Goal: Task Accomplishment & Management: Use online tool/utility

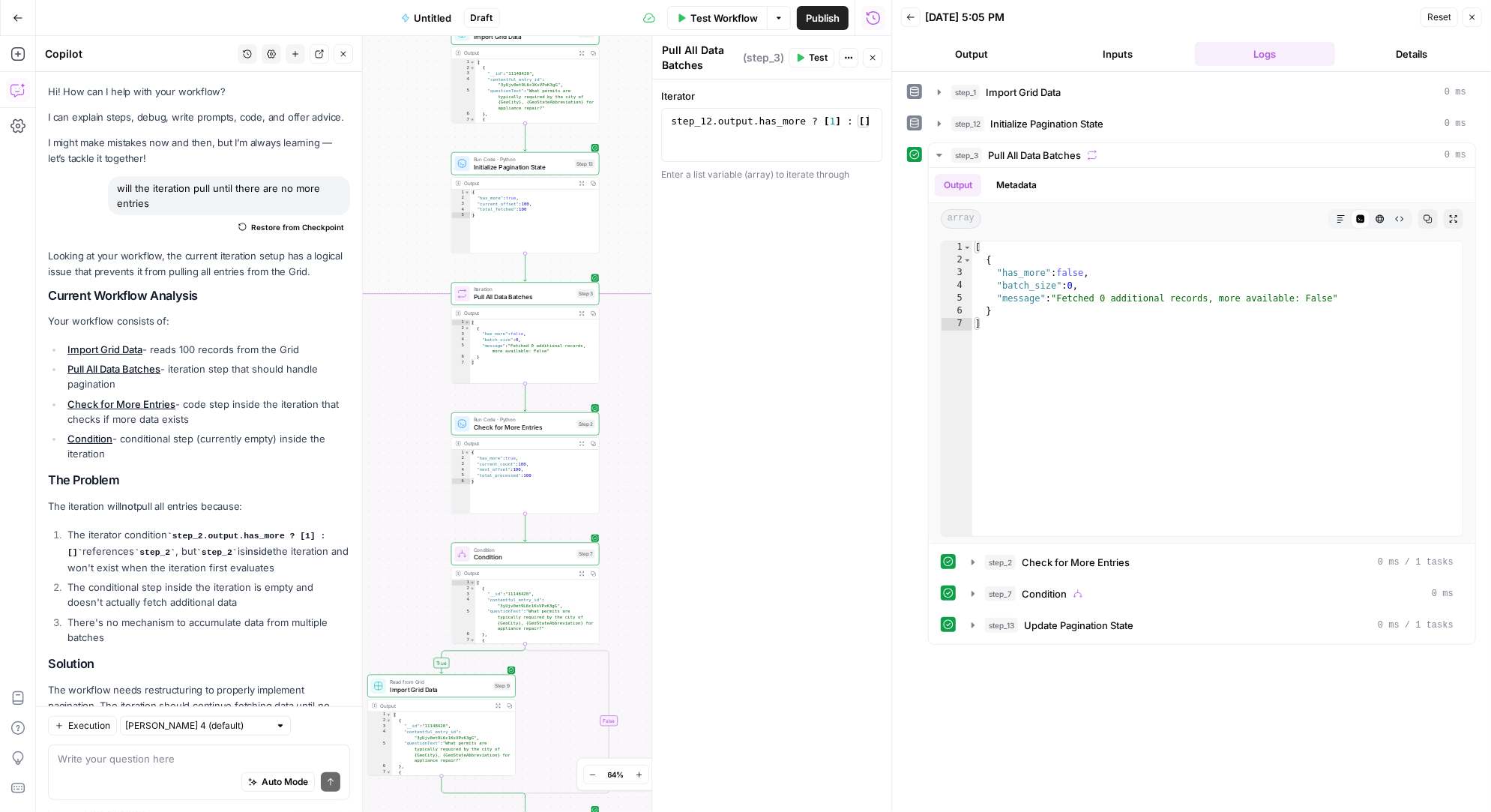
scroll to position [3923, 0]
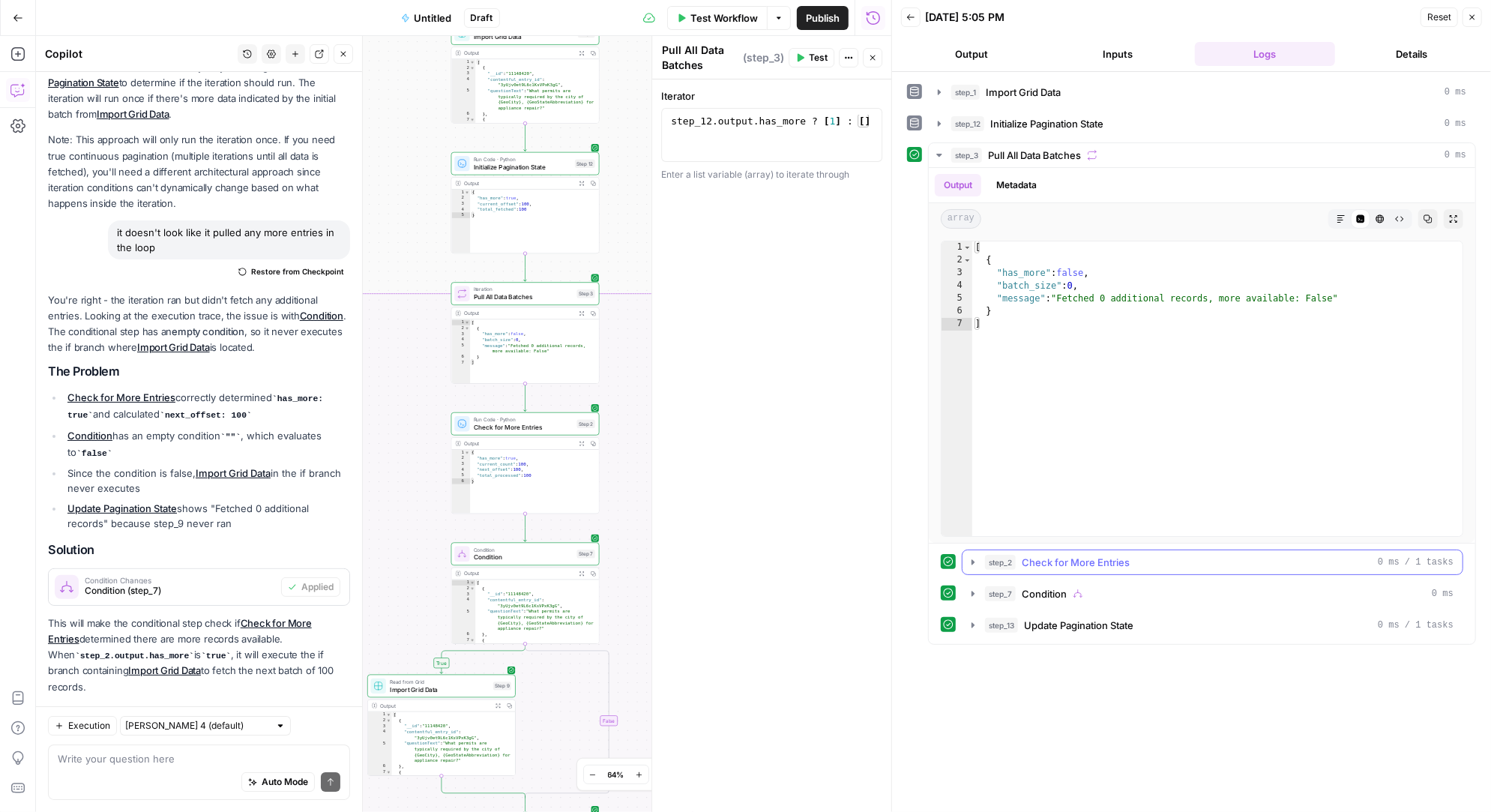
click at [972, 556] on icon "button" at bounding box center [973, 562] width 12 height 12
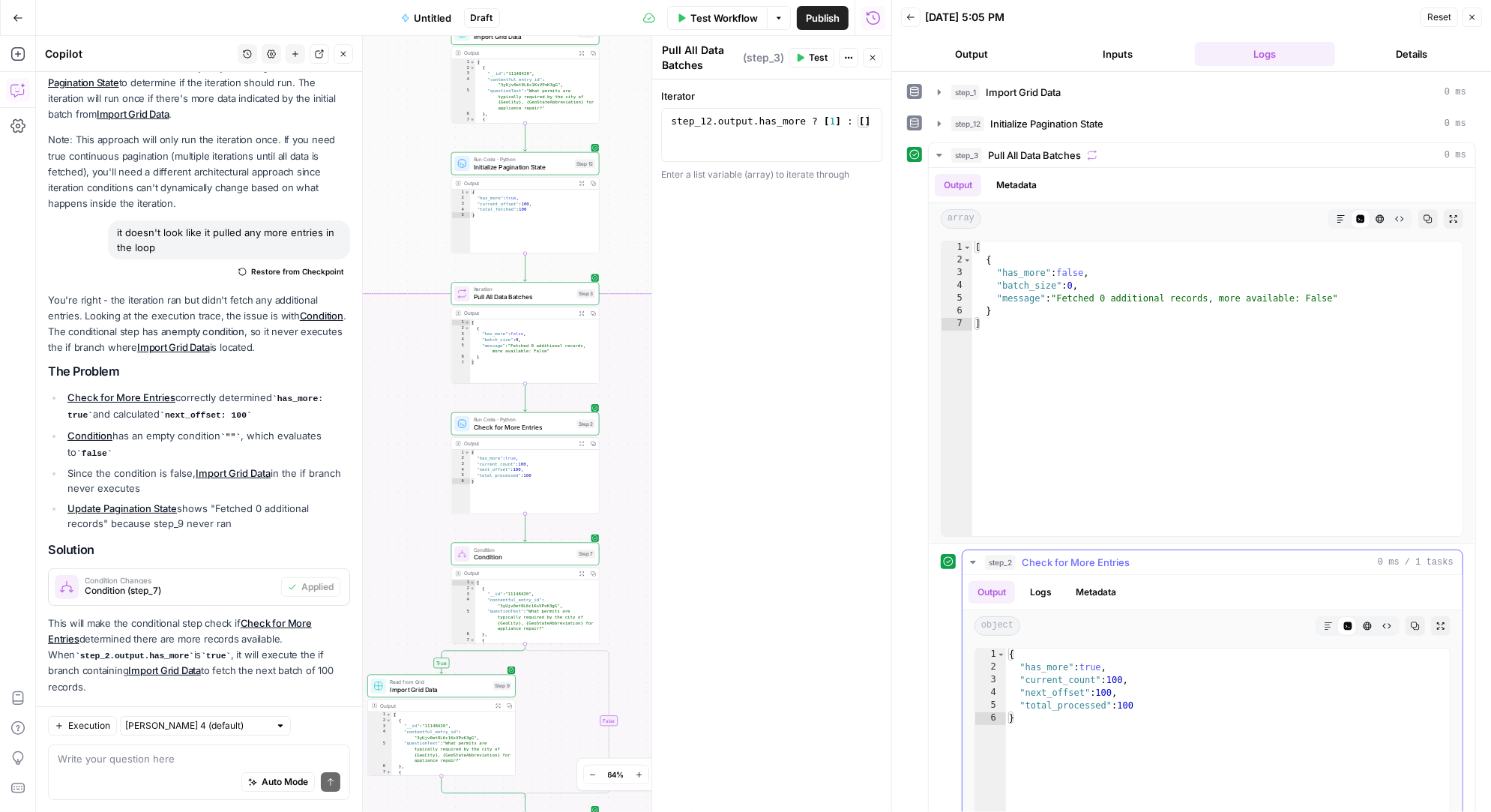
click at [972, 556] on icon "button" at bounding box center [973, 562] width 12 height 12
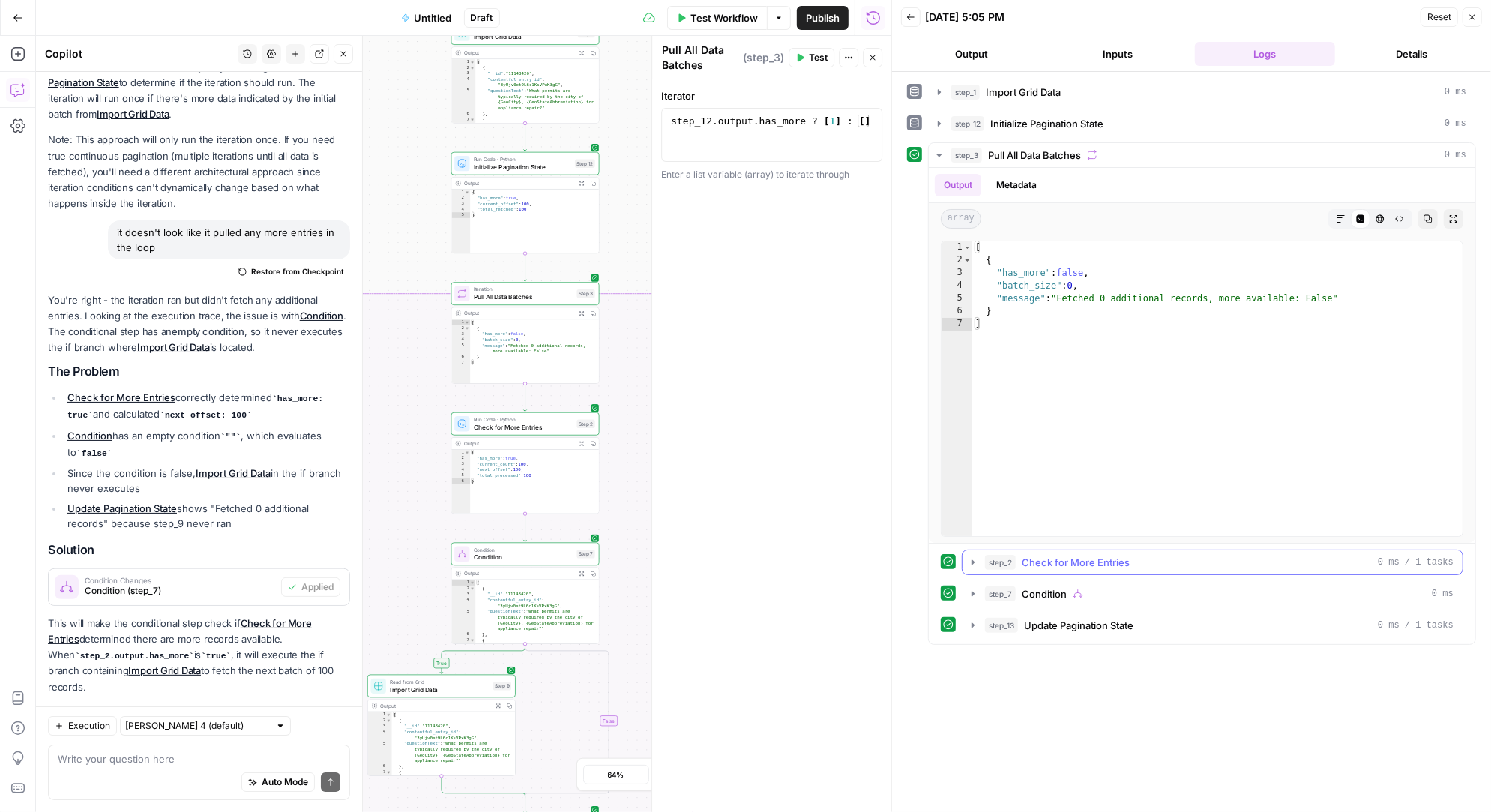
click at [969, 558] on icon "button" at bounding box center [973, 562] width 12 height 12
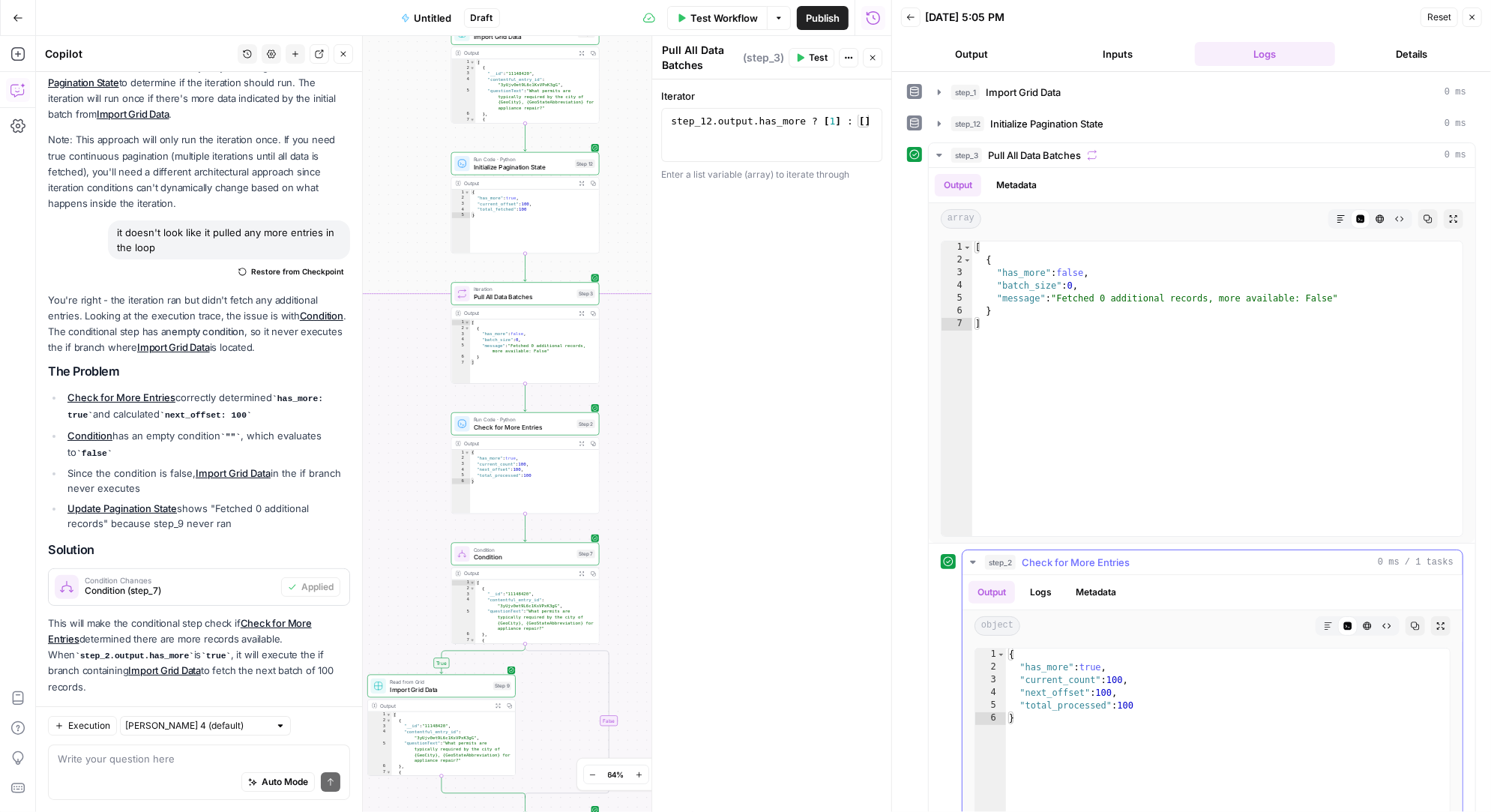
click at [969, 558] on icon "button" at bounding box center [973, 562] width 12 height 12
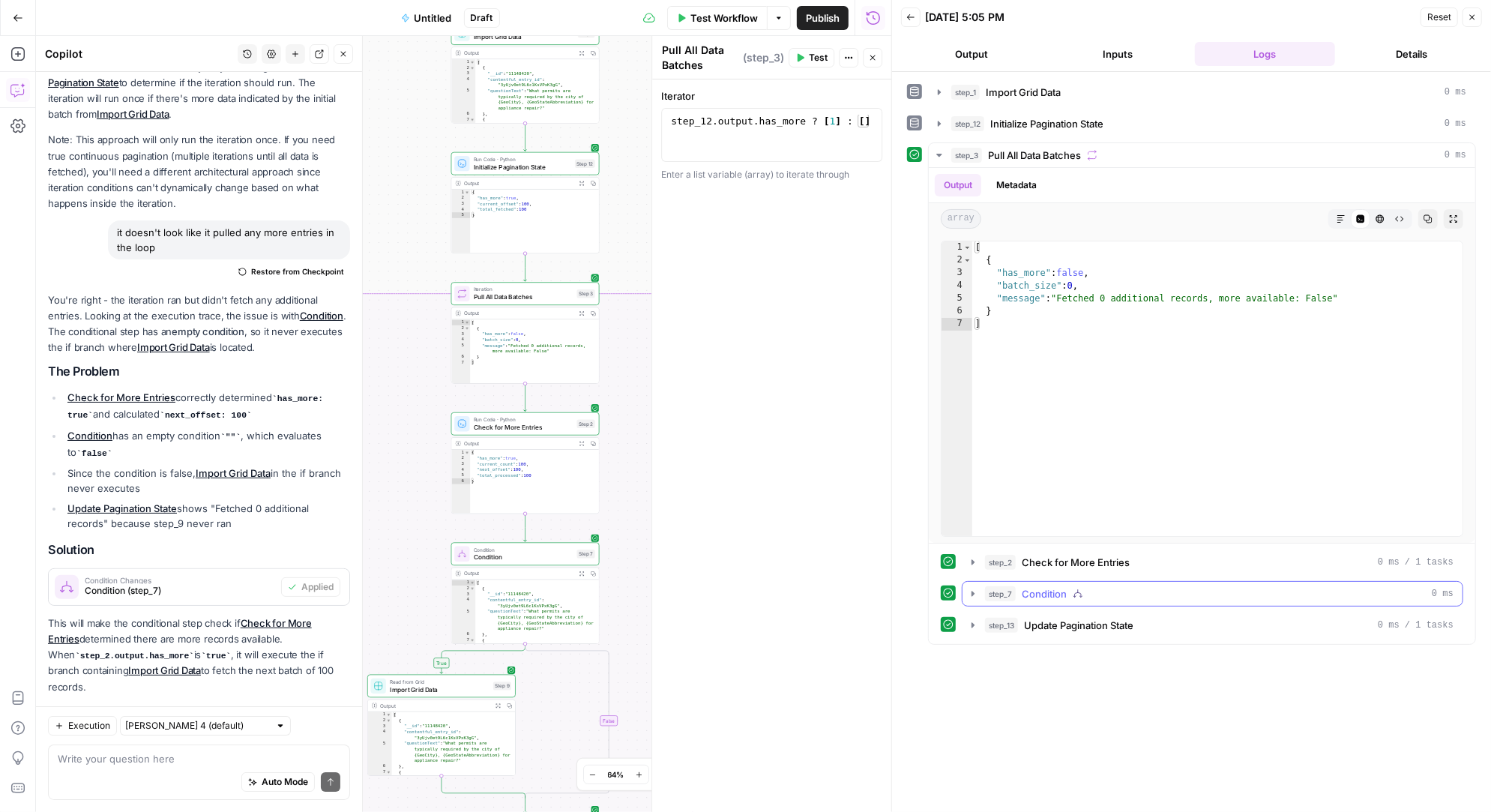
click at [972, 592] on icon "button" at bounding box center [973, 593] width 3 height 5
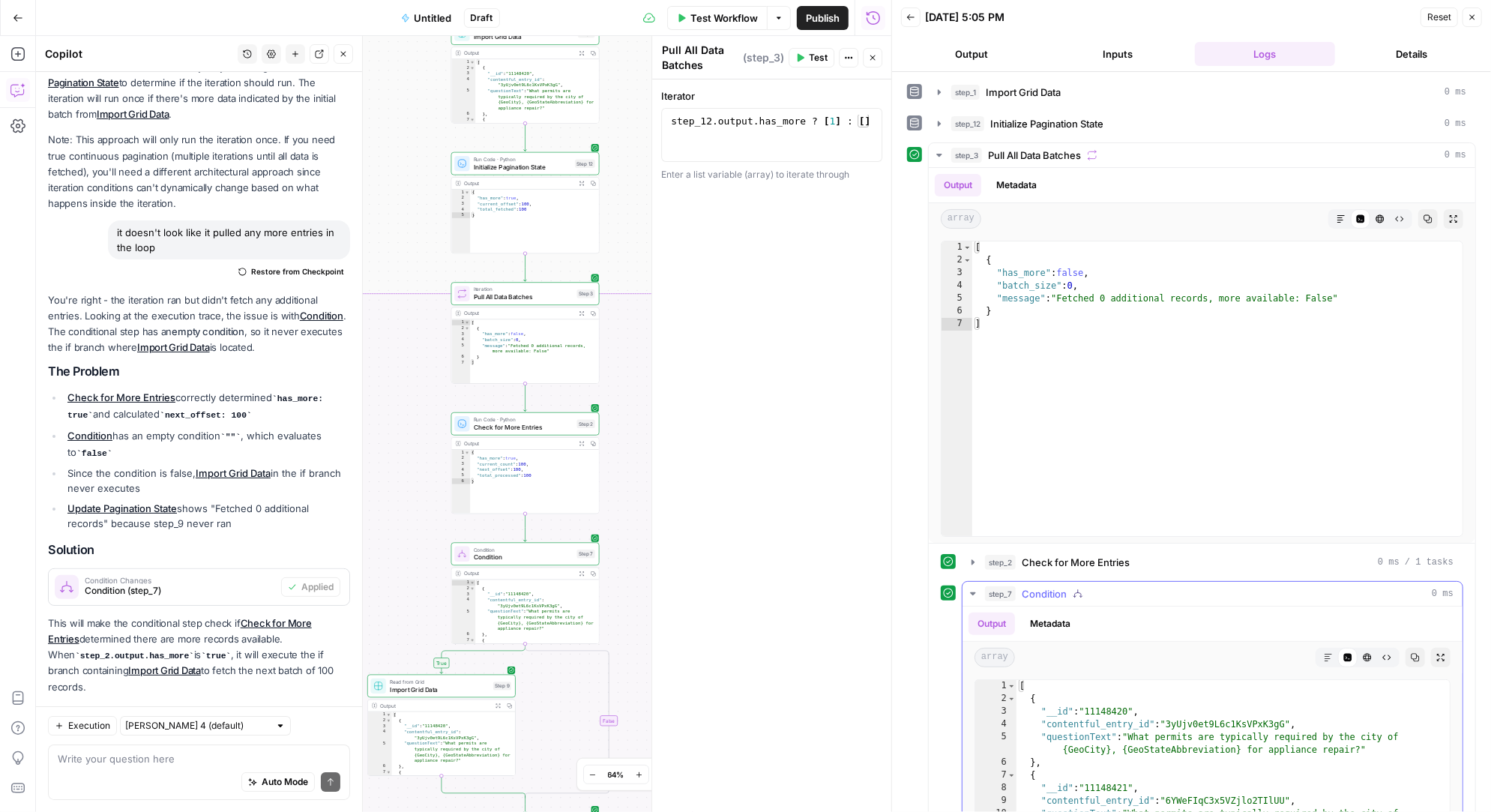
click at [975, 592] on icon "button" at bounding box center [973, 594] width 12 height 12
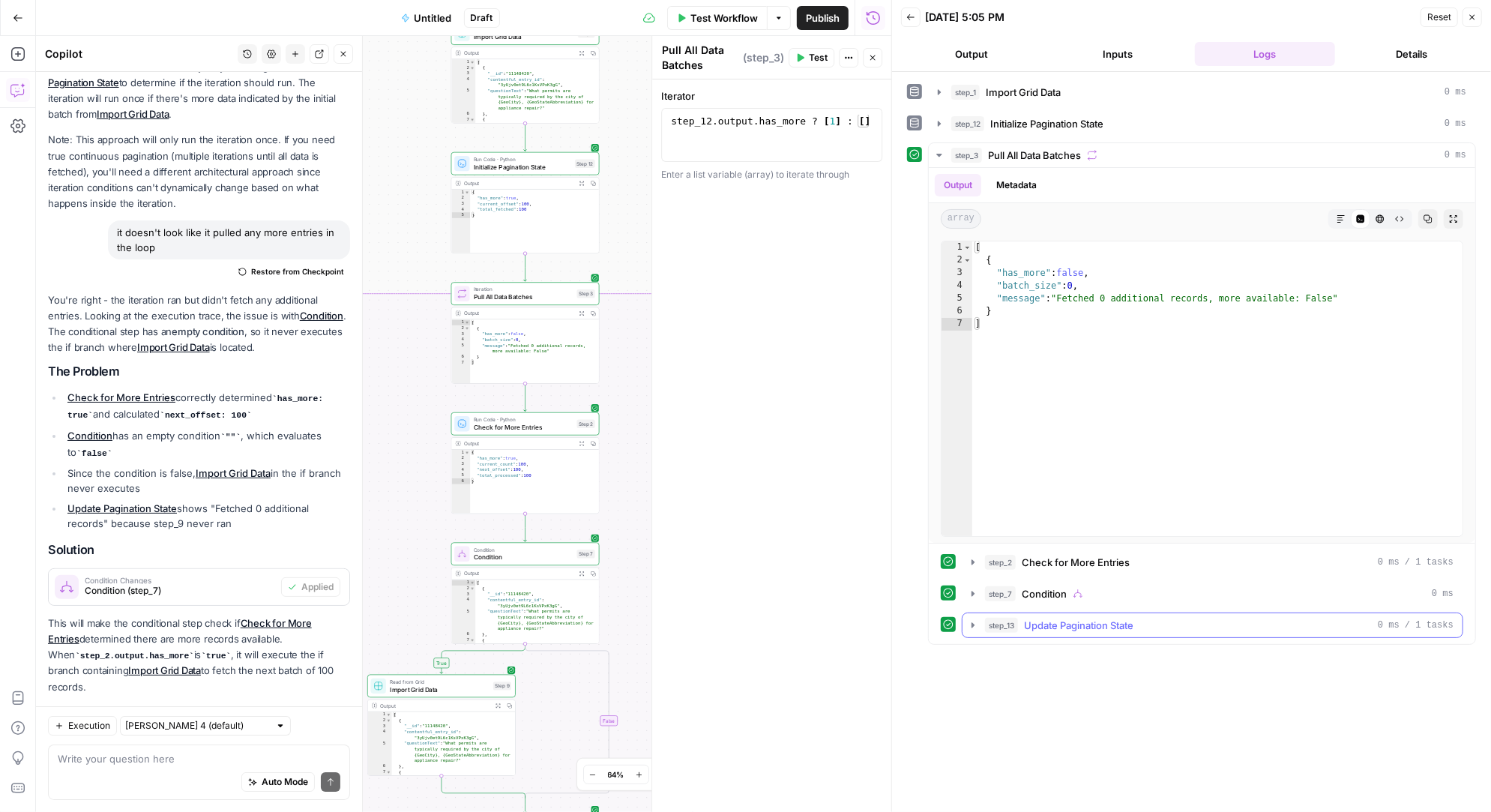
click at [973, 622] on icon "button" at bounding box center [973, 626] width 12 height 12
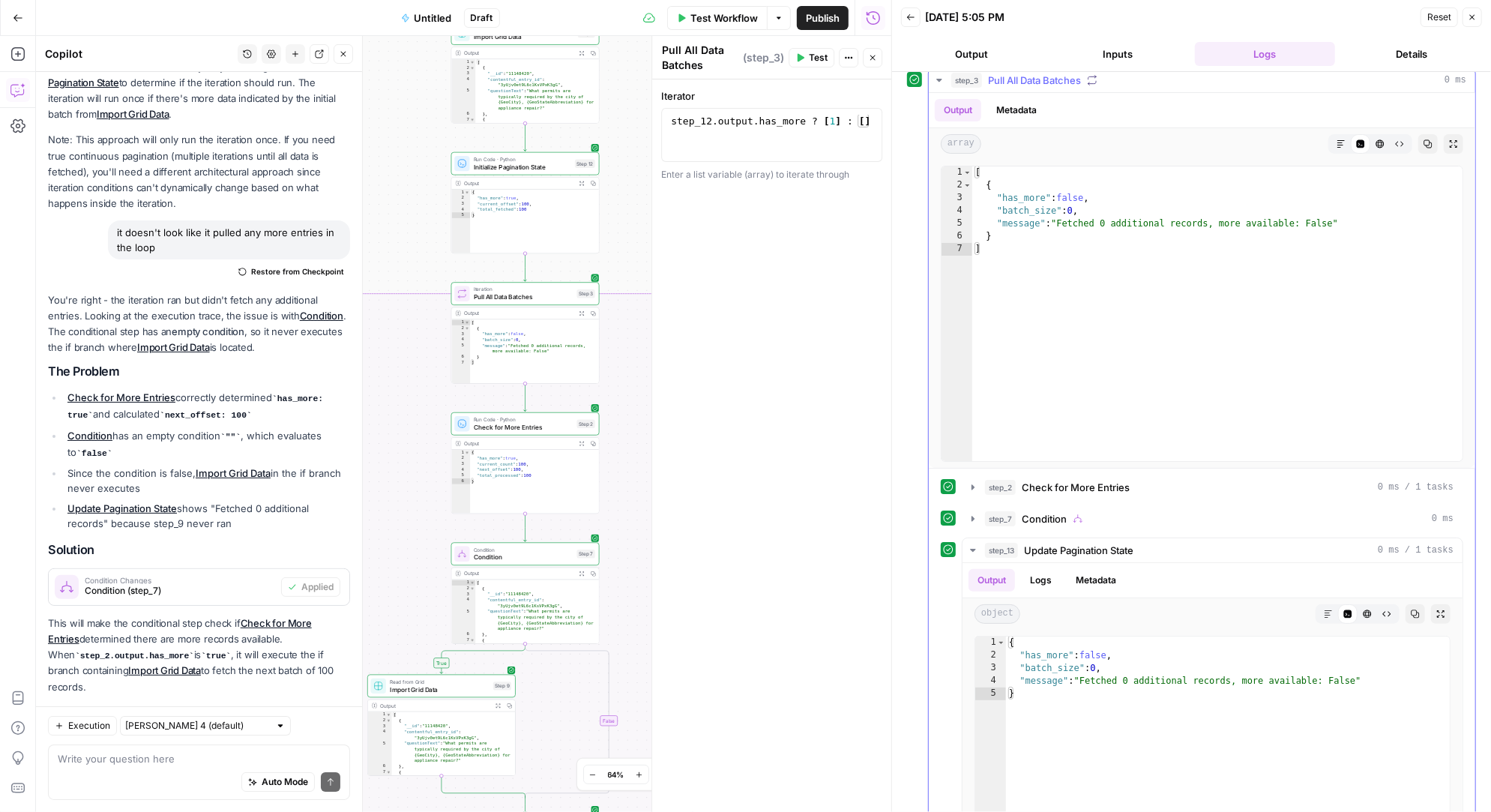
scroll to position [0, 0]
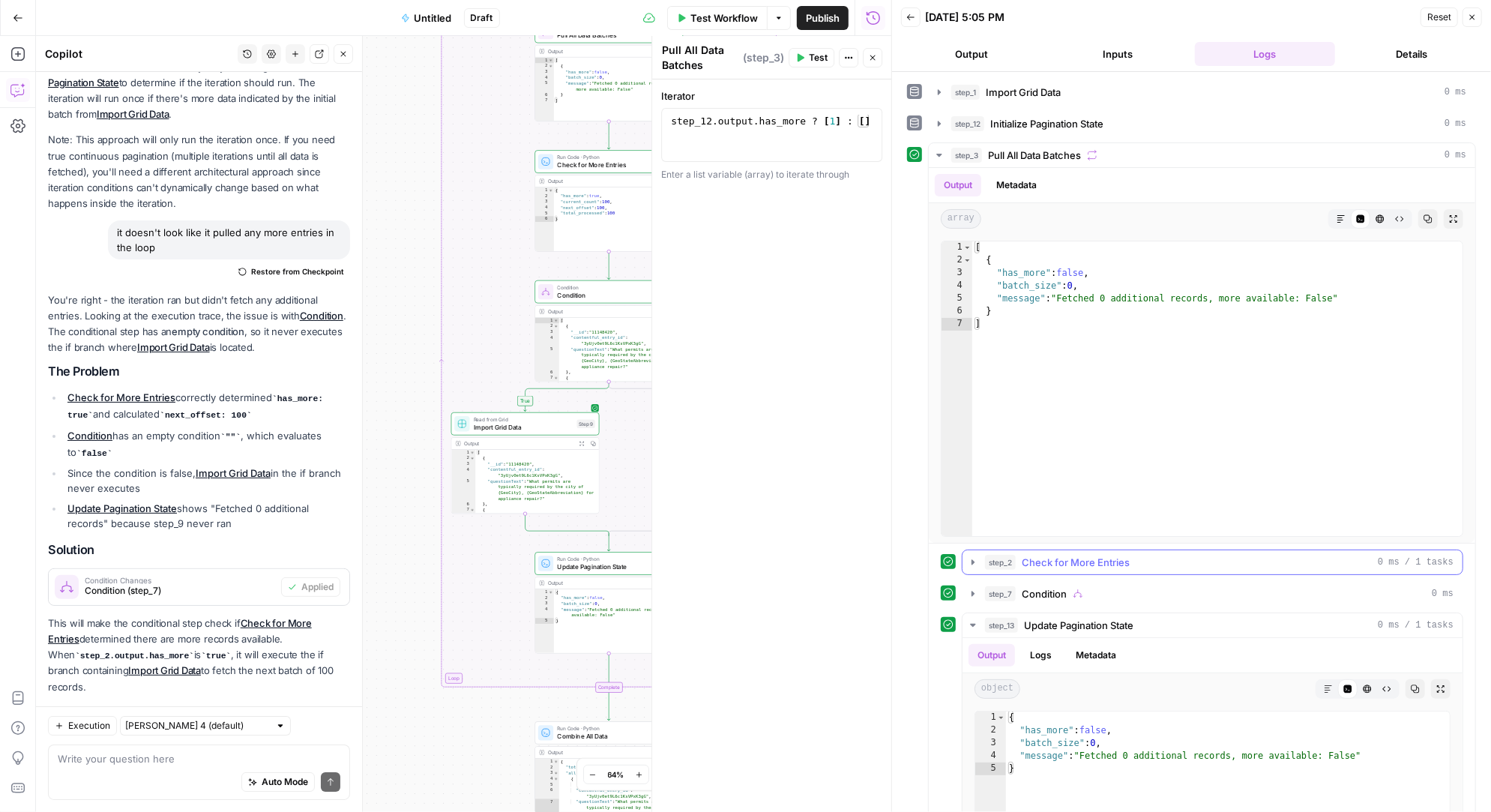
click at [973, 560] on icon "button" at bounding box center [973, 562] width 12 height 12
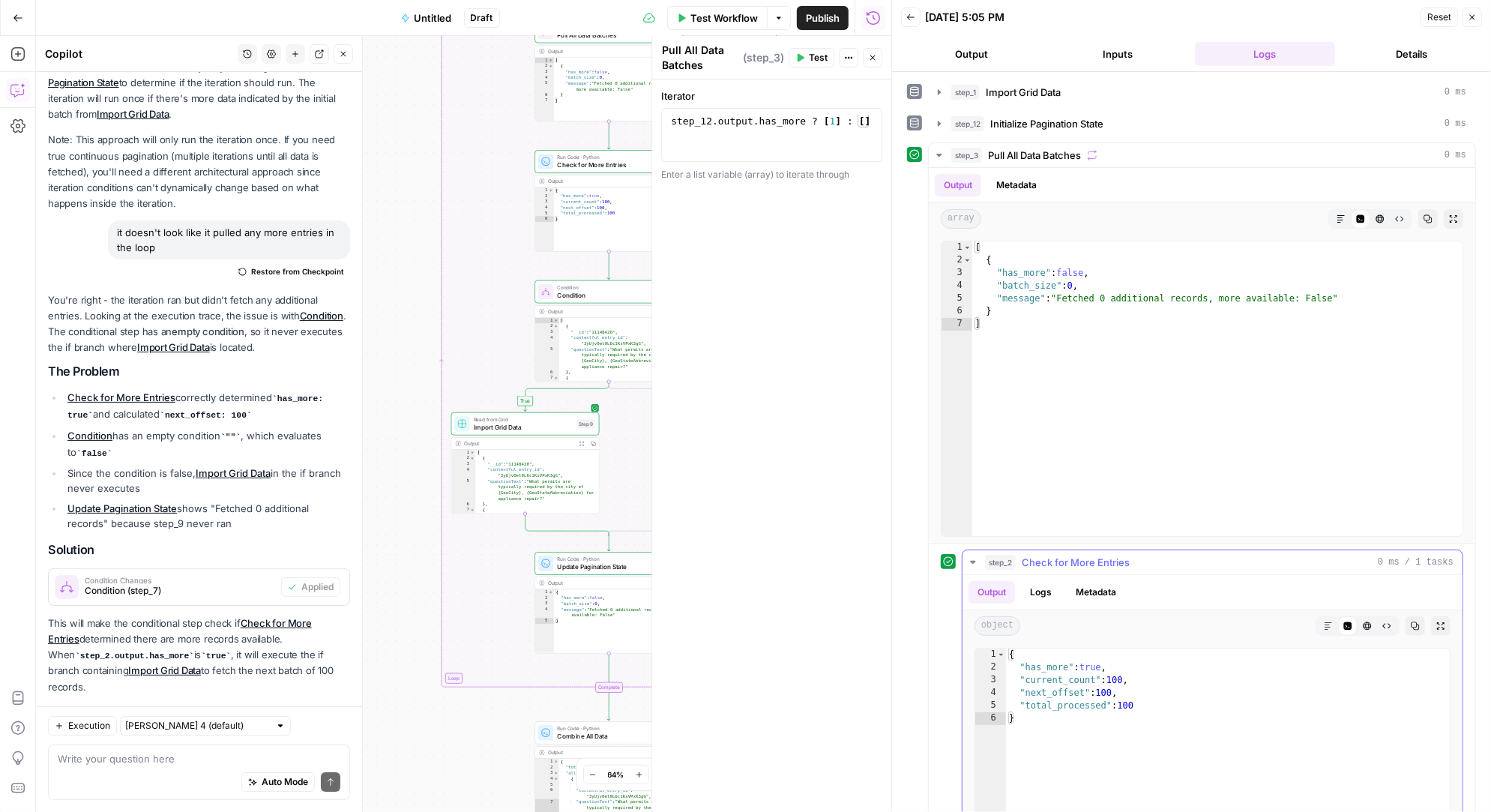
click at [973, 560] on icon "button" at bounding box center [973, 562] width 12 height 12
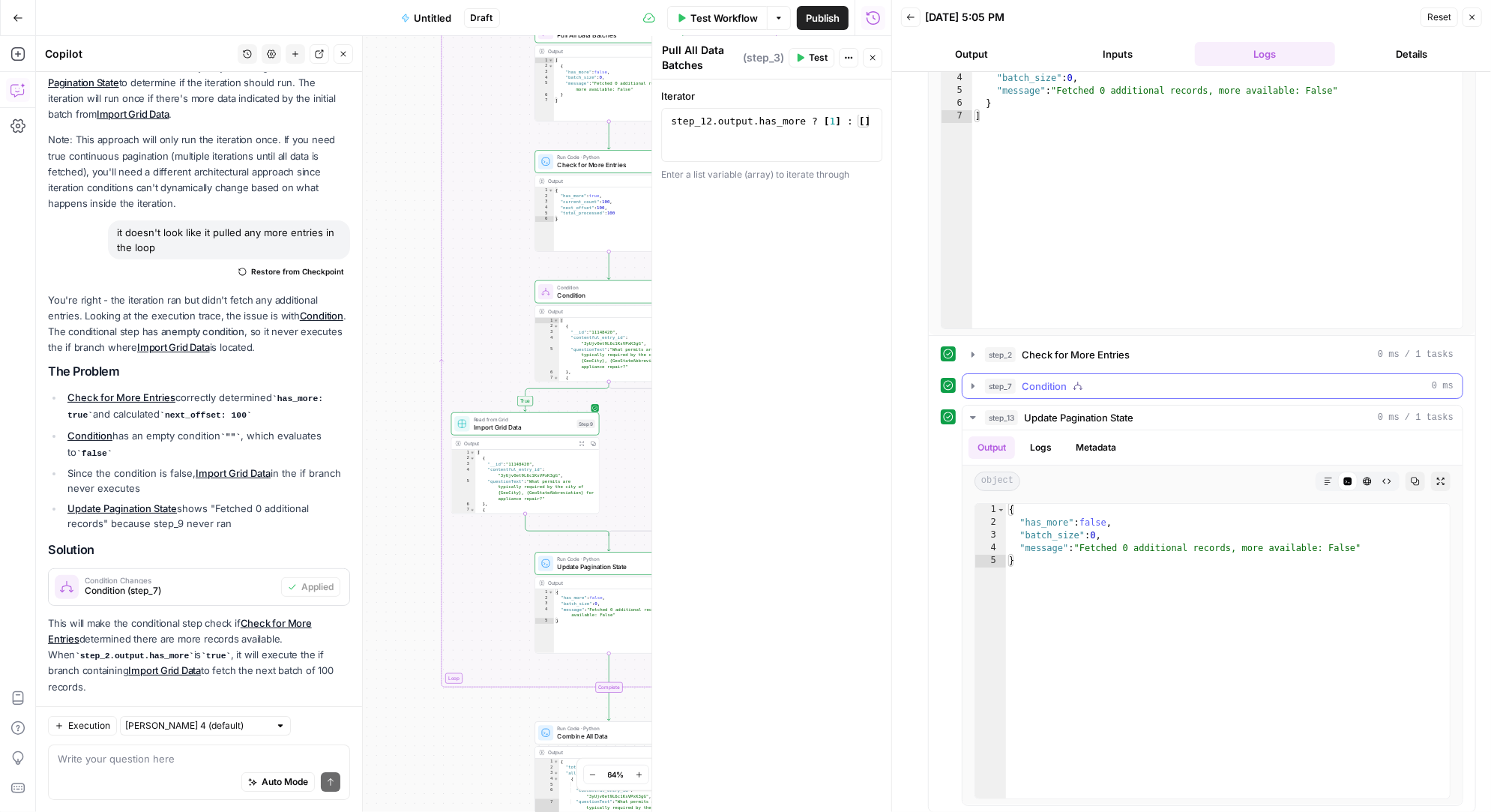
scroll to position [211, 0]
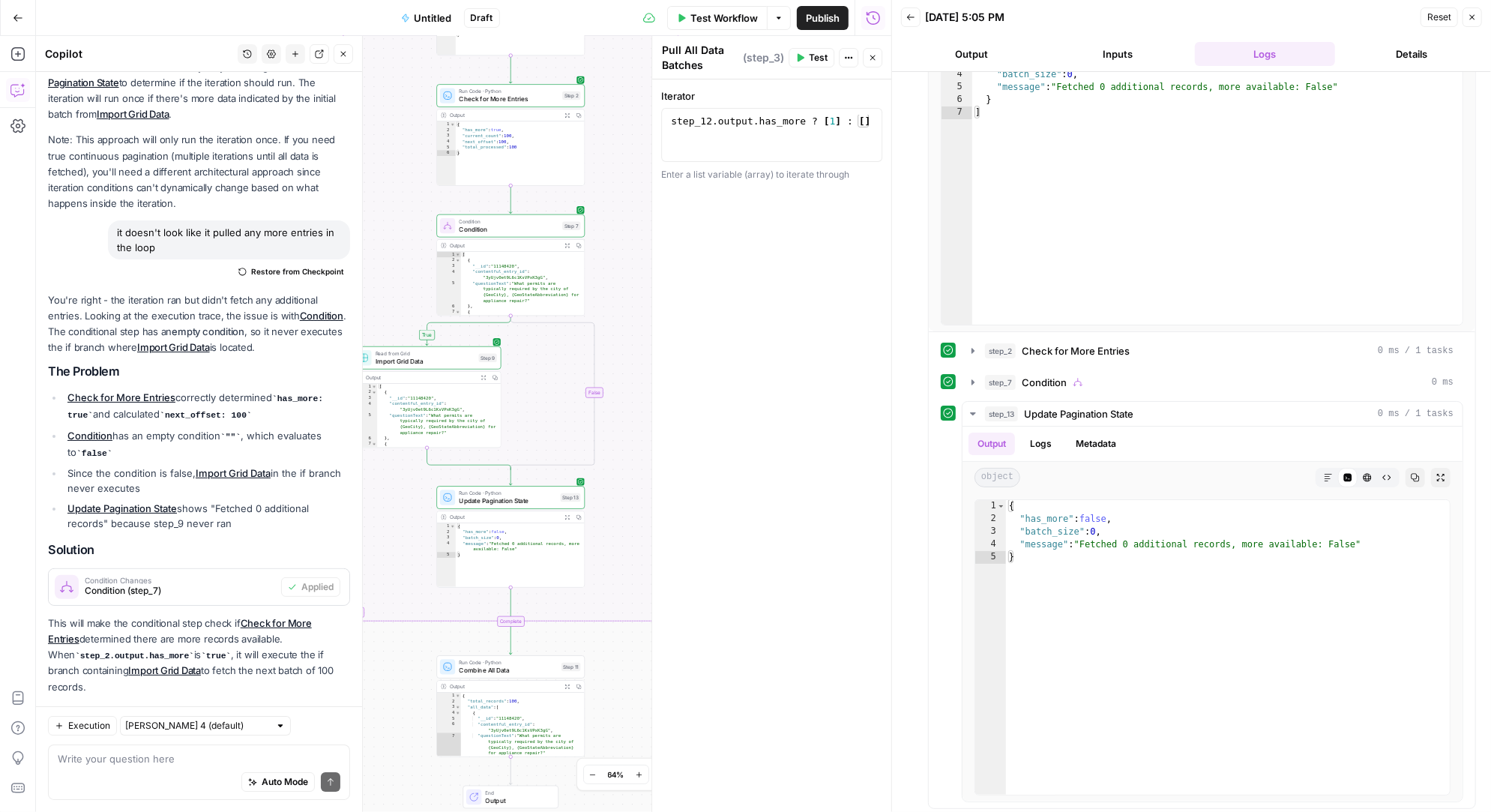
drag, startPoint x: 493, startPoint y: 618, endPoint x: 396, endPoint y: 551, distance: 117.9
click at [397, 551] on div "true false Workflow Set Inputs Inputs Read from Grid Import Grid Data Step 1 Ou…" at bounding box center [464, 424] width 855 height 776
click at [119, 766] on div "Auto Mode Send" at bounding box center [199, 782] width 283 height 33
type textarea "why did step 13 say no to has more. there are over 500 entries"
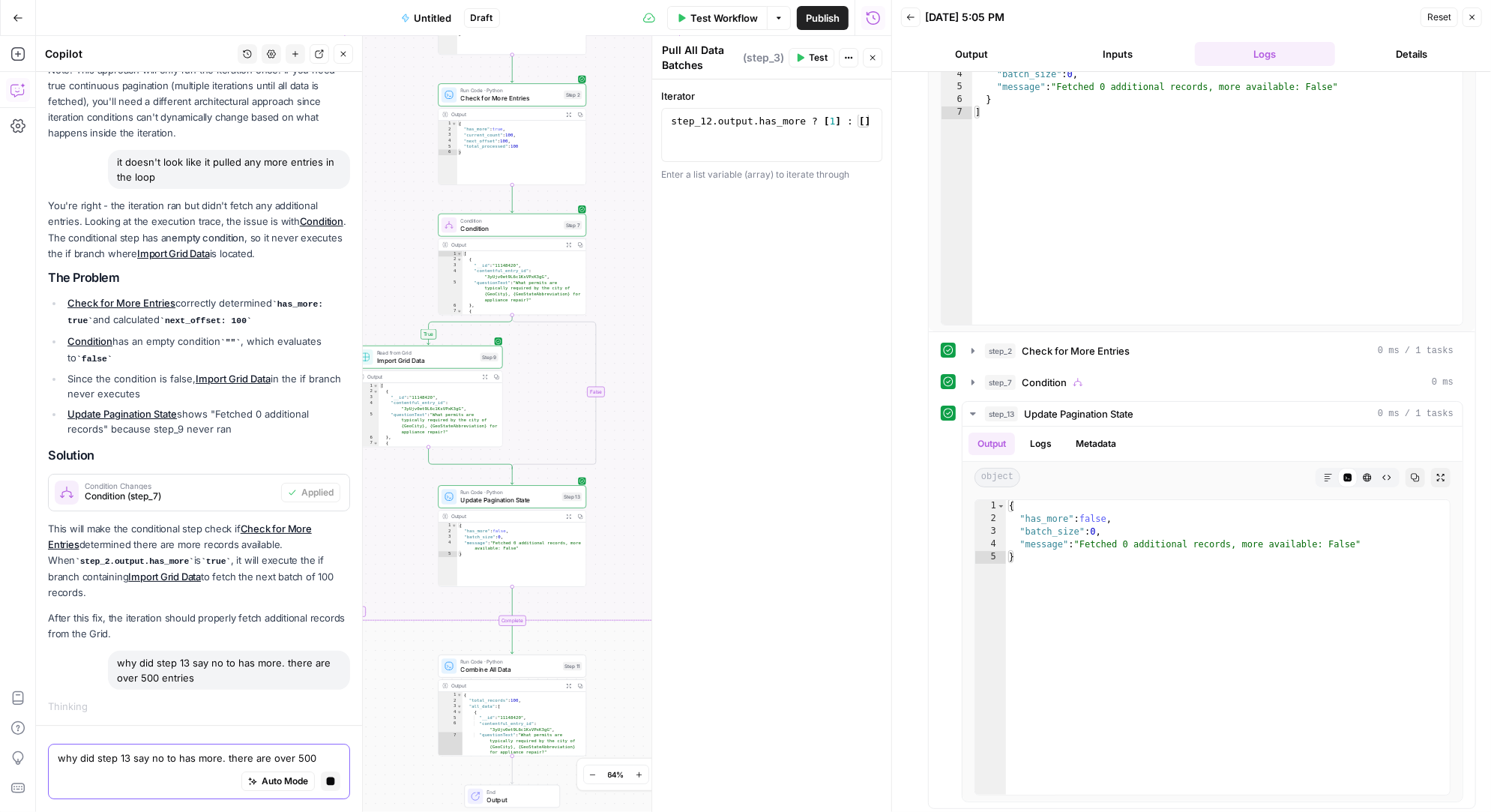
scroll to position [3749, 0]
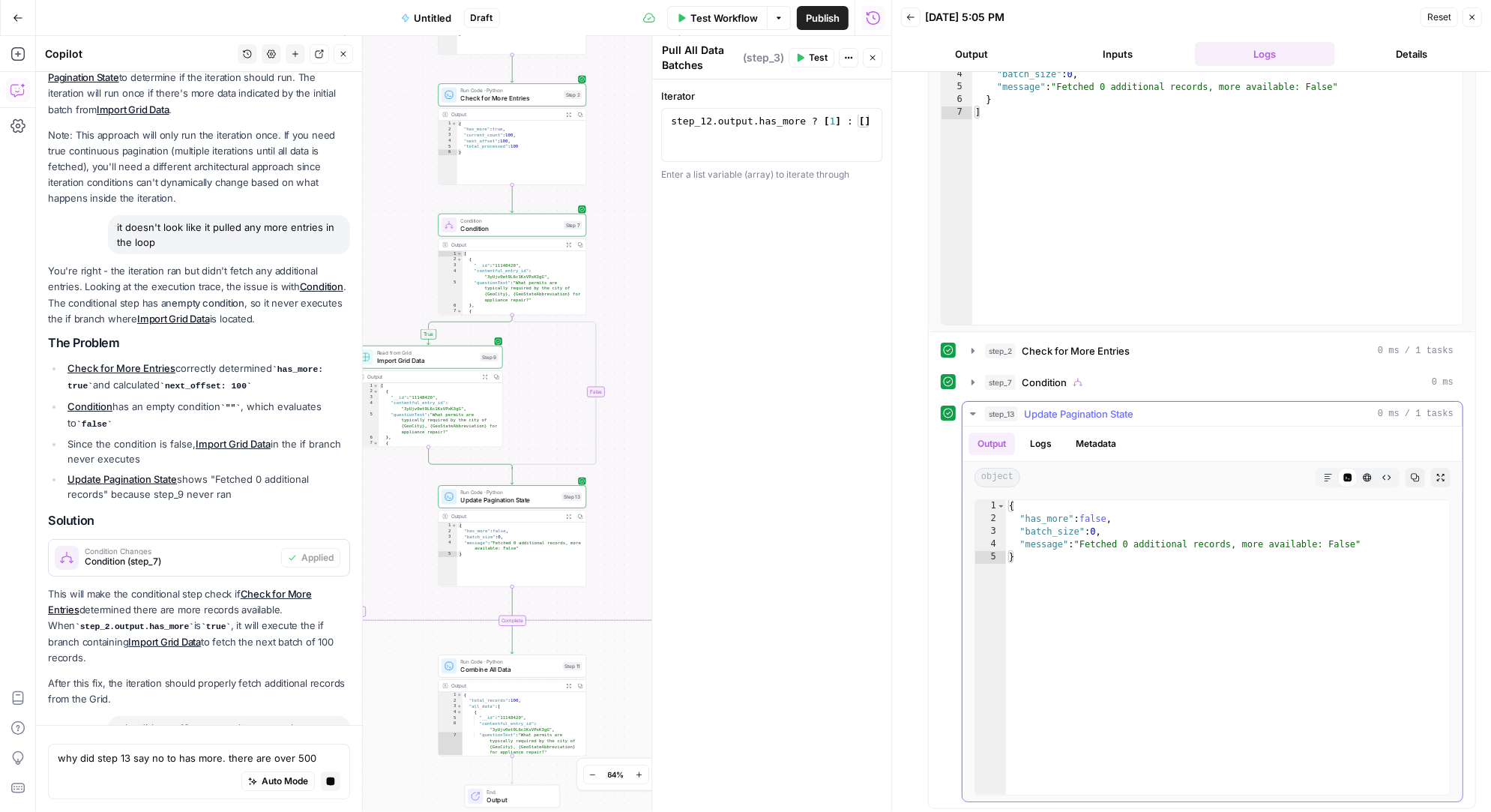
click at [972, 408] on icon "button" at bounding box center [973, 414] width 12 height 12
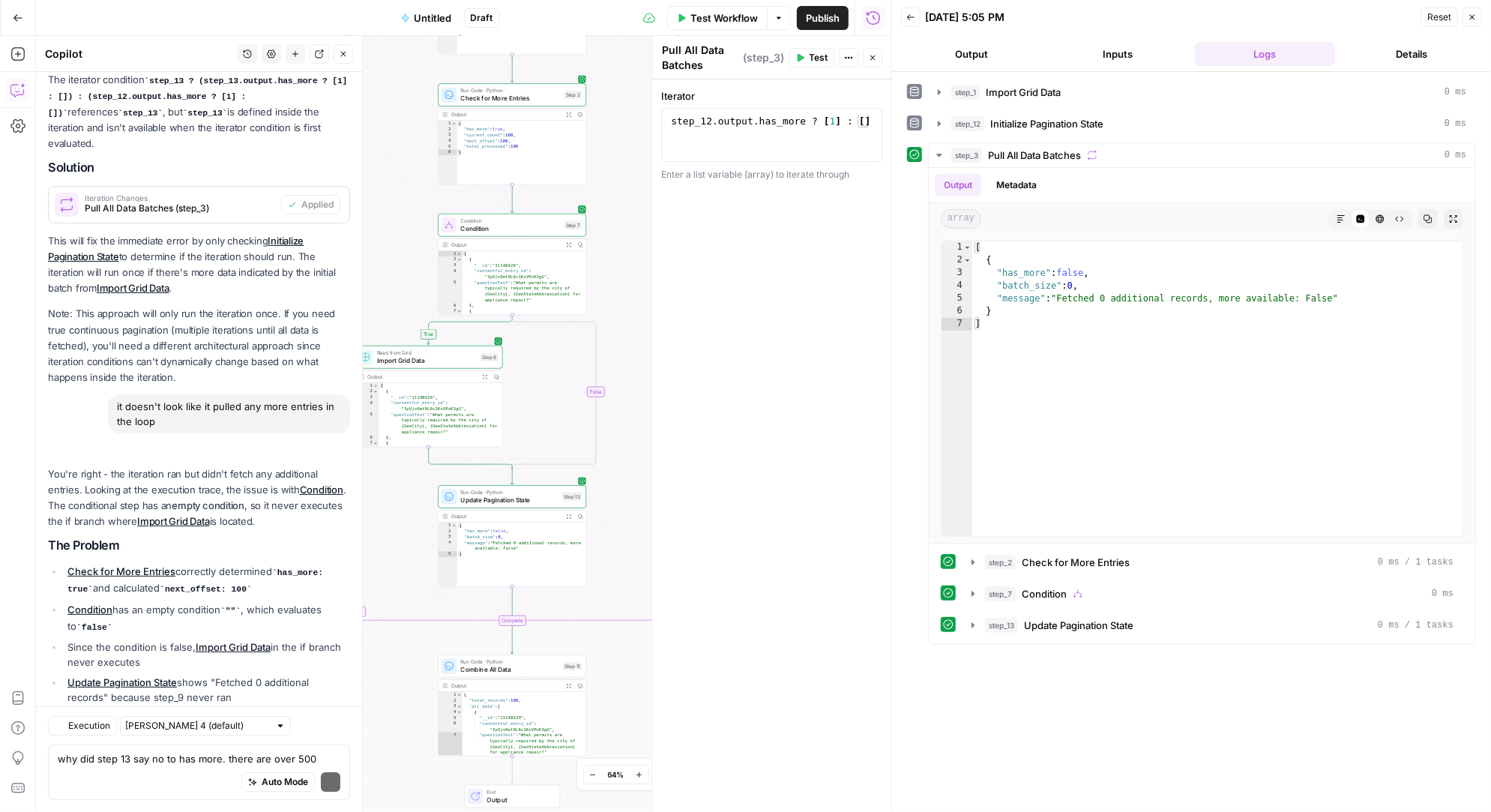
scroll to position [4399, 0]
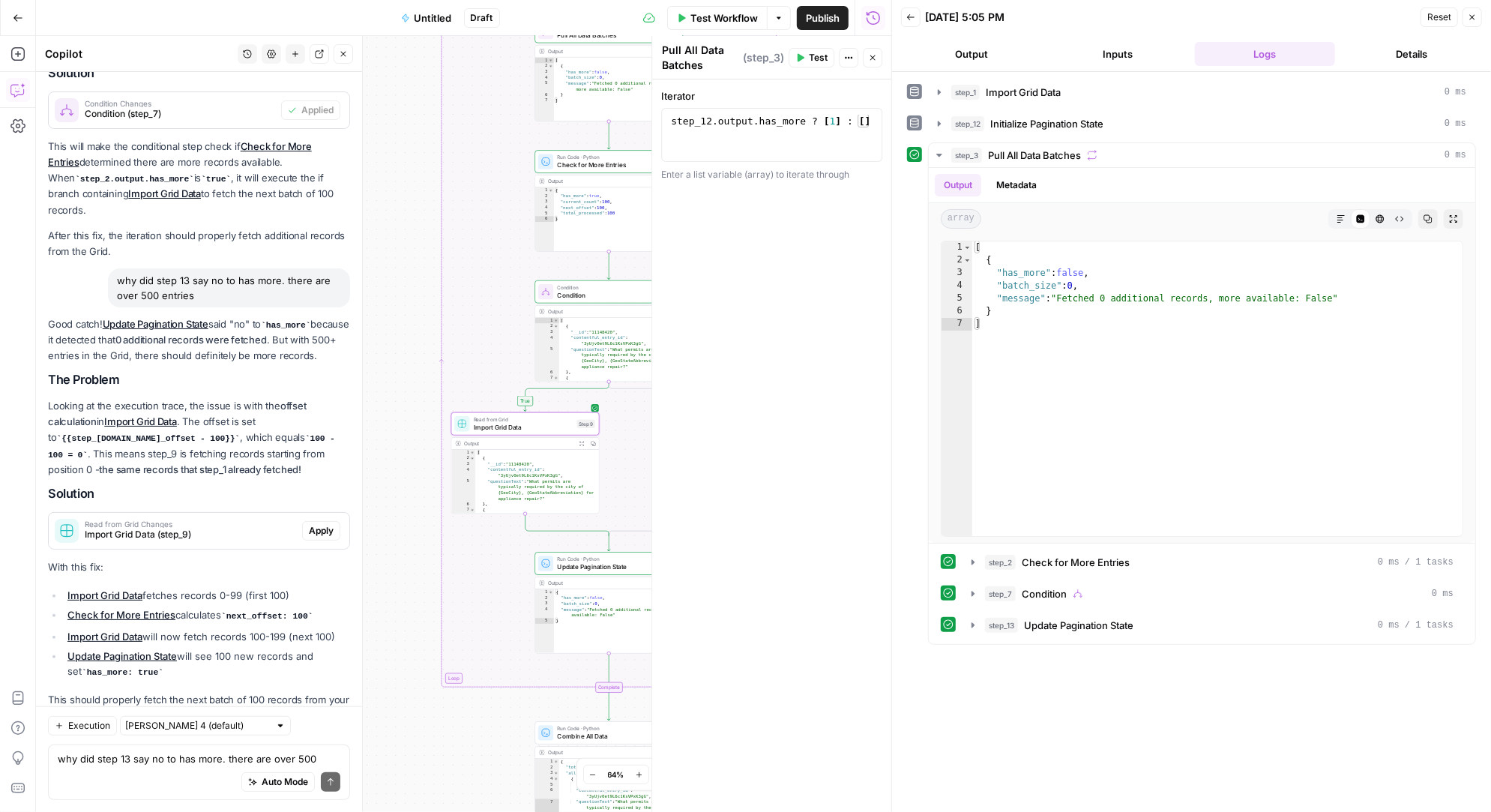
click at [324, 524] on span "Apply" at bounding box center [321, 531] width 25 height 14
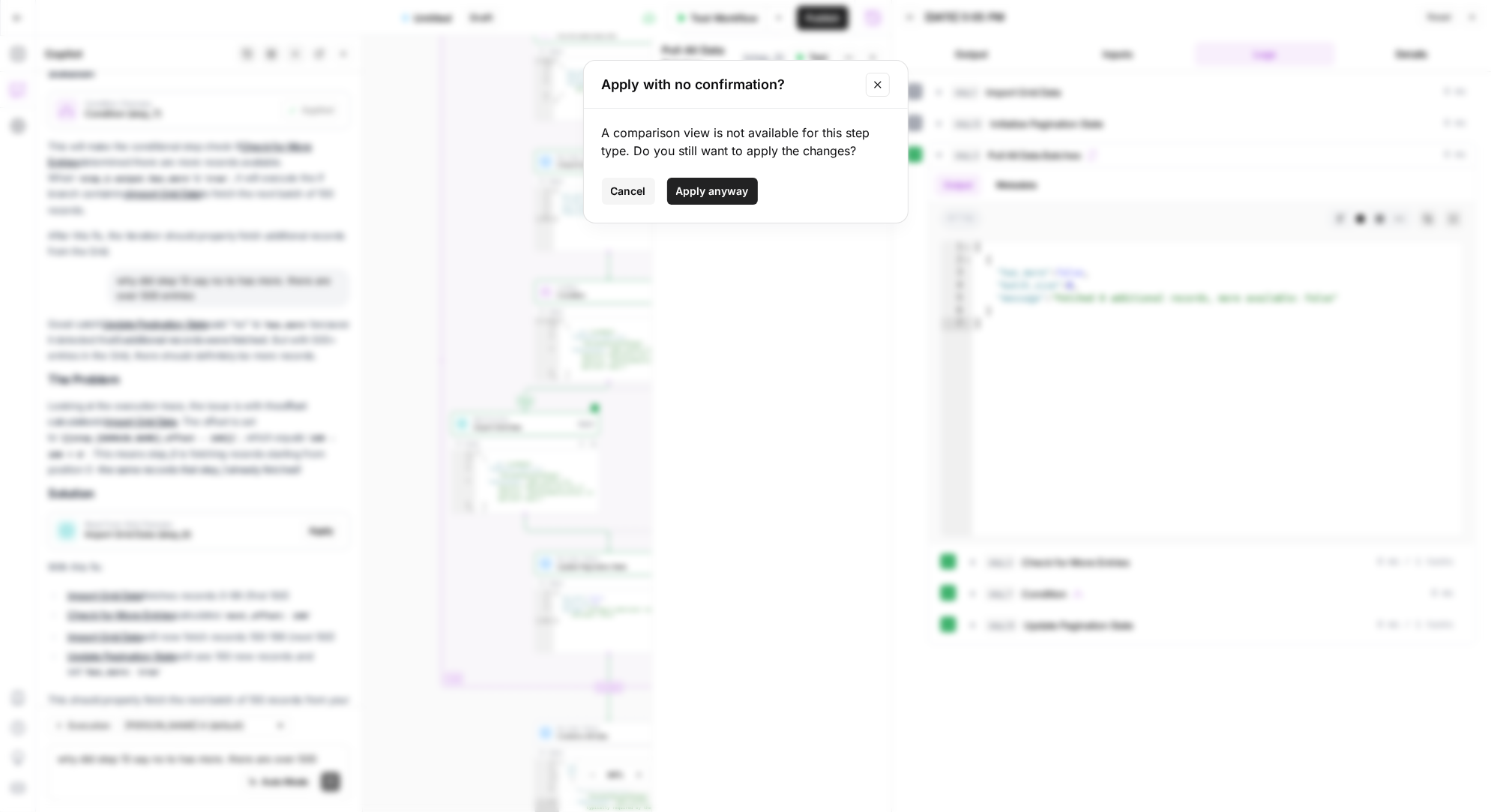
click at [733, 186] on span "Apply anyway" at bounding box center [712, 190] width 72 height 15
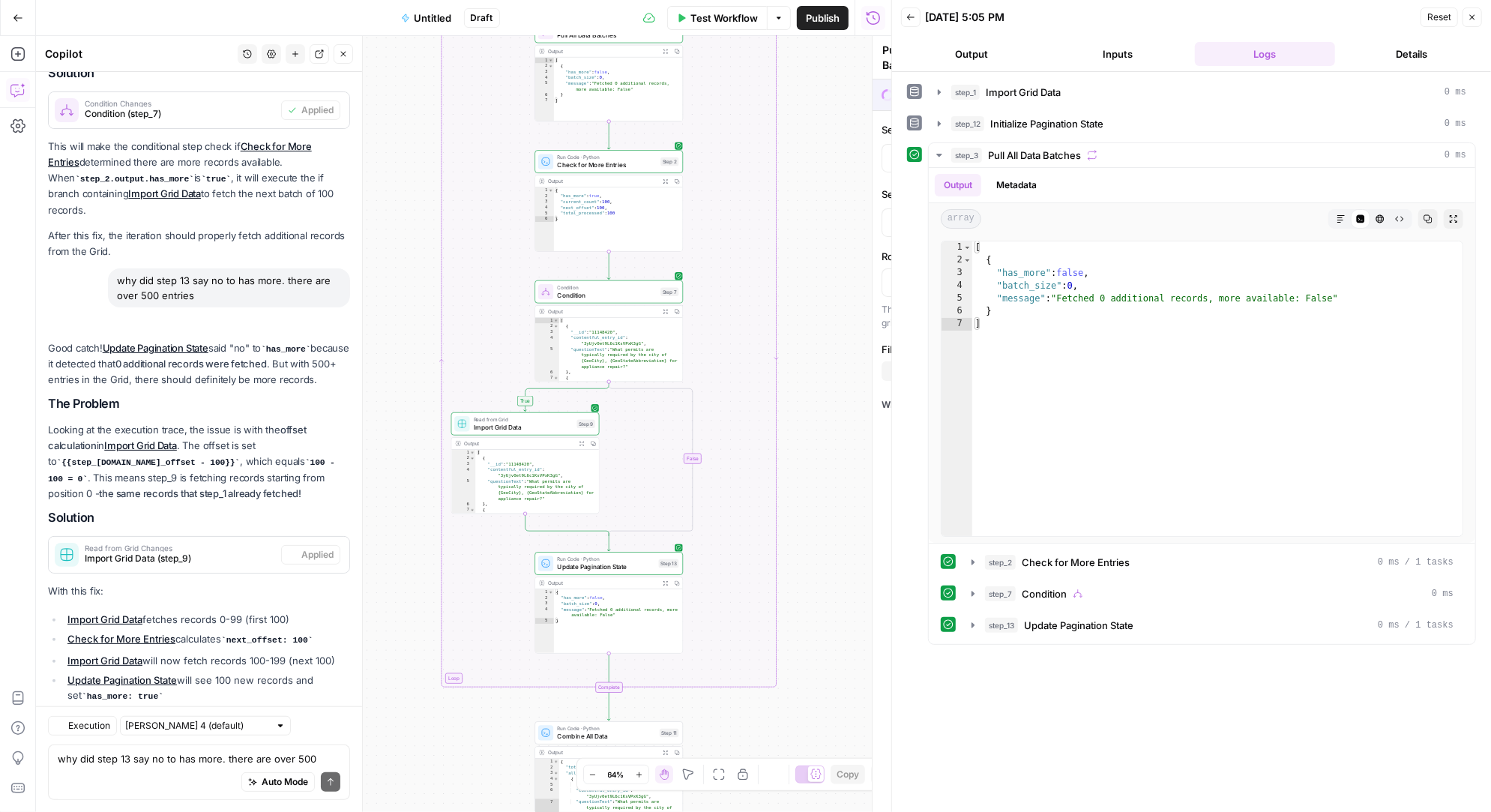
type textarea "Import Grid Data"
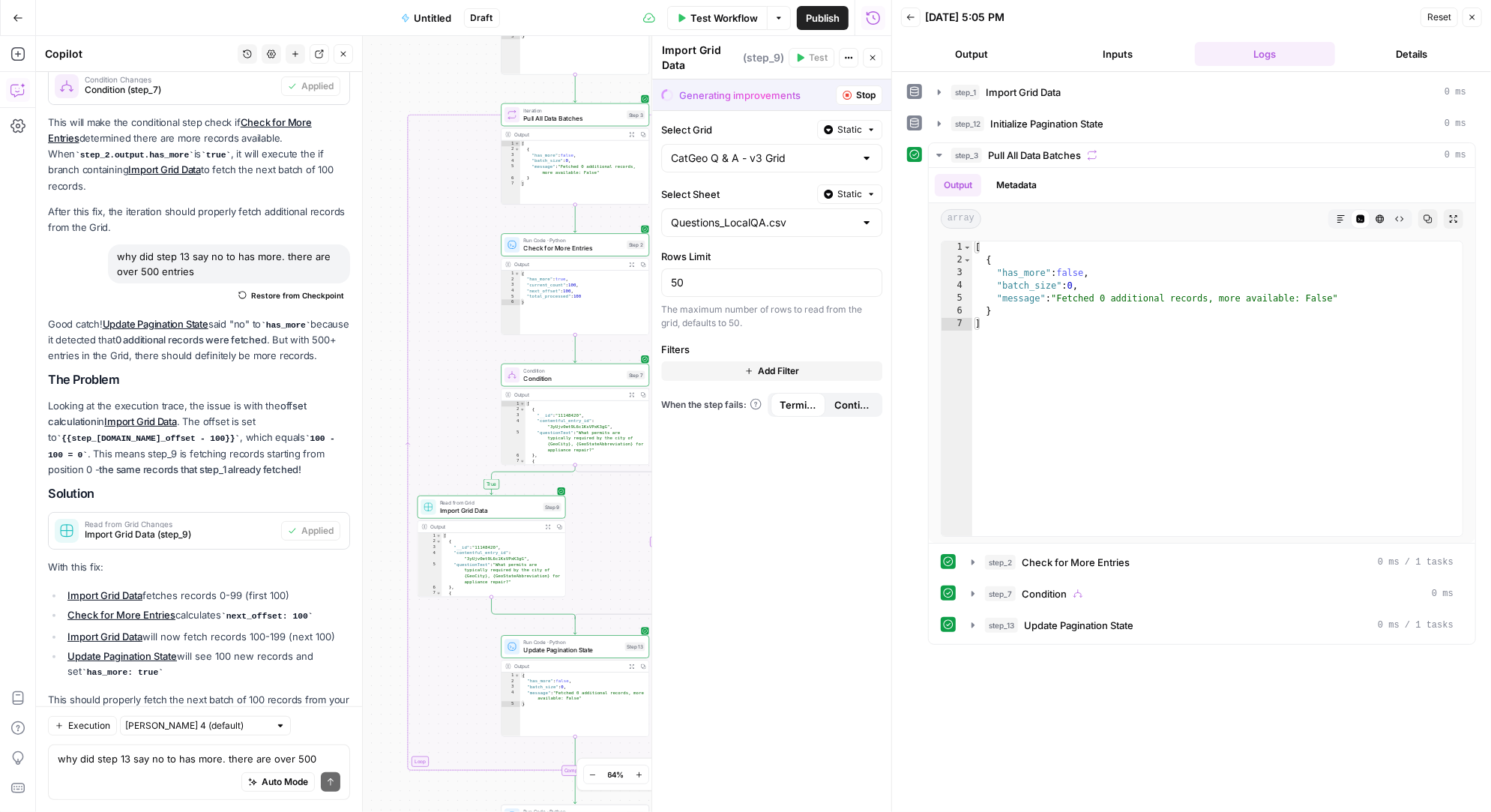
drag, startPoint x: 405, startPoint y: 367, endPoint x: 371, endPoint y: 458, distance: 97.1
click at [371, 458] on div "true false Workflow Set Inputs Inputs Read from Grid Import Grid Data Step 1 Ou…" at bounding box center [464, 424] width 855 height 776
click at [556, 125] on span "Pull All Data Batches" at bounding box center [572, 127] width 99 height 10
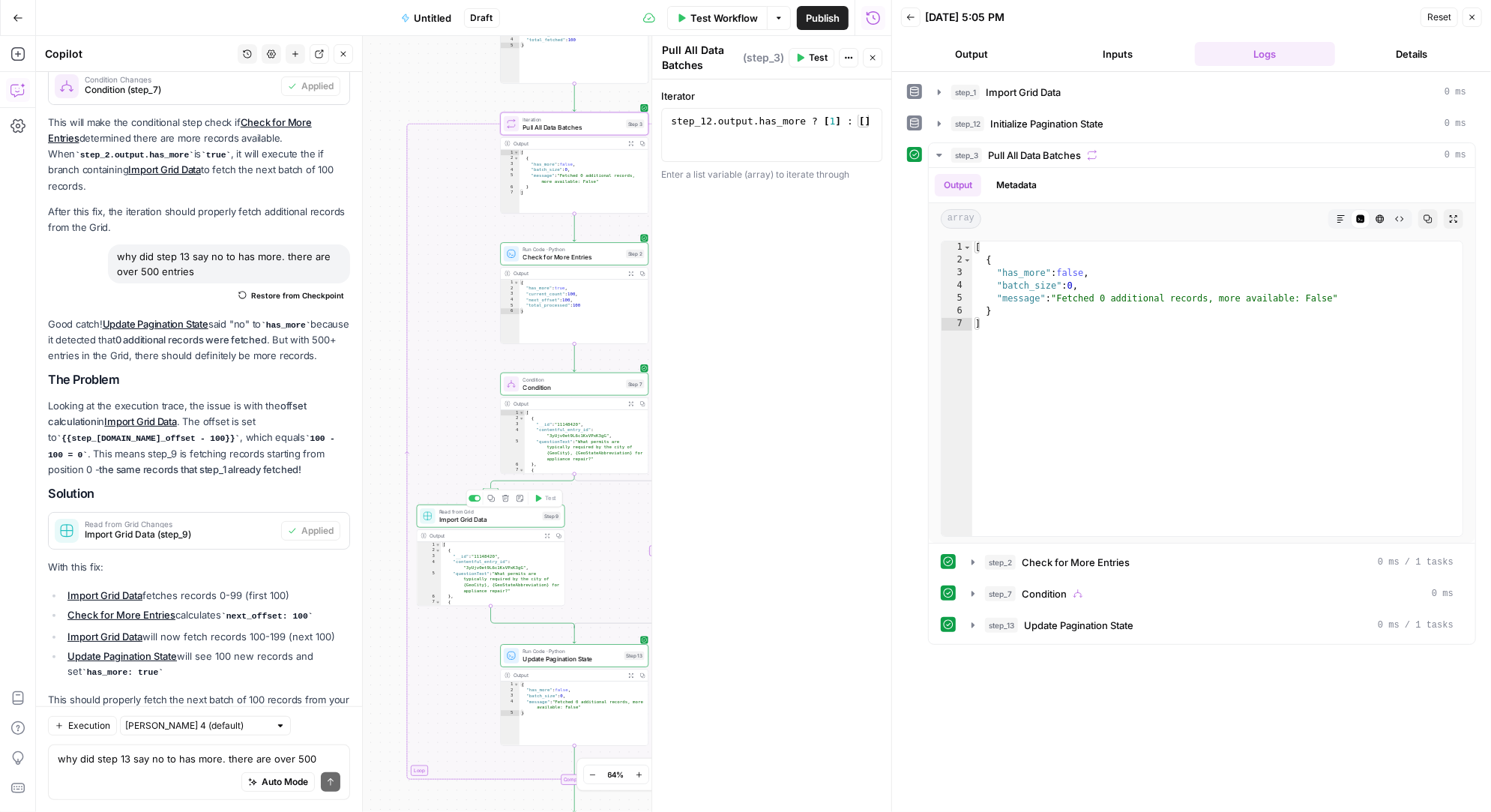
click at [460, 515] on span "Import Grid Data" at bounding box center [489, 518] width 99 height 10
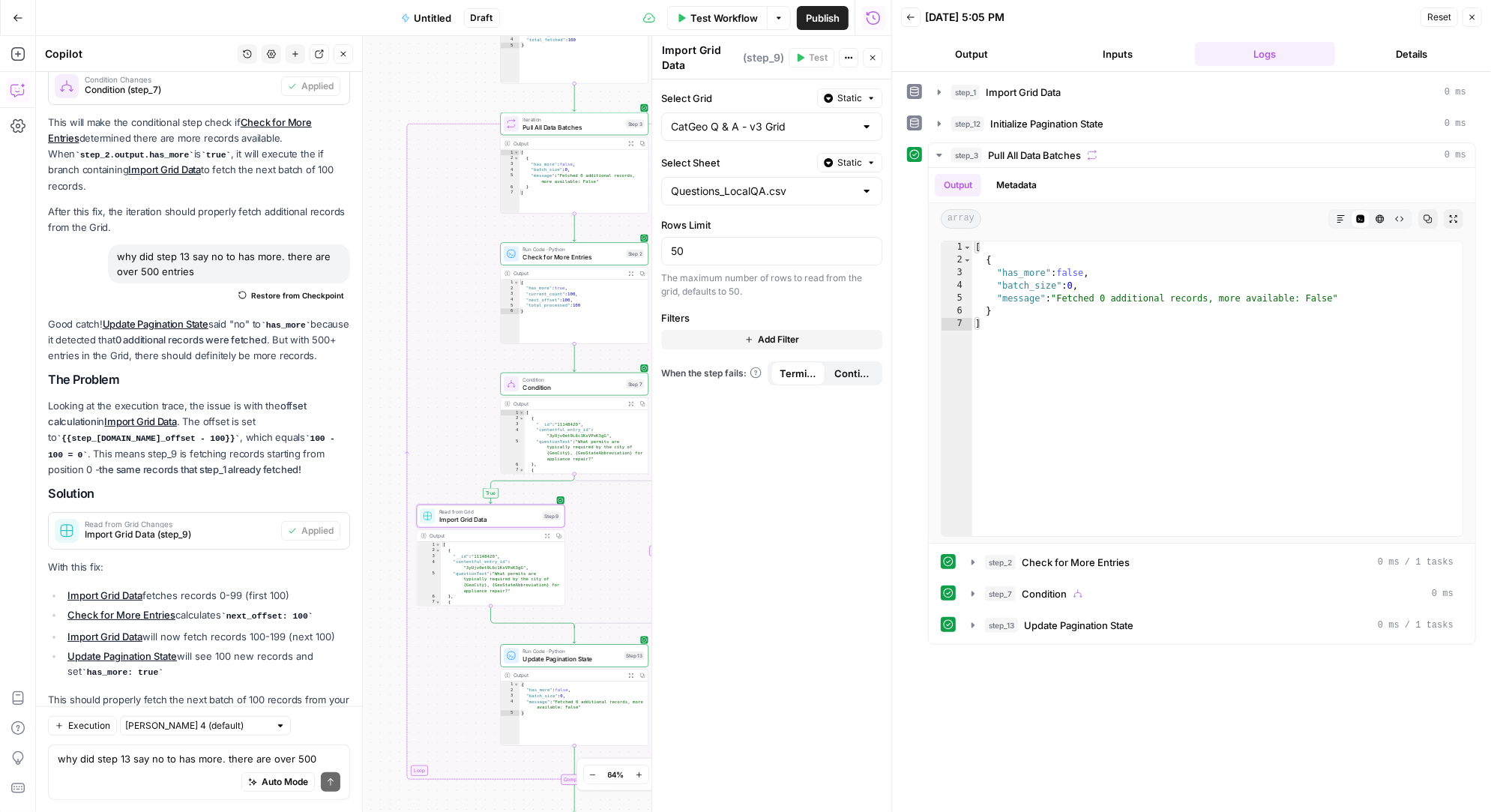
click at [579, 124] on span "Pull All Data Batches" at bounding box center [572, 127] width 99 height 10
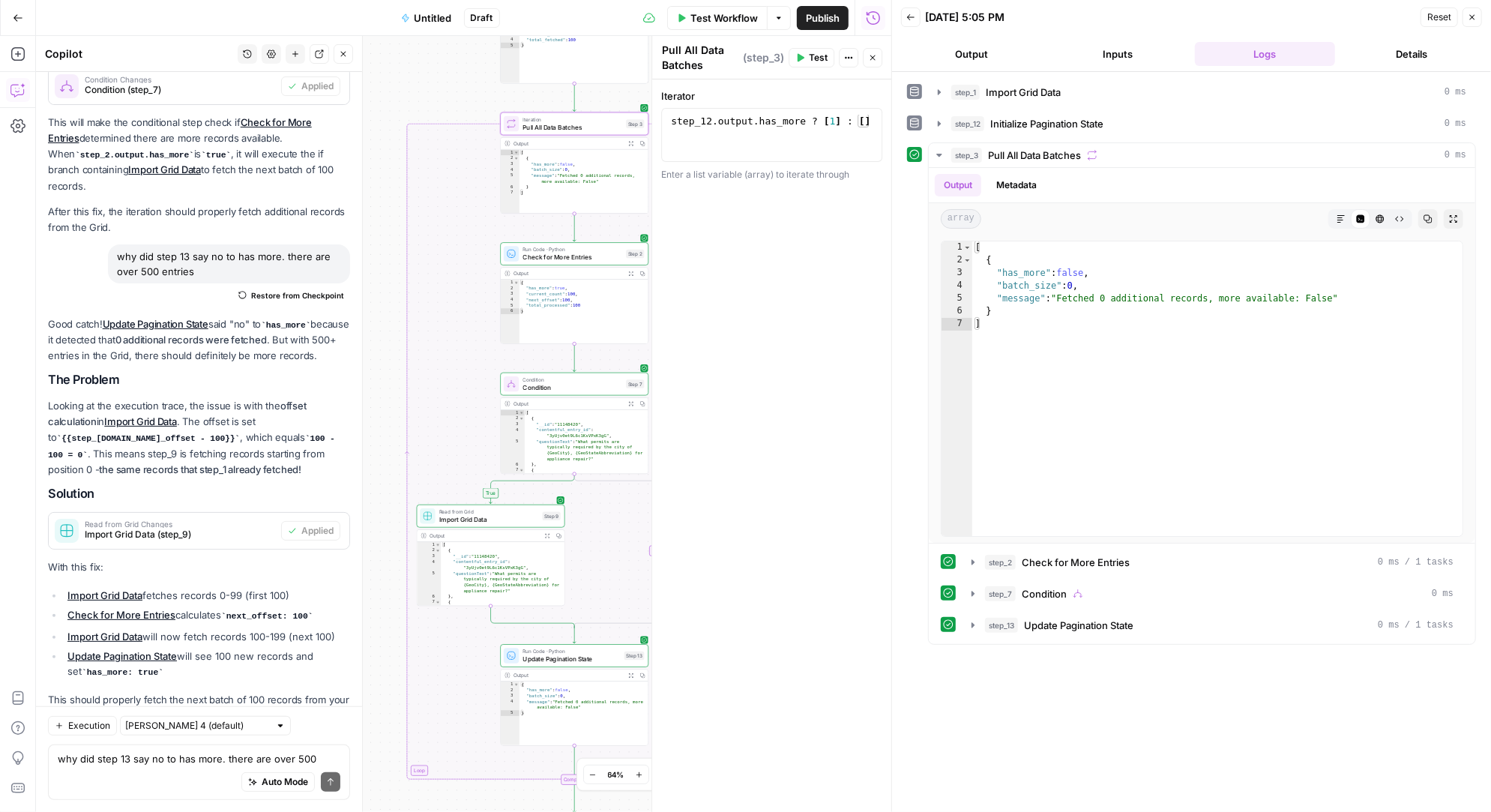
click at [807, 52] on button "Test" at bounding box center [811, 57] width 45 height 19
click at [967, 560] on icon "button" at bounding box center [973, 562] width 12 height 12
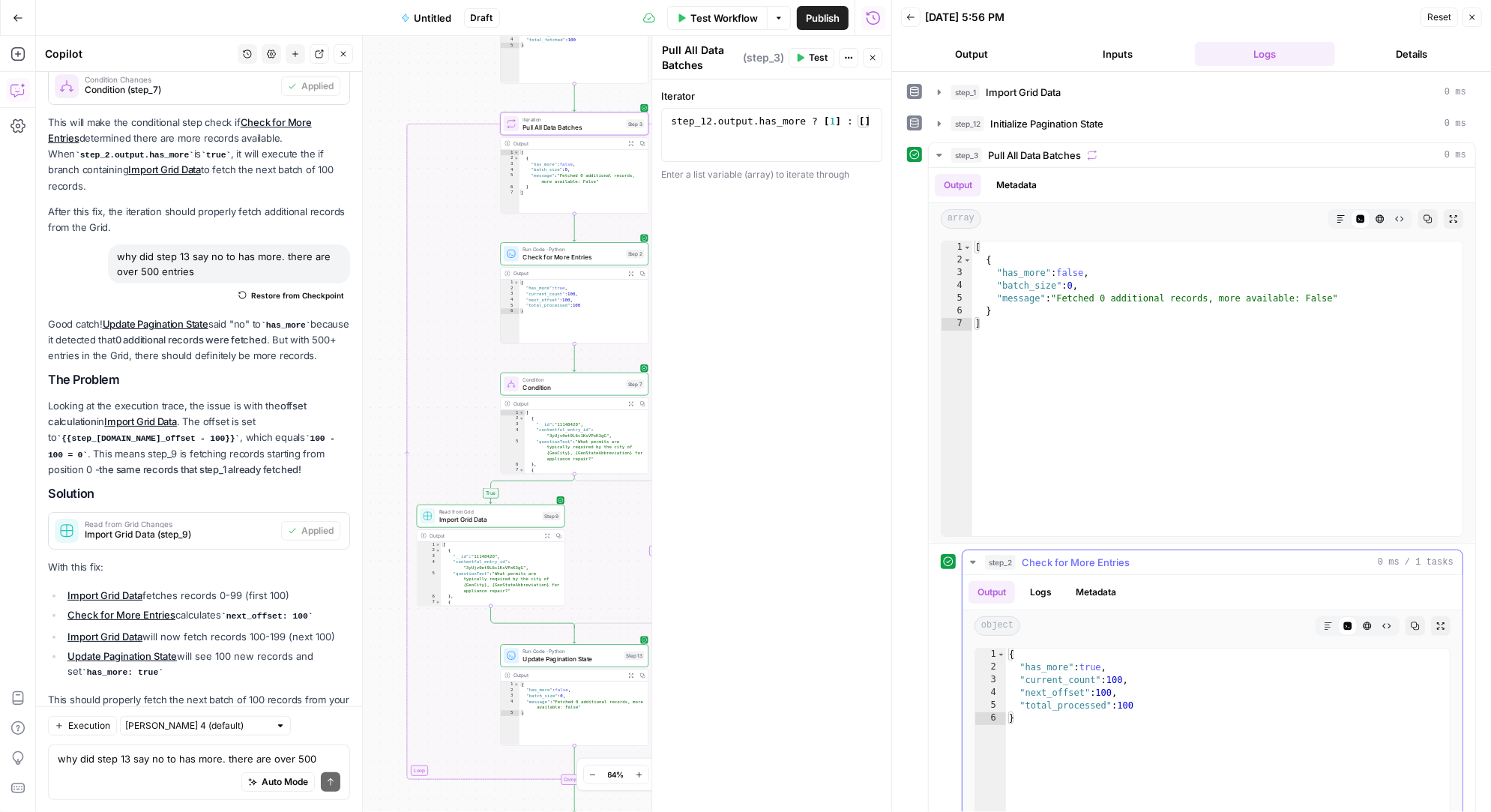
click at [967, 560] on icon "button" at bounding box center [973, 562] width 12 height 12
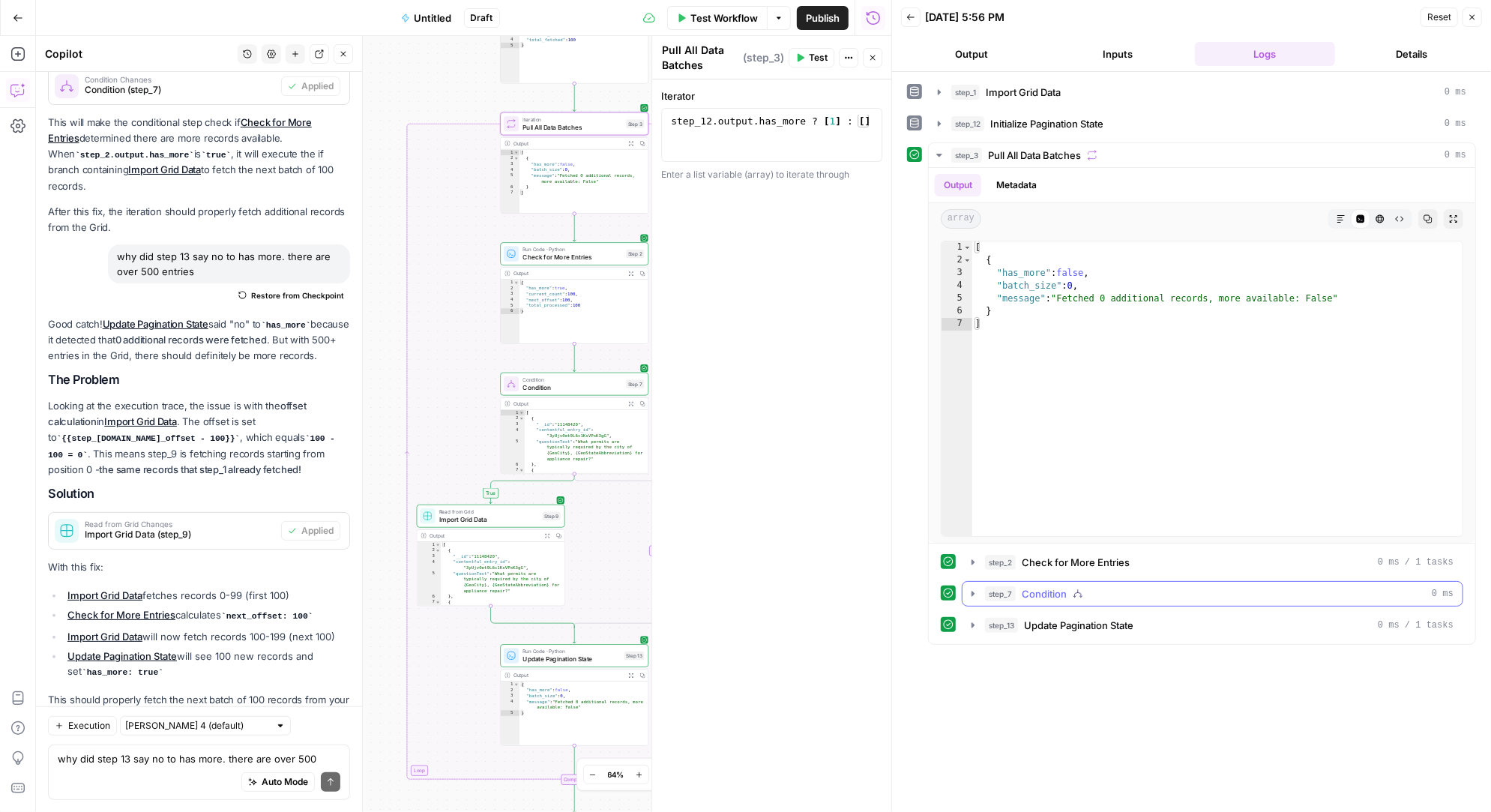
click at [973, 594] on icon "button" at bounding box center [973, 594] width 12 height 12
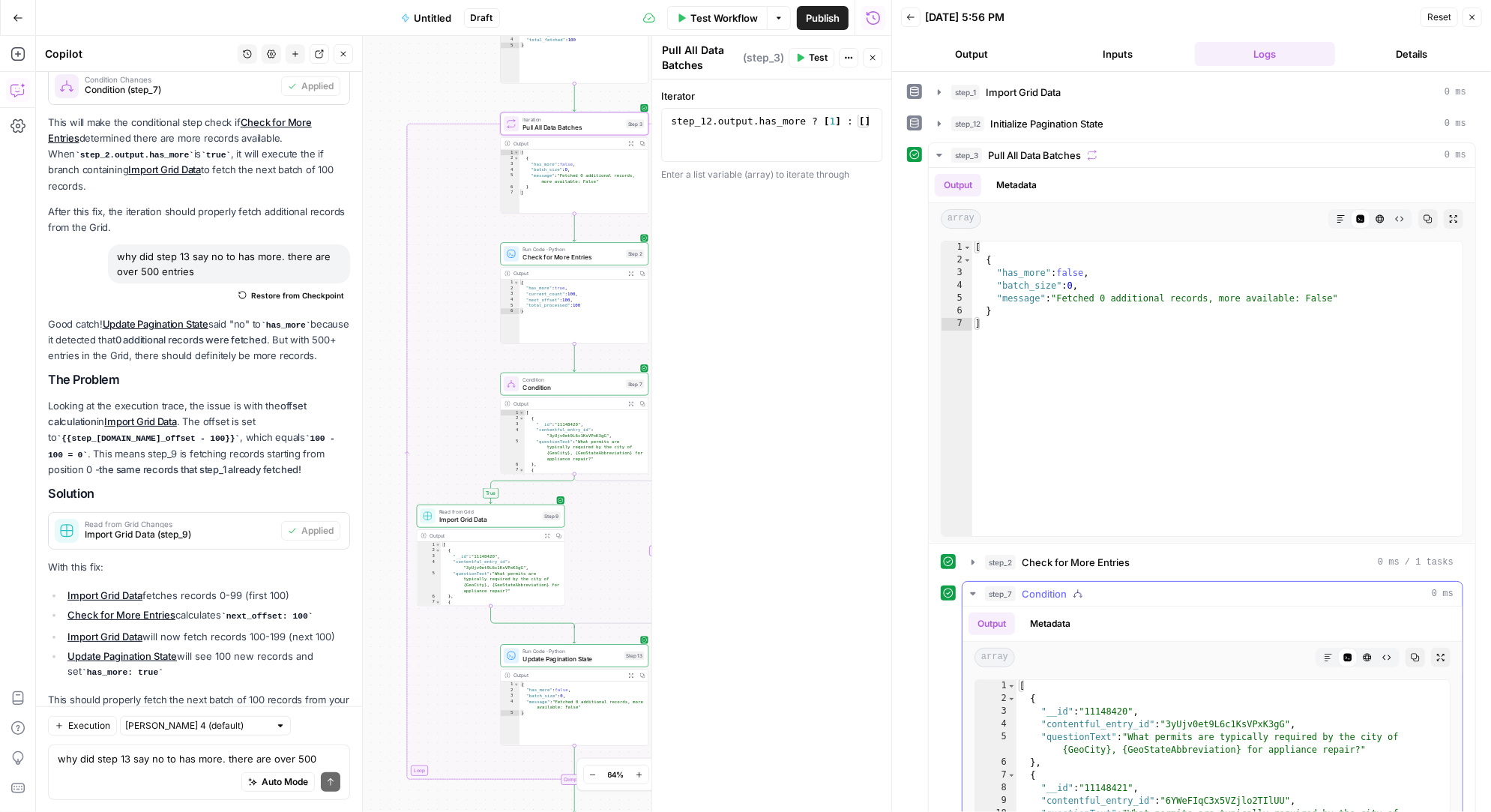
click at [973, 594] on icon "button" at bounding box center [973, 594] width 12 height 12
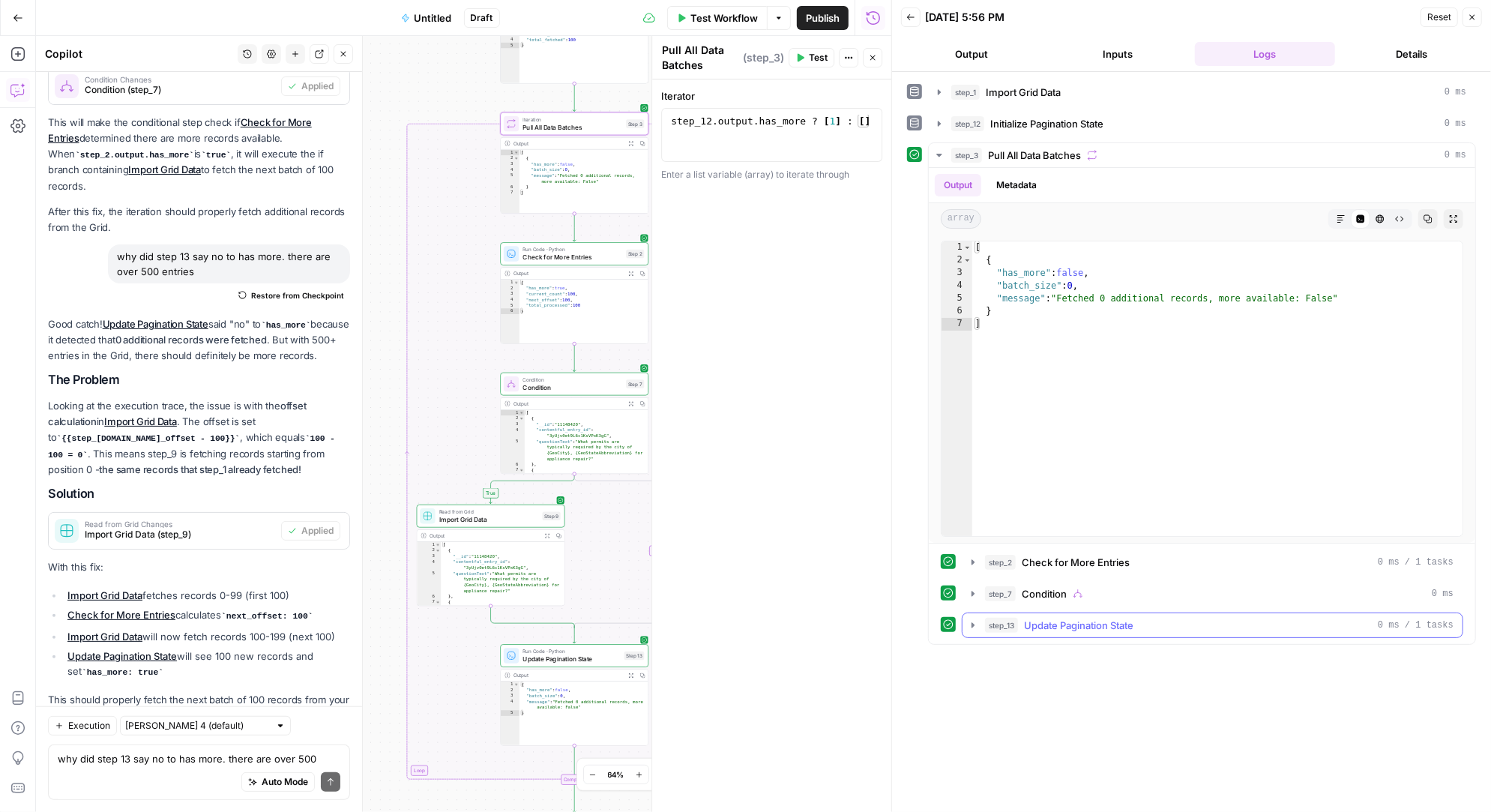
click at [974, 619] on icon "button" at bounding box center [973, 626] width 12 height 12
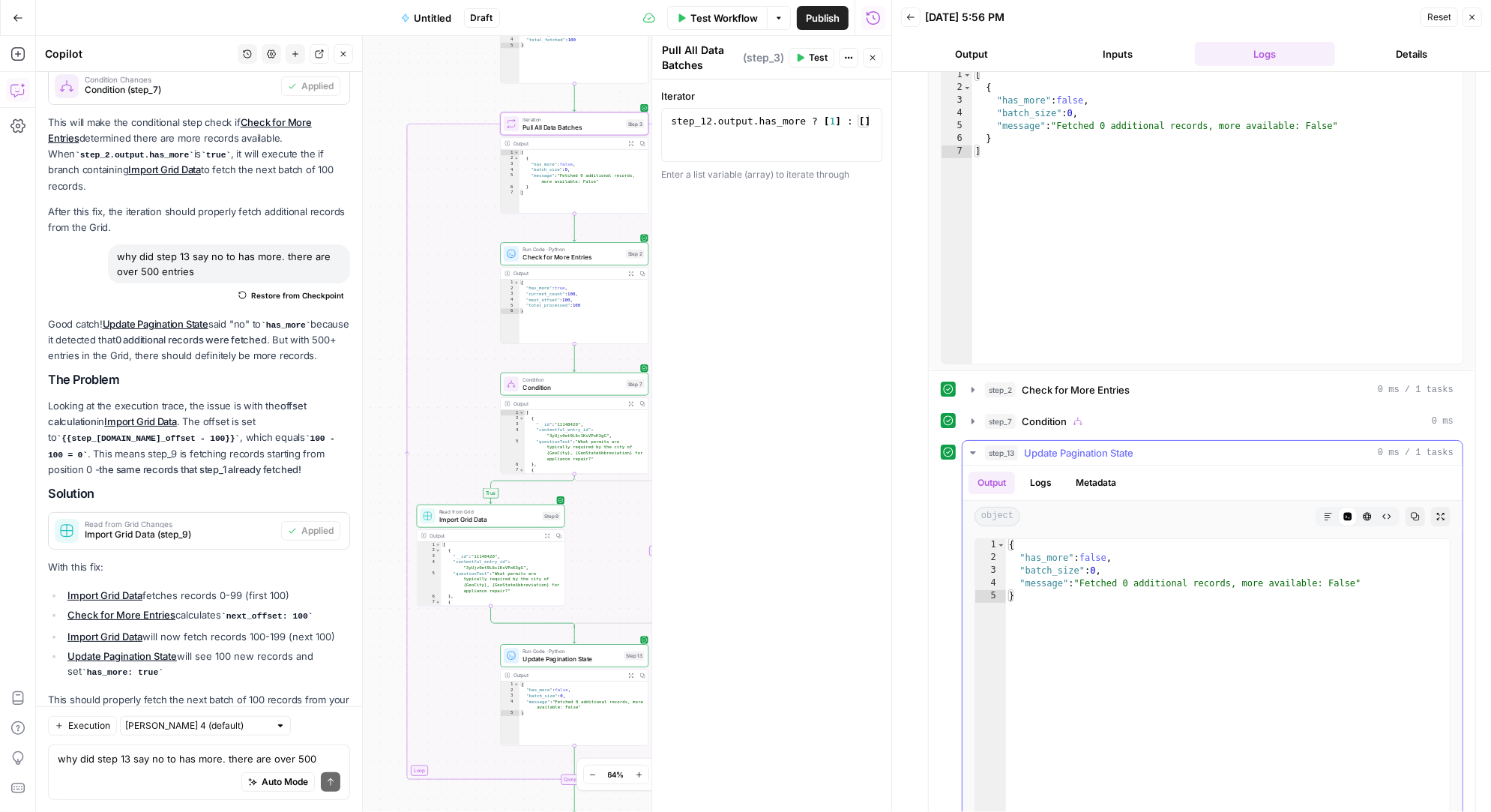
scroll to position [211, 0]
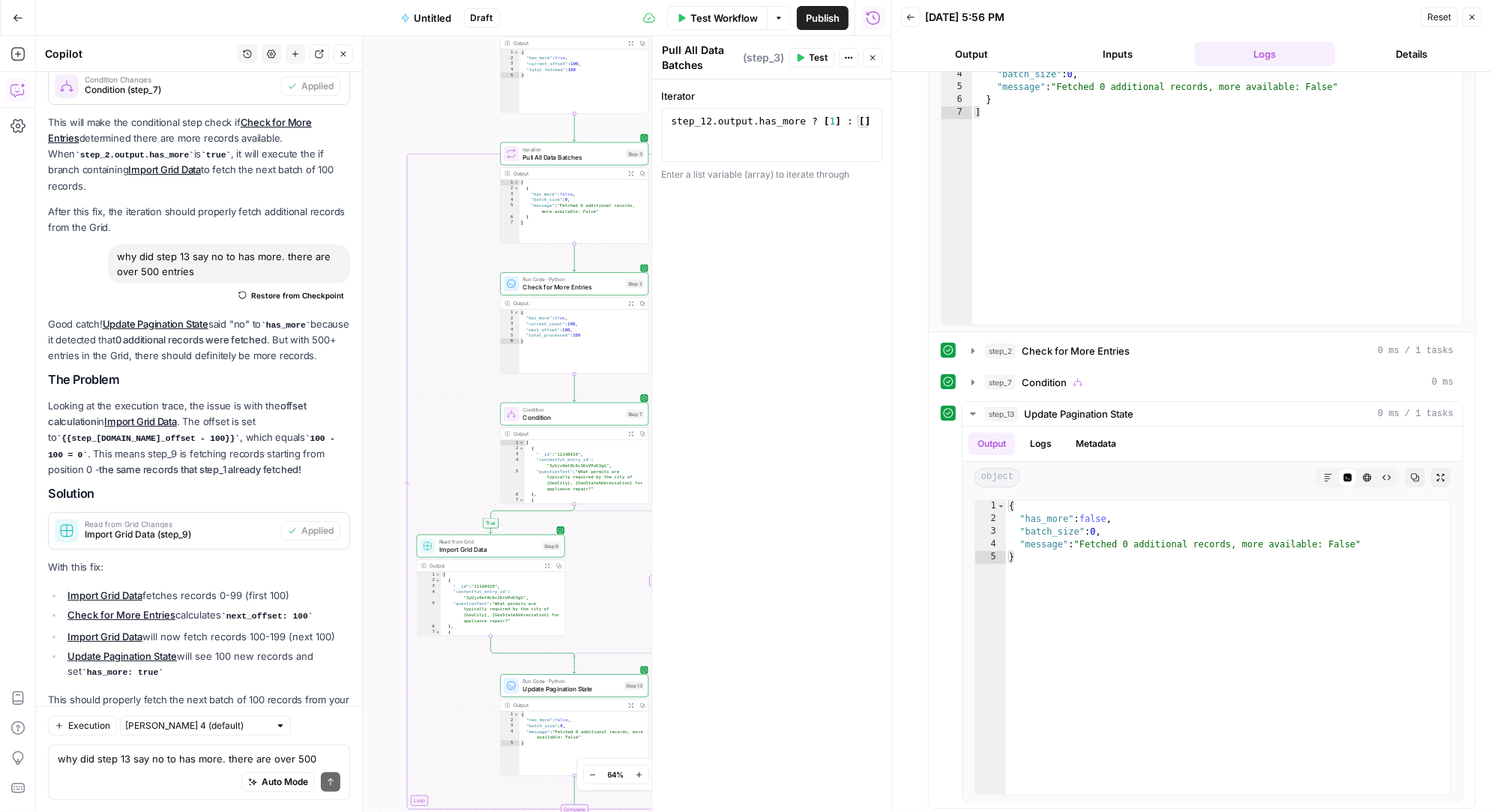
drag, startPoint x: 418, startPoint y: 196, endPoint x: 383, endPoint y: 318, distance: 126.9
click at [383, 319] on div "true false Workflow Set Inputs Inputs Read from Grid Import Grid Data Step 1 Ou…" at bounding box center [464, 424] width 855 height 776
click at [589, 270] on icon "button" at bounding box center [589, 267] width 8 height 8
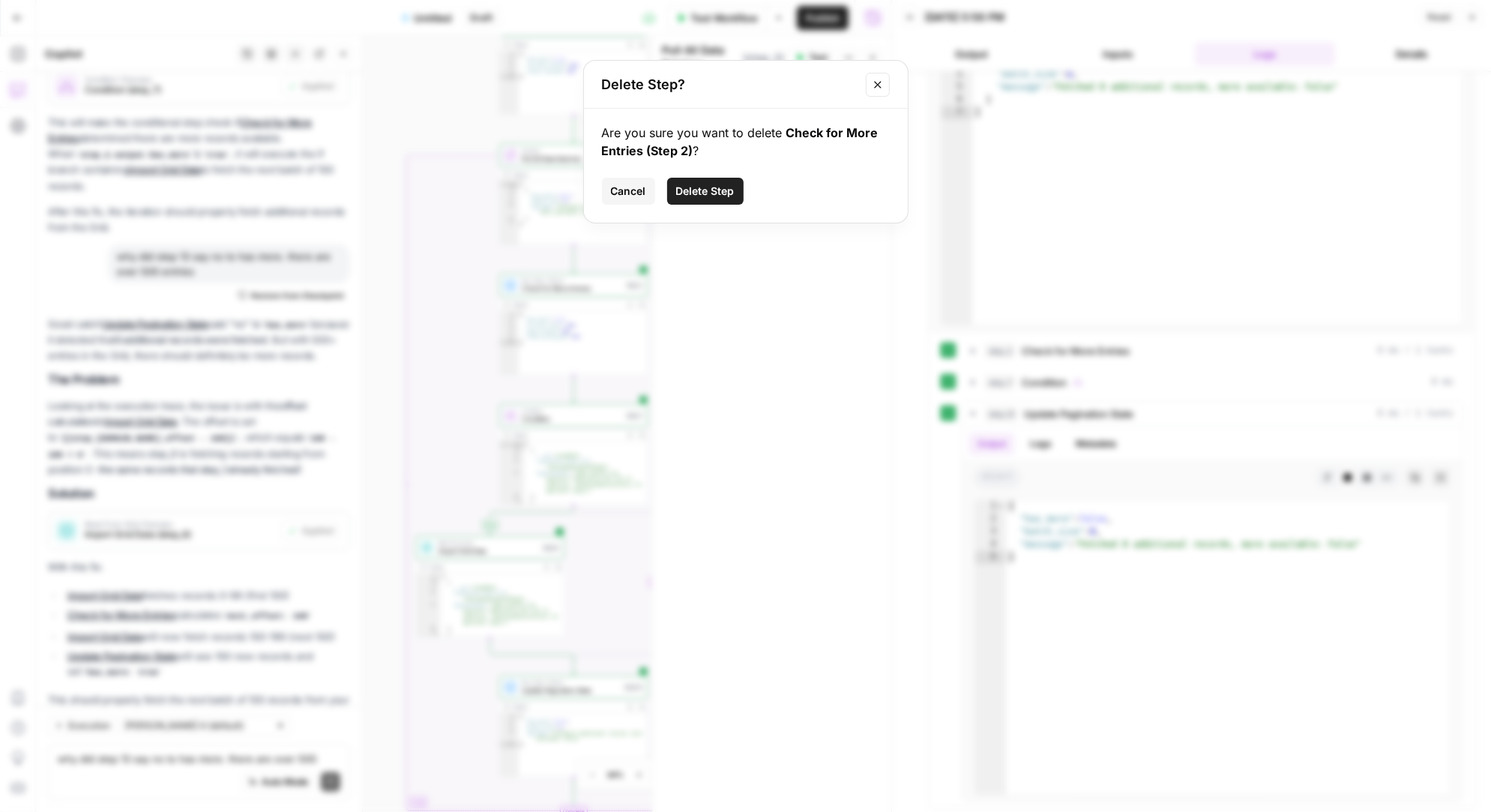
click at [698, 191] on span "Delete Step" at bounding box center [705, 190] width 59 height 15
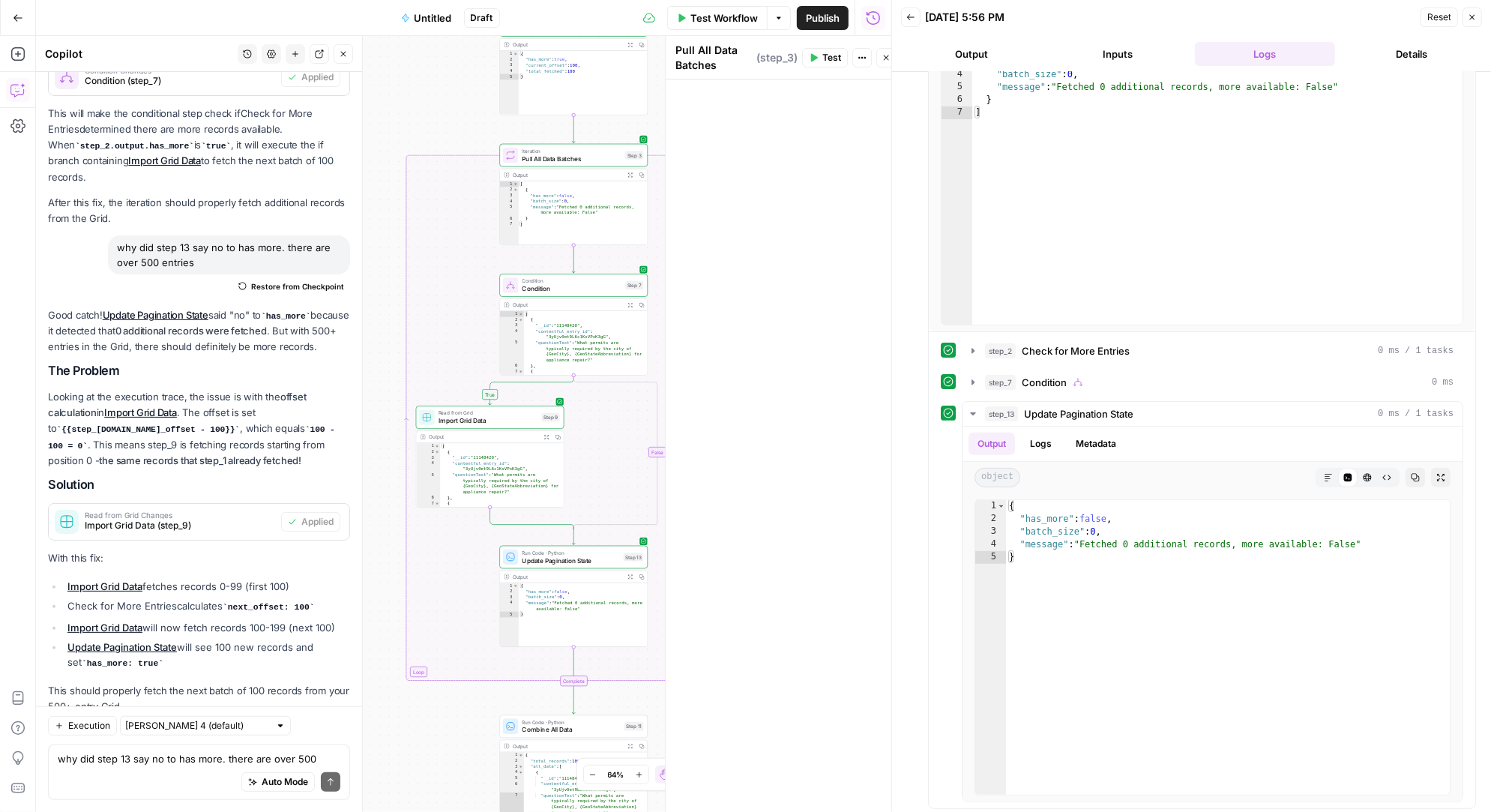
scroll to position [4414, 0]
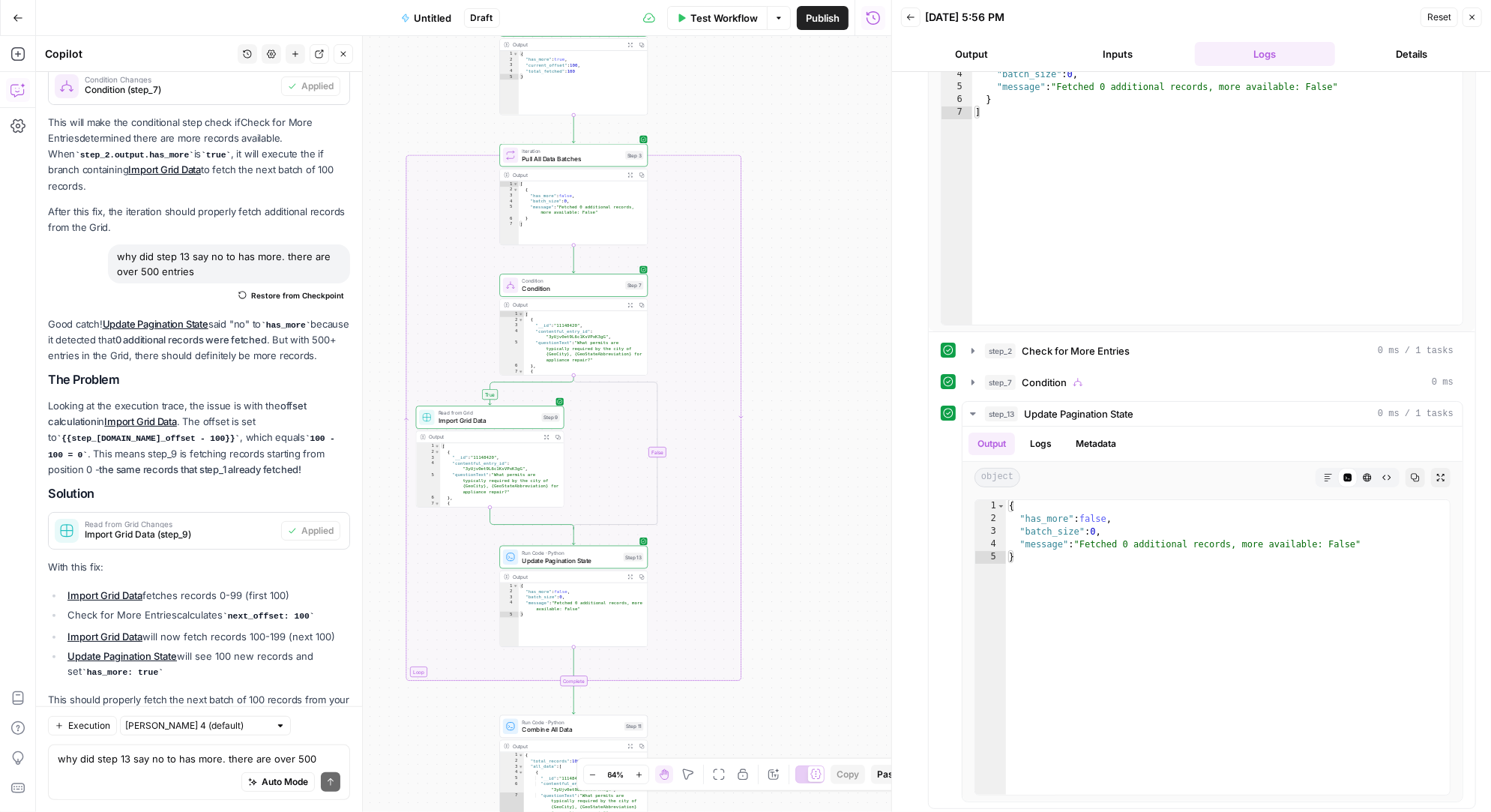
click at [594, 155] on span "Pull All Data Batches" at bounding box center [571, 158] width 99 height 10
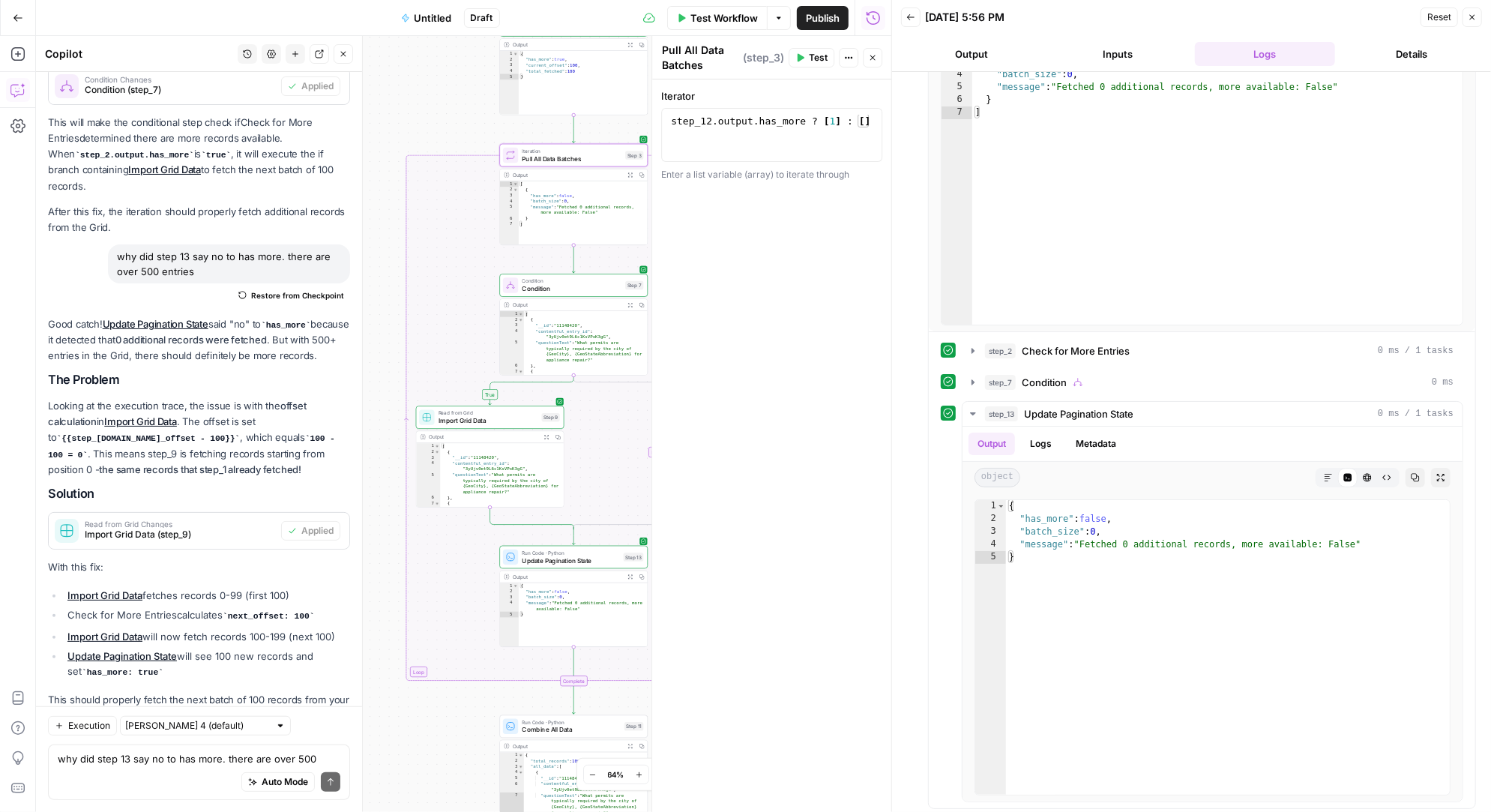
click at [818, 55] on span "Test" at bounding box center [818, 58] width 18 height 14
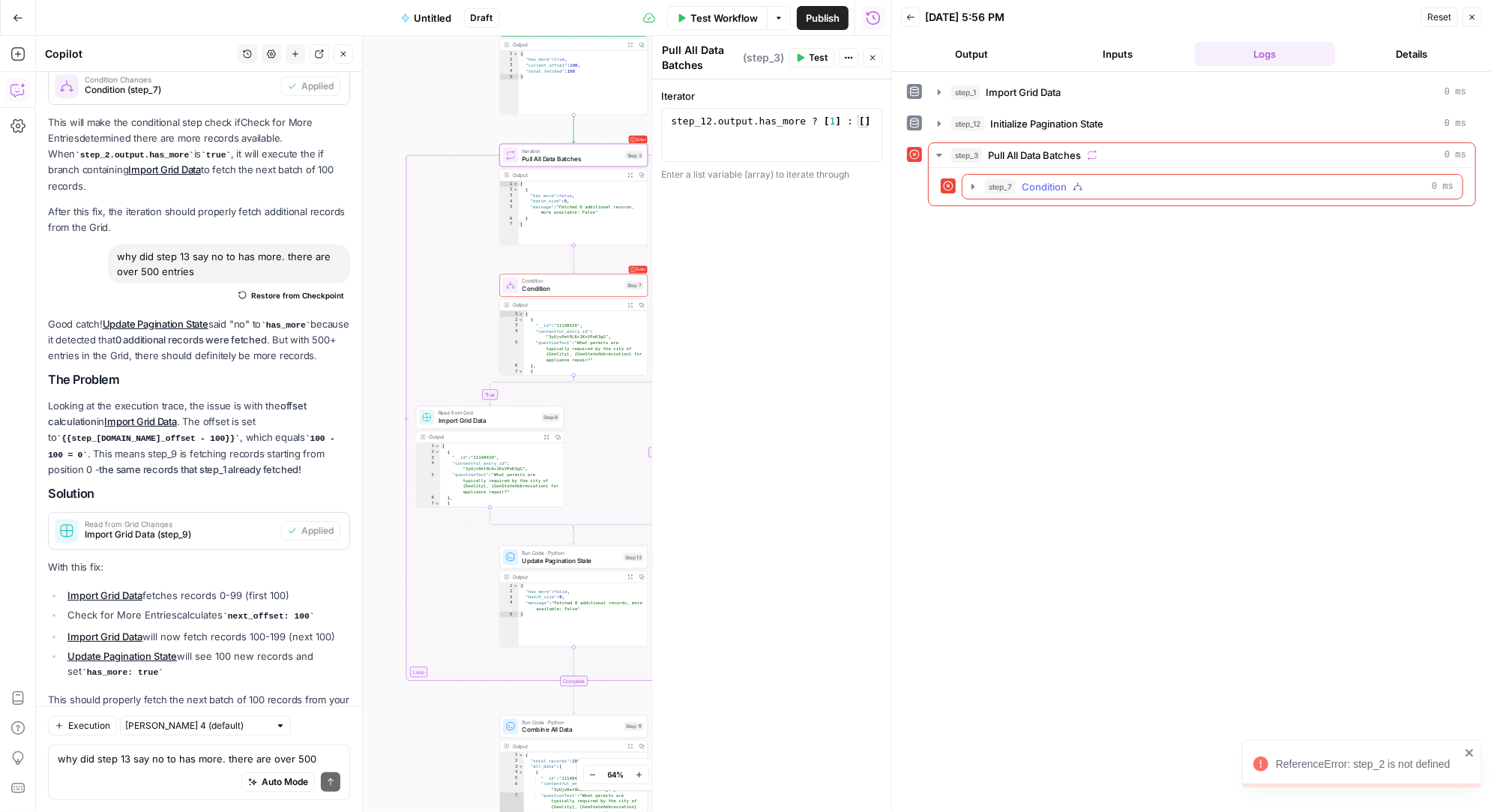
click at [972, 183] on icon "button" at bounding box center [973, 186] width 3 height 5
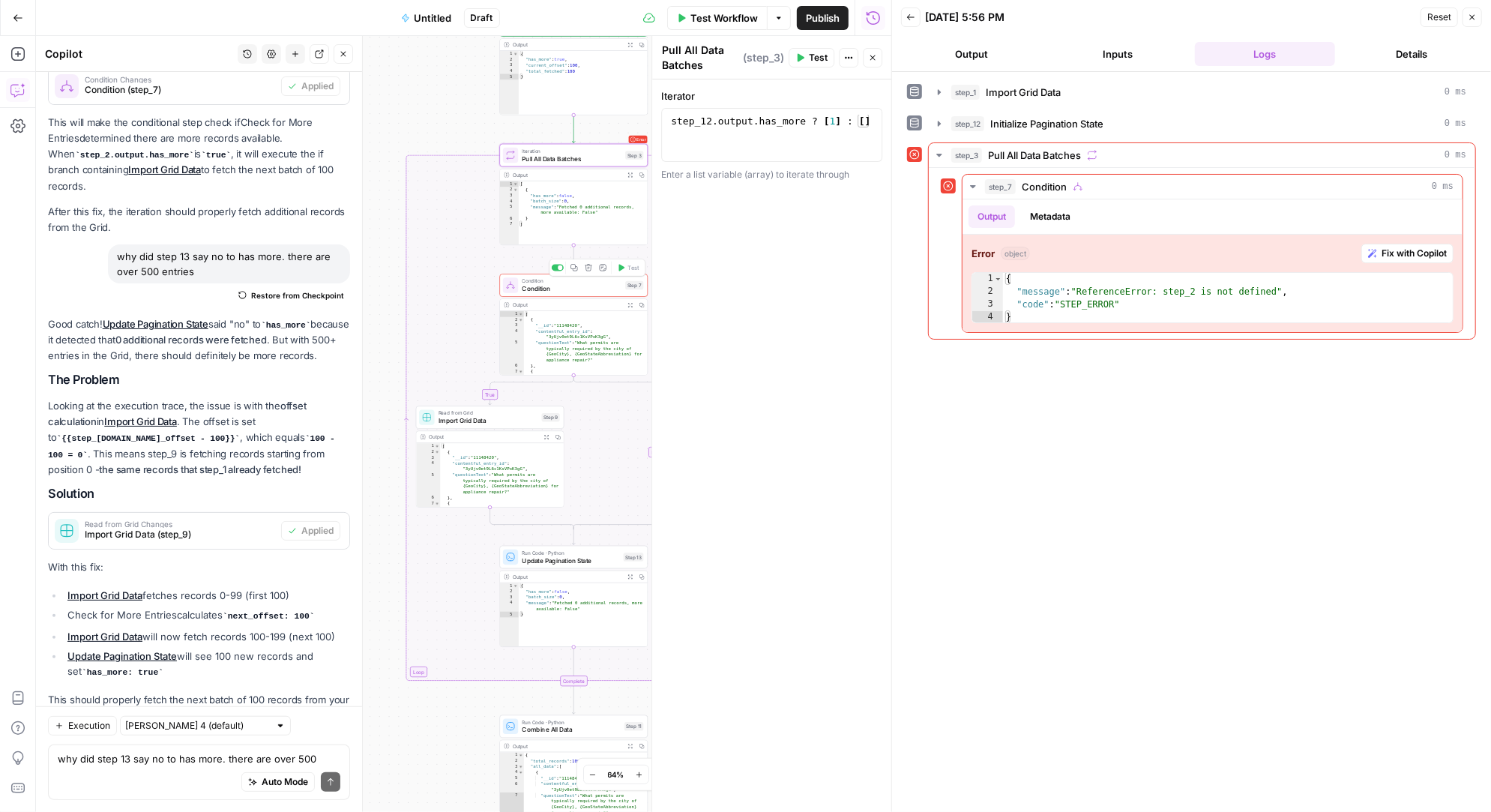
click at [593, 279] on span "Condition" at bounding box center [571, 281] width 99 height 8
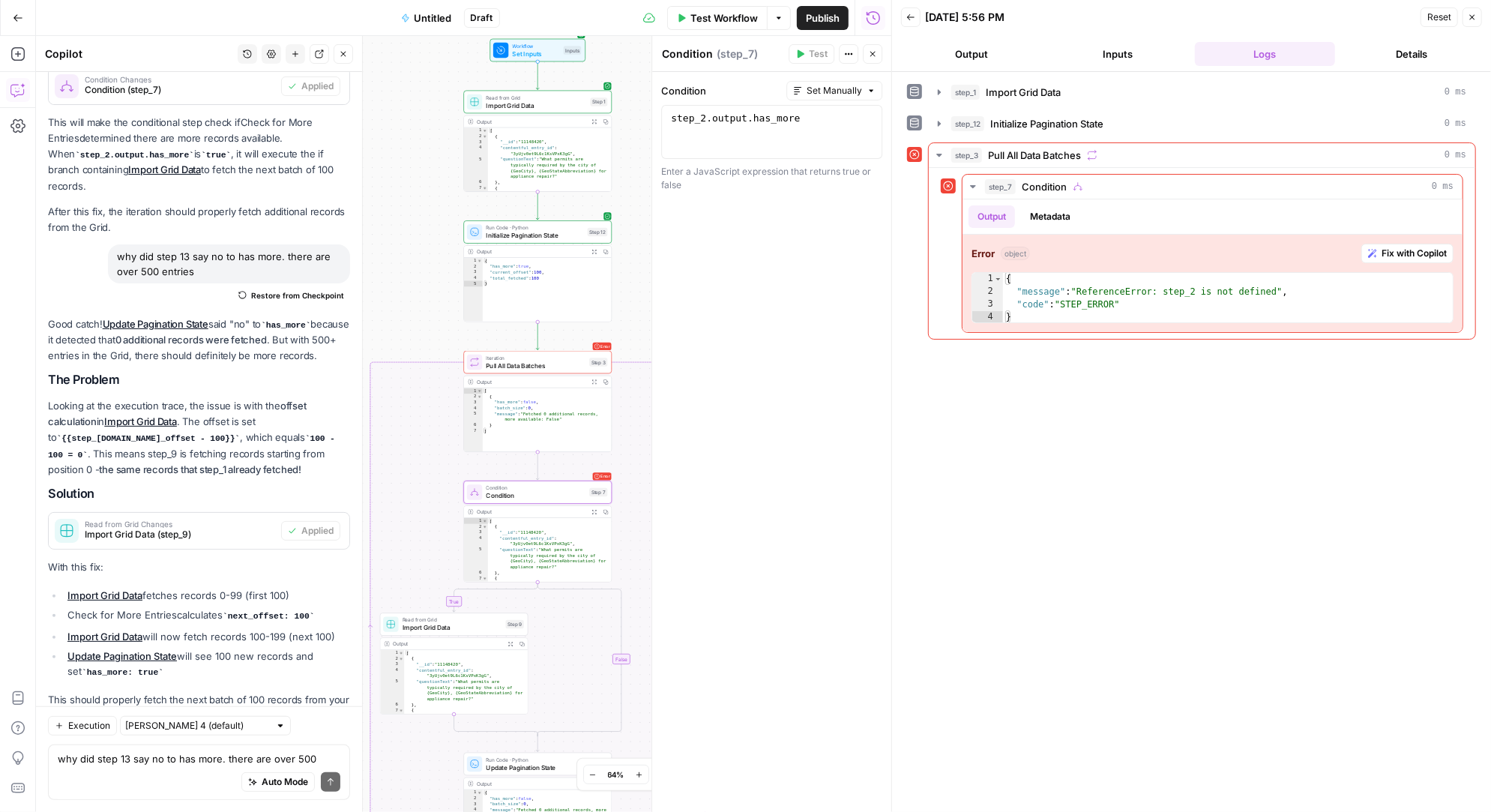
drag, startPoint x: 455, startPoint y: 102, endPoint x: 418, endPoint y: 308, distance: 209.3
click at [418, 308] on div "true false Workflow Set Inputs Inputs Read from Grid Import Grid Data Step 1 Ou…" at bounding box center [464, 424] width 855 height 776
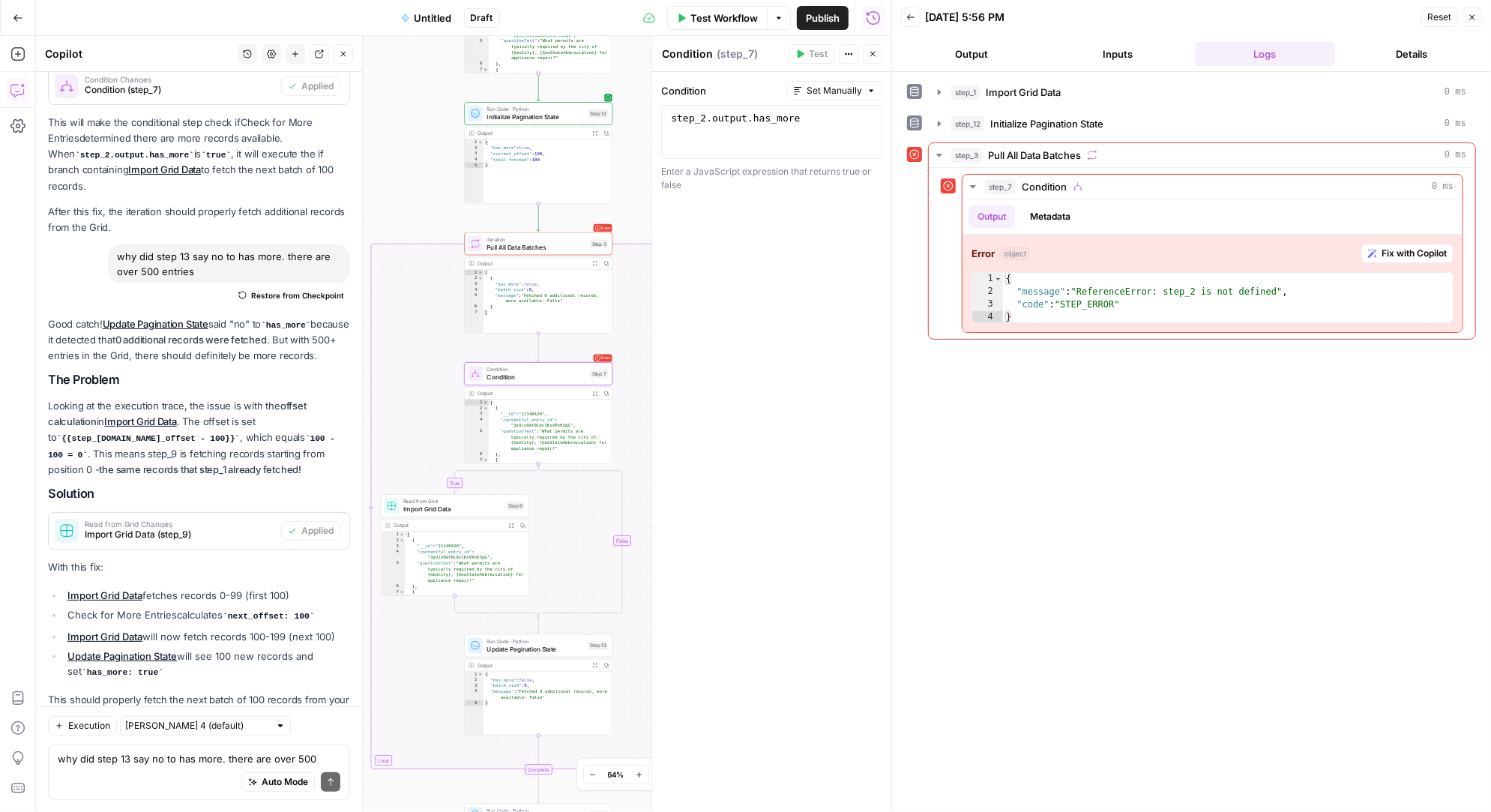
drag, startPoint x: 424, startPoint y: 314, endPoint x: 425, endPoint y: 195, distance: 119.0
click at [425, 195] on div "true false Workflow Set Inputs Inputs Read from Grid Import Grid Data Step 1 Ou…" at bounding box center [464, 424] width 855 height 776
click at [700, 119] on div "step_2 . output . has_more" at bounding box center [772, 146] width 208 height 68
click at [828, 122] on div "step_12 . output . has_more" at bounding box center [772, 146] width 208 height 68
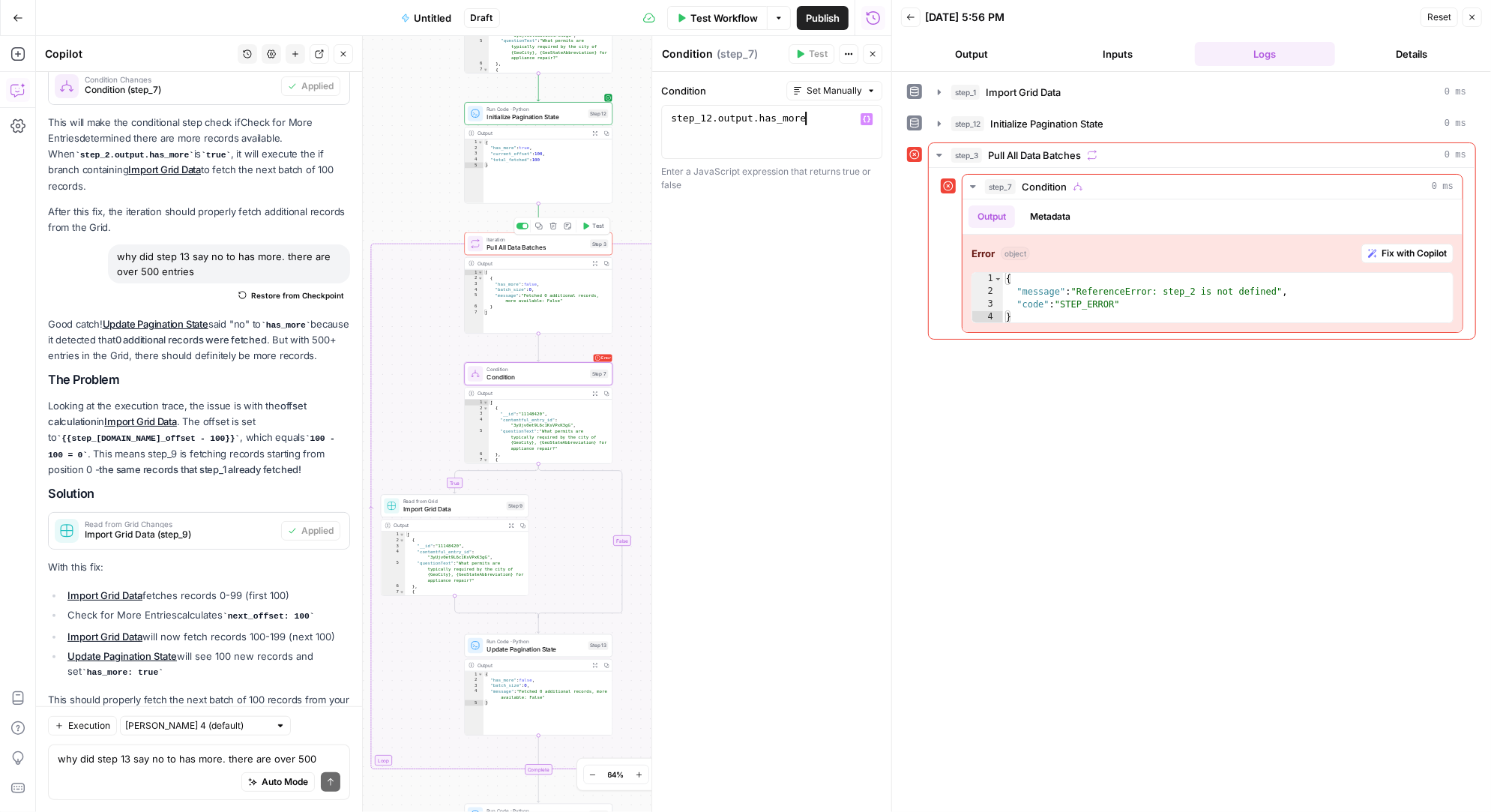
type textarea "**********"
click at [565, 246] on span "Pull All Data Batches" at bounding box center [536, 247] width 99 height 10
click at [556, 377] on span "Condition" at bounding box center [536, 377] width 99 height 10
drag, startPoint x: 710, startPoint y: 118, endPoint x: 698, endPoint y: 119, distance: 12.0
click at [698, 119] on div "step_12 . output . has_more" at bounding box center [772, 146] width 208 height 68
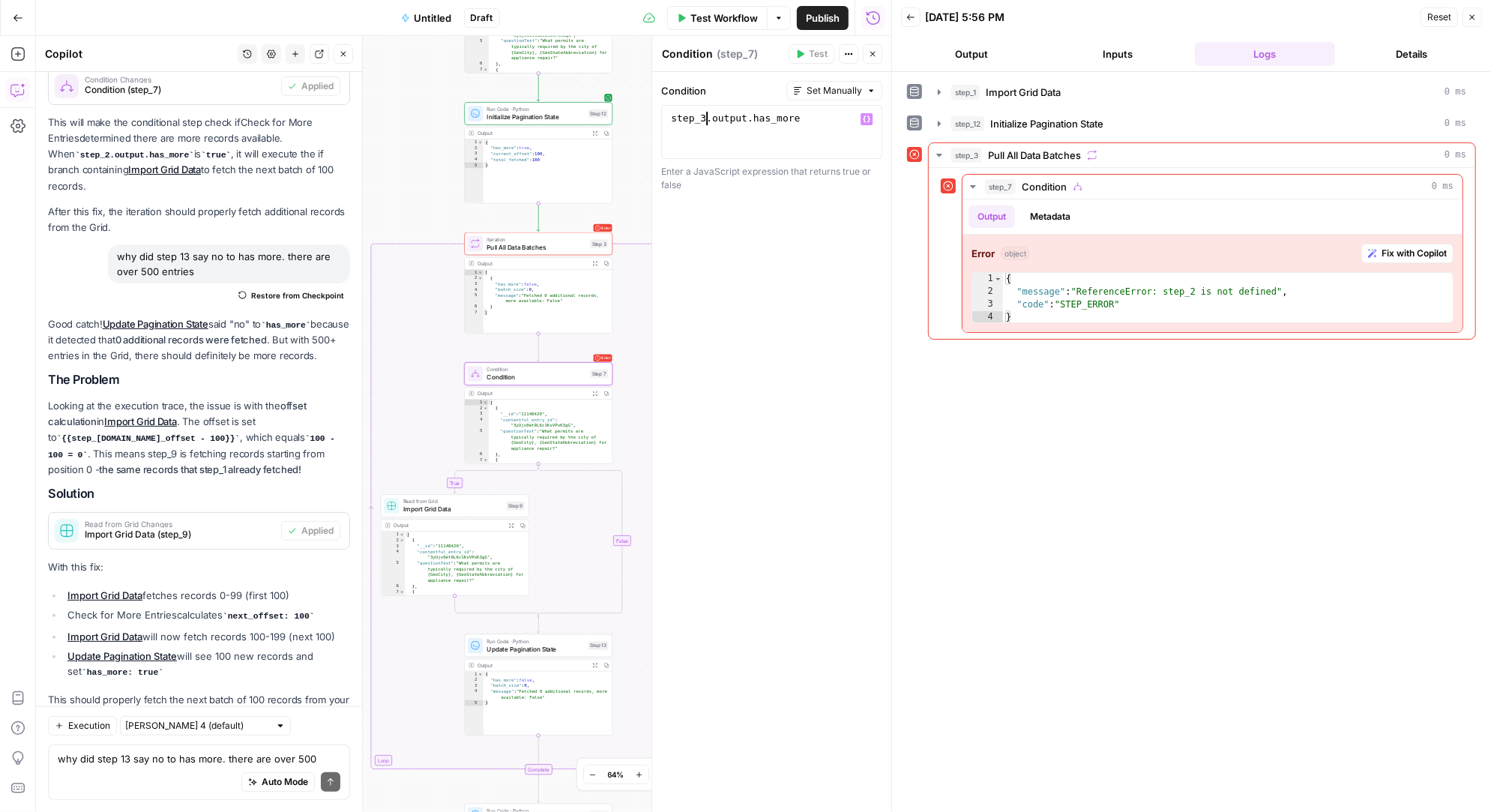
type textarea "**********"
click at [554, 247] on span "Pull All Data Batches" at bounding box center [536, 247] width 99 height 10
click at [128, 772] on div "Auto Mode Send" at bounding box center [199, 782] width 283 height 33
type textarea "do the iterations changes make sense to pull all 500 entries"
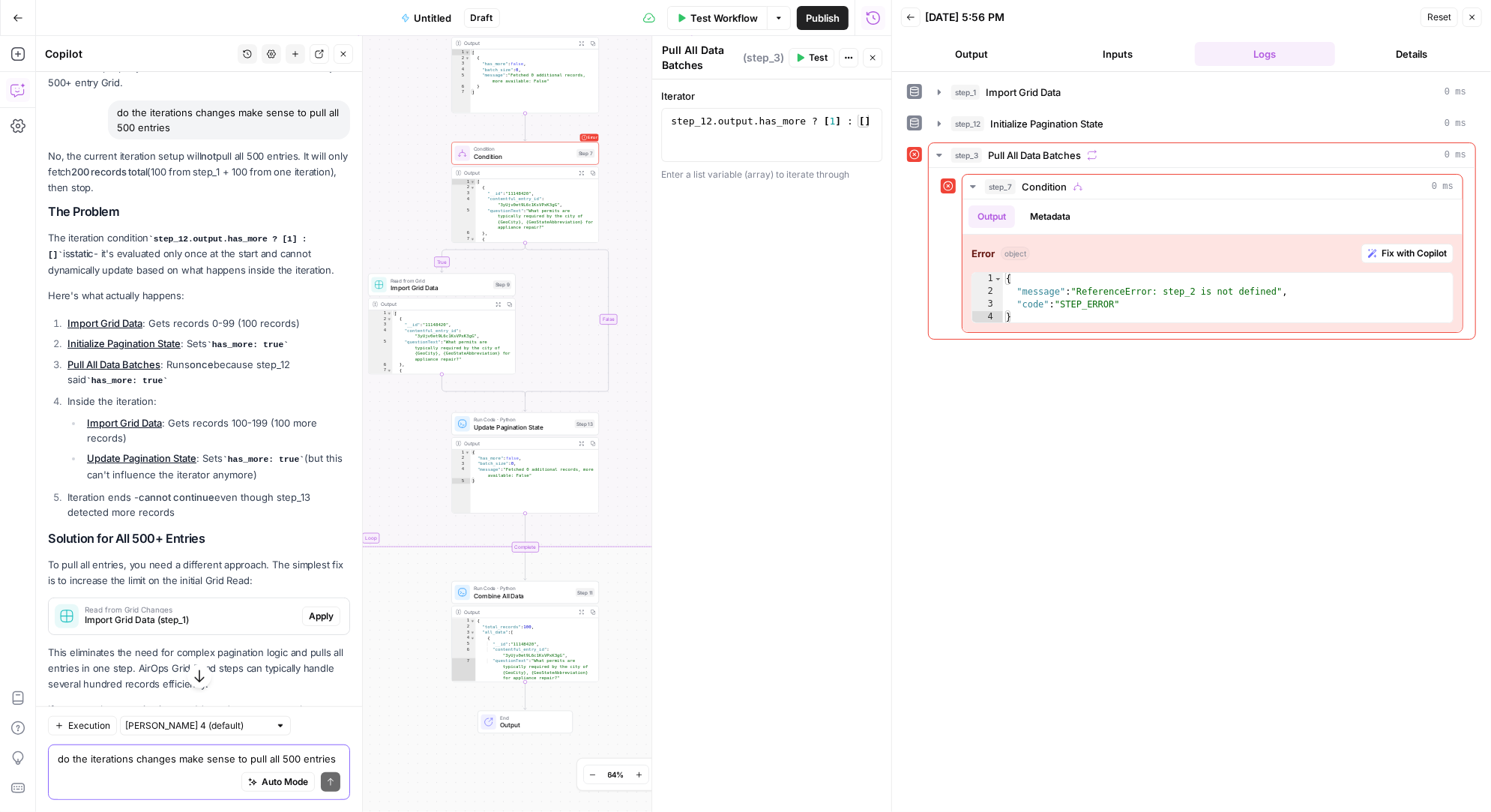
scroll to position [5068, 0]
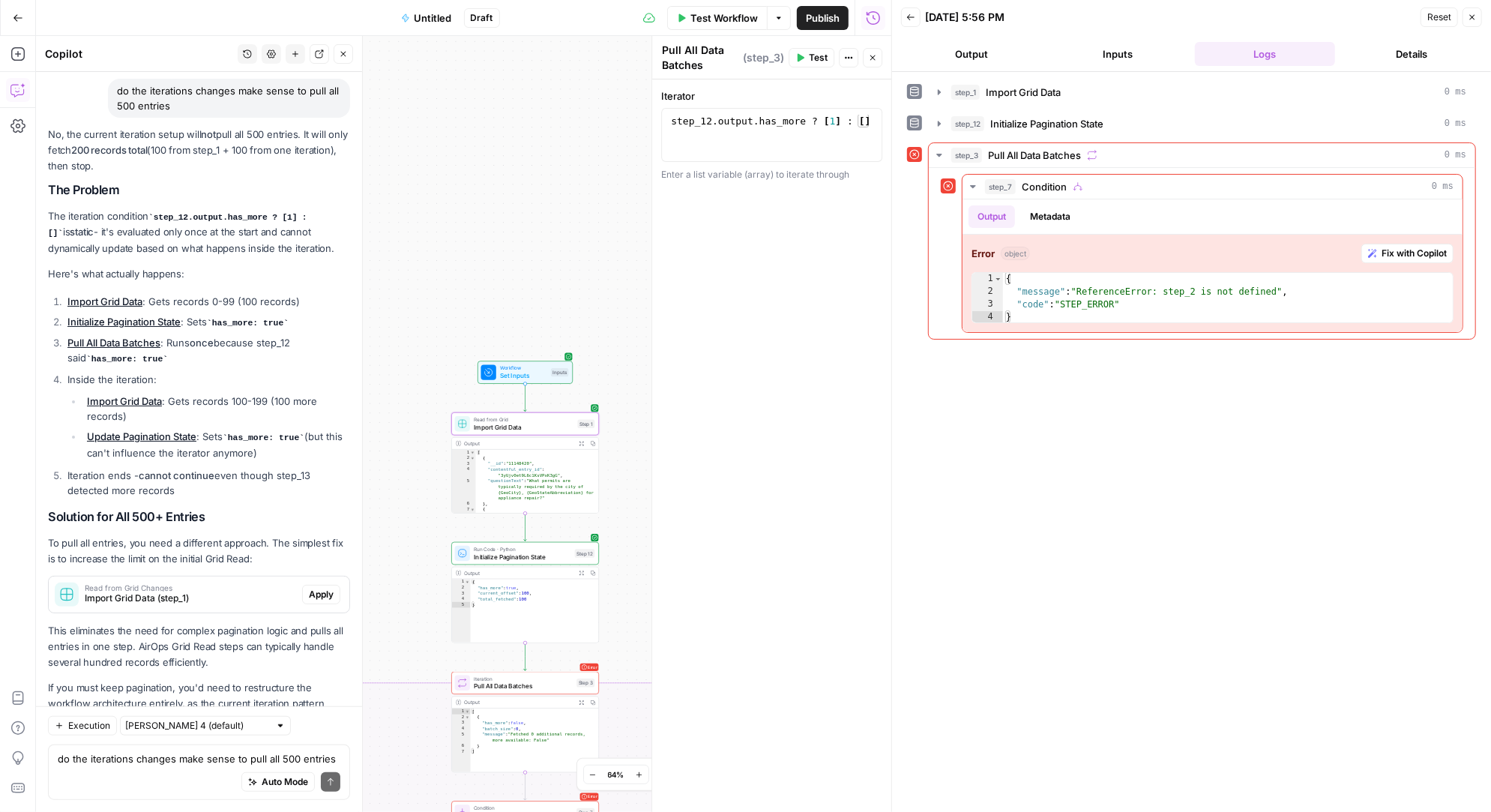
click at [323, 588] on span "Apply" at bounding box center [321, 595] width 25 height 14
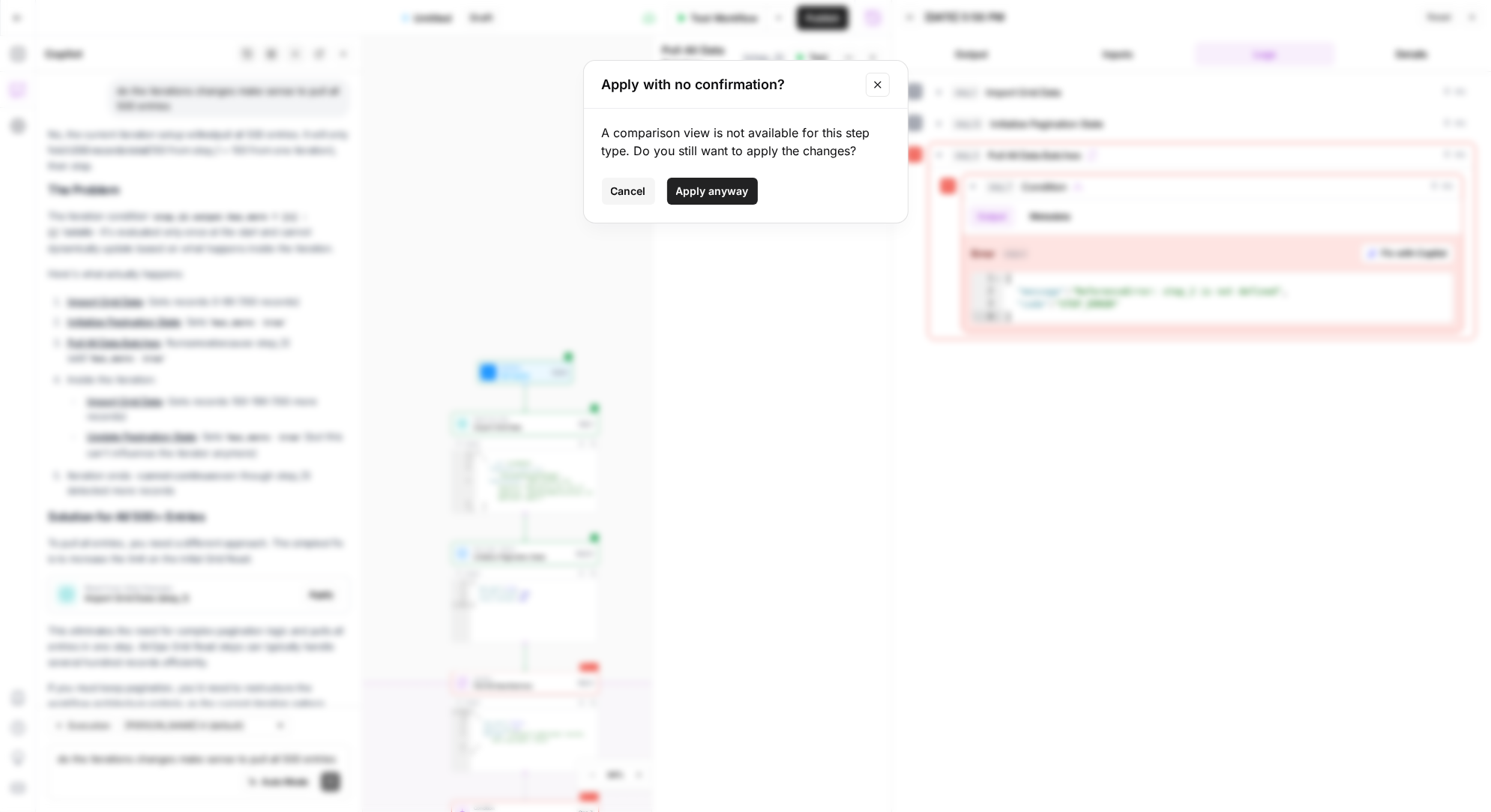
click at [712, 193] on span "Apply anyway" at bounding box center [712, 190] width 72 height 15
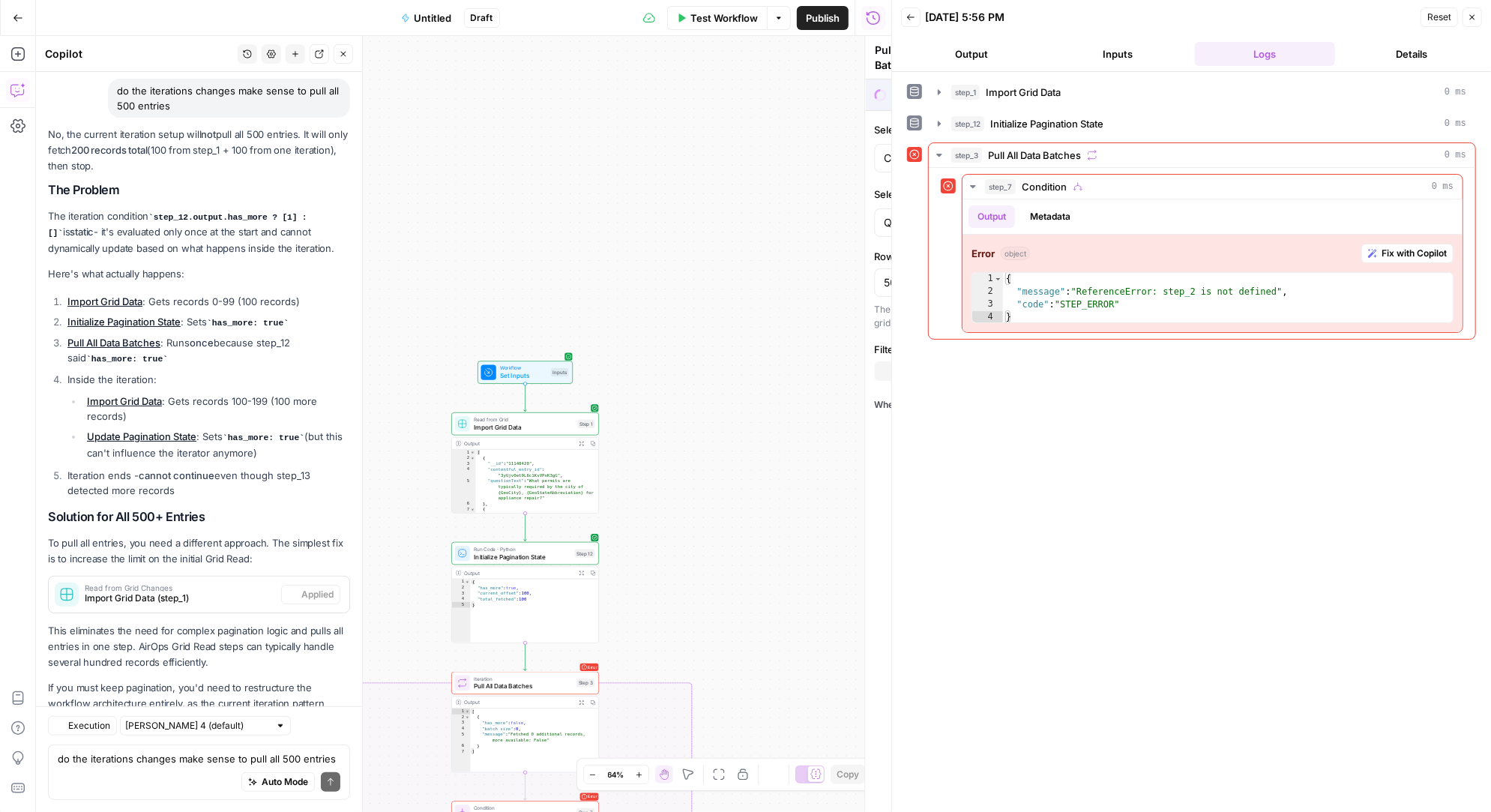
type textarea "Import Grid Data"
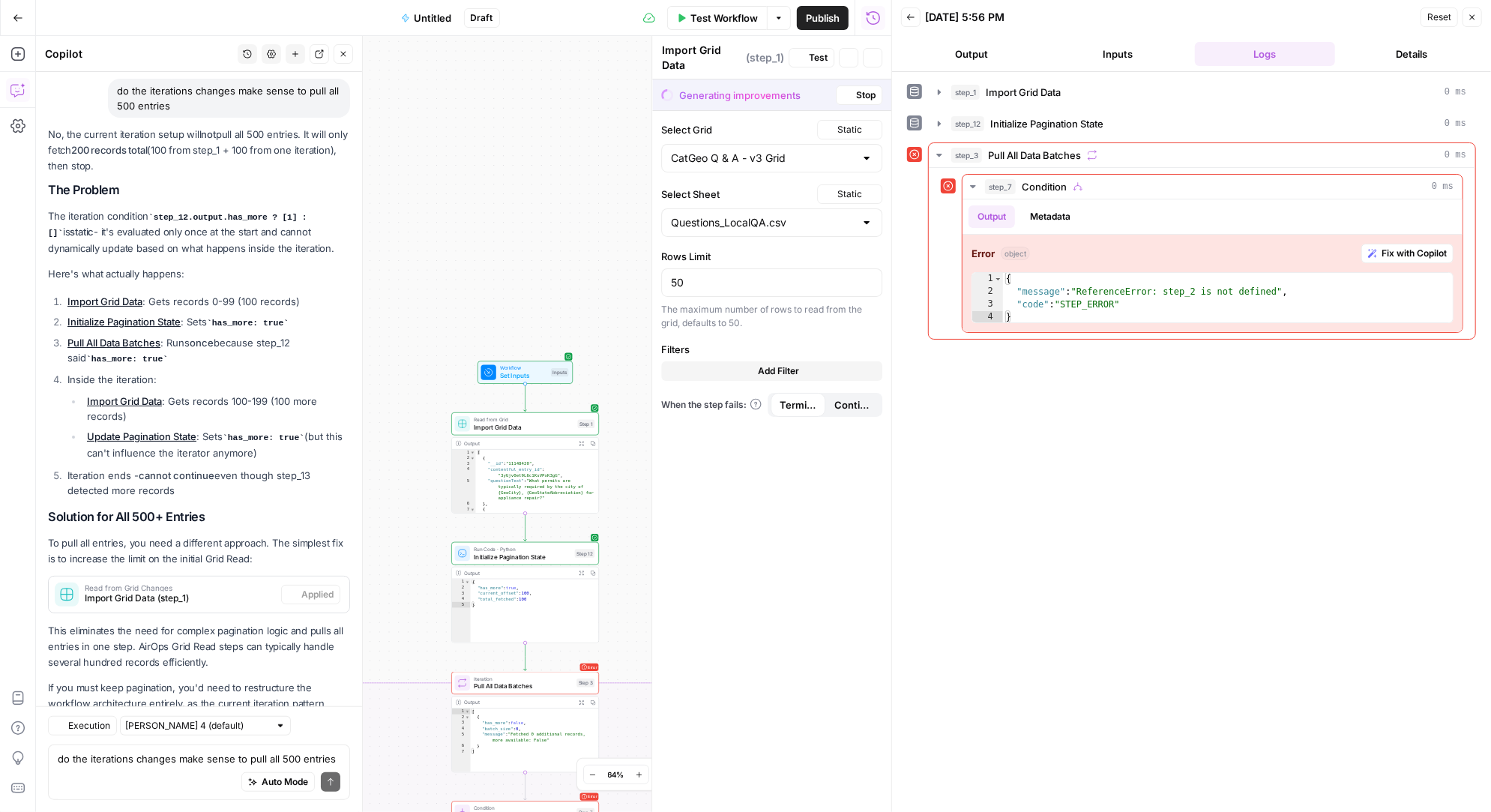
scroll to position [5092, 0]
click at [691, 282] on input "50" at bounding box center [772, 282] width 202 height 15
click at [593, 262] on div "true false Workflow Set Inputs Inputs Read from Grid Import Grid Data Step 1 Ou…" at bounding box center [464, 424] width 855 height 776
drag, startPoint x: 724, startPoint y: 281, endPoint x: 664, endPoint y: 284, distance: 60.1
click at [664, 284] on div "500" at bounding box center [771, 282] width 221 height 29
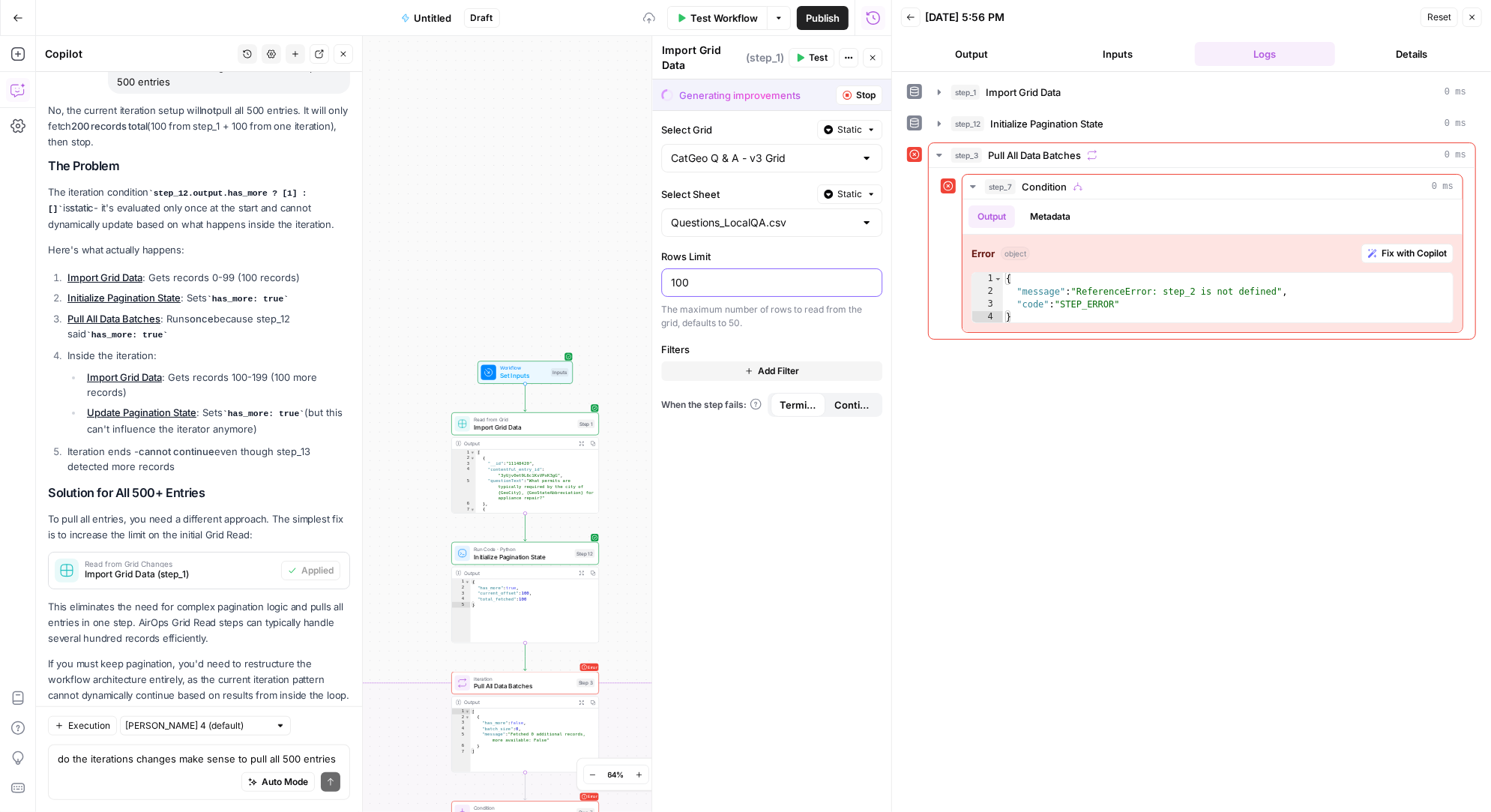
scroll to position [5068, 0]
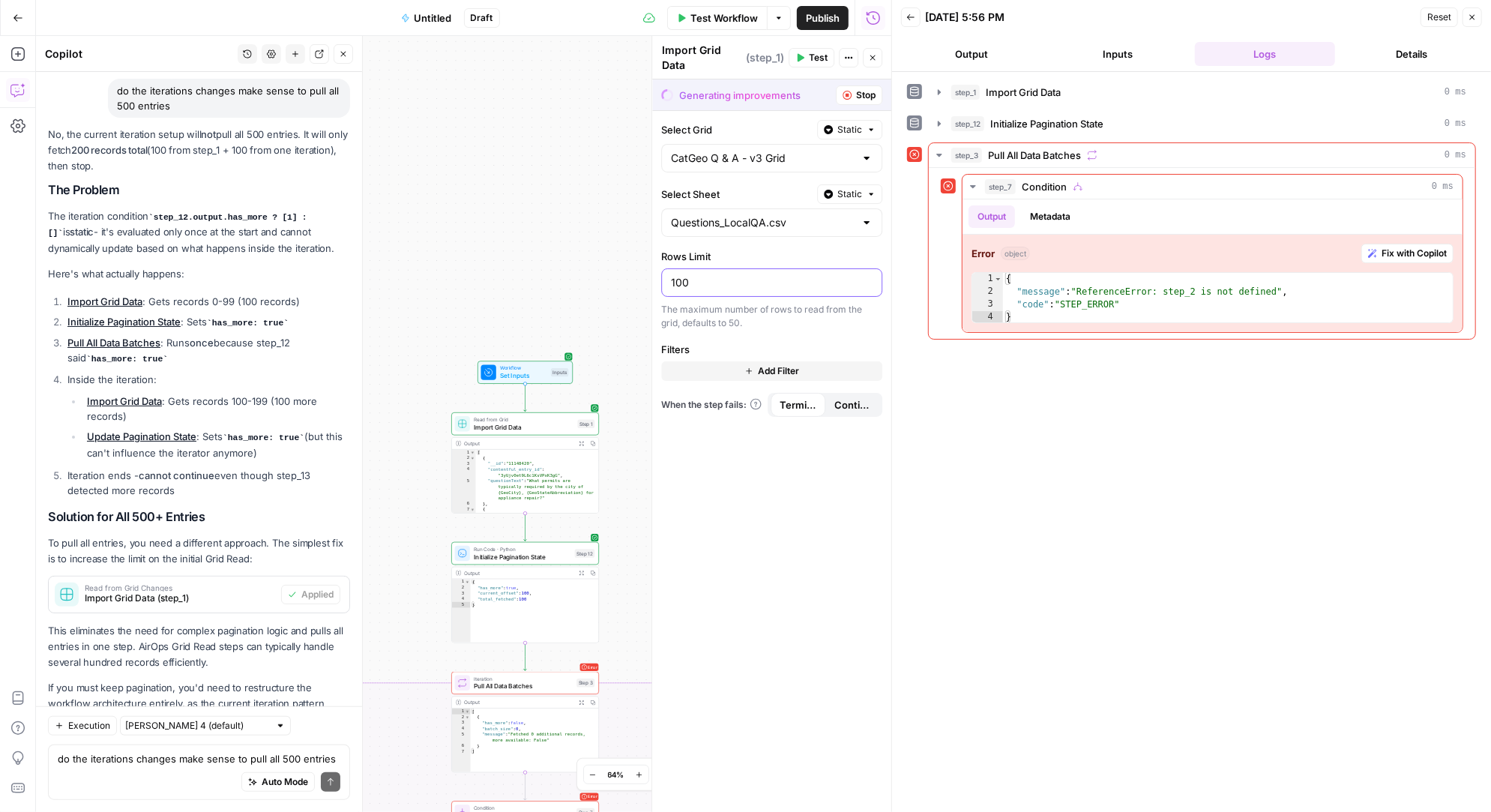
type input "100"
click at [532, 284] on div "true false Workflow Set Inputs Inputs Read from Grid Import Grid Data Step 1 Ou…" at bounding box center [464, 424] width 855 height 776
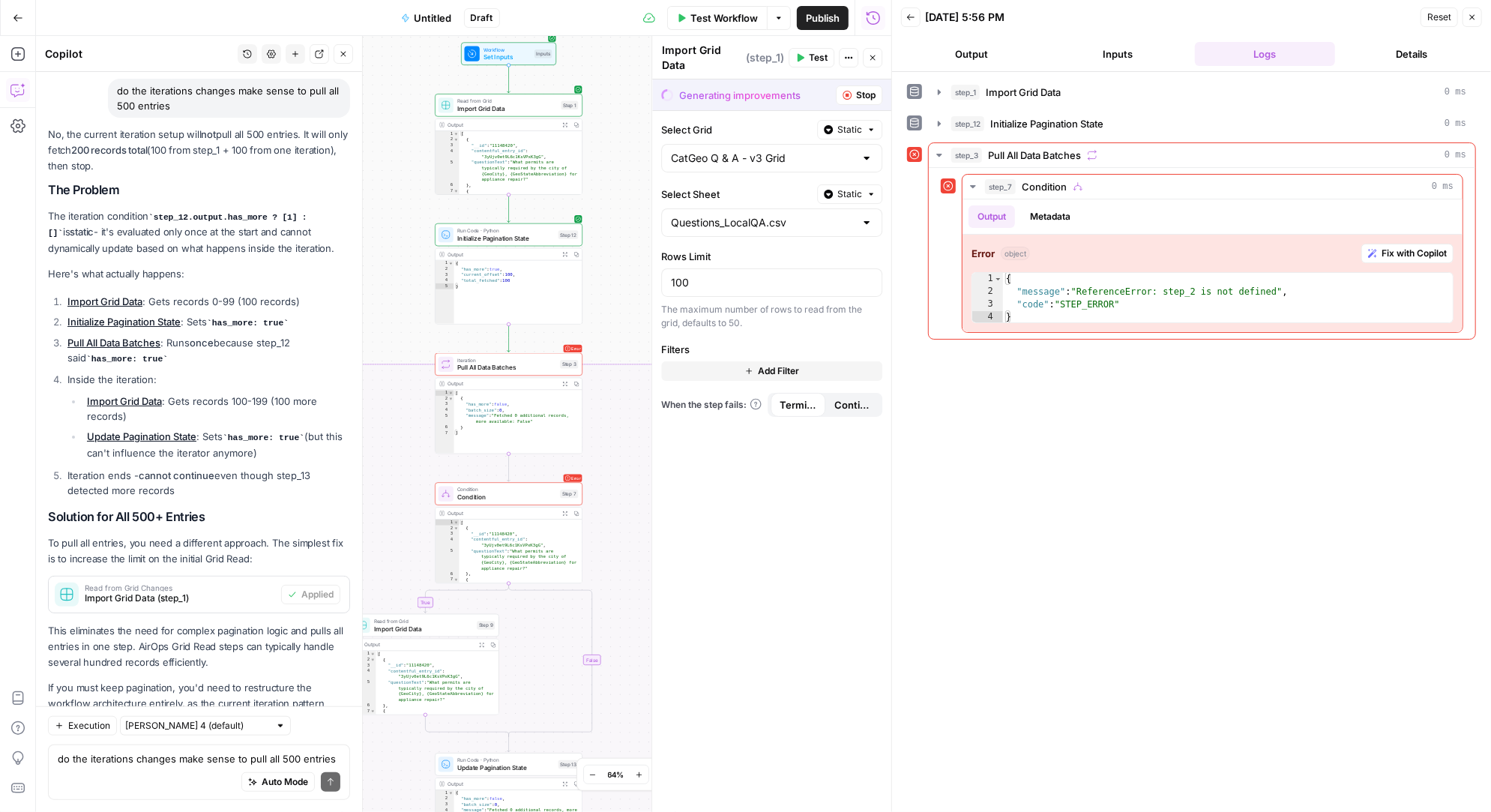
drag, startPoint x: 624, startPoint y: 562, endPoint x: 609, endPoint y: 238, distance: 324.3
click at [609, 235] on div "true false Workflow Set Inputs Inputs Read from Grid Import Grid Data Step 1 Ou…" at bounding box center [464, 424] width 855 height 776
click at [509, 358] on span "Pull All Data Batches" at bounding box center [506, 360] width 99 height 10
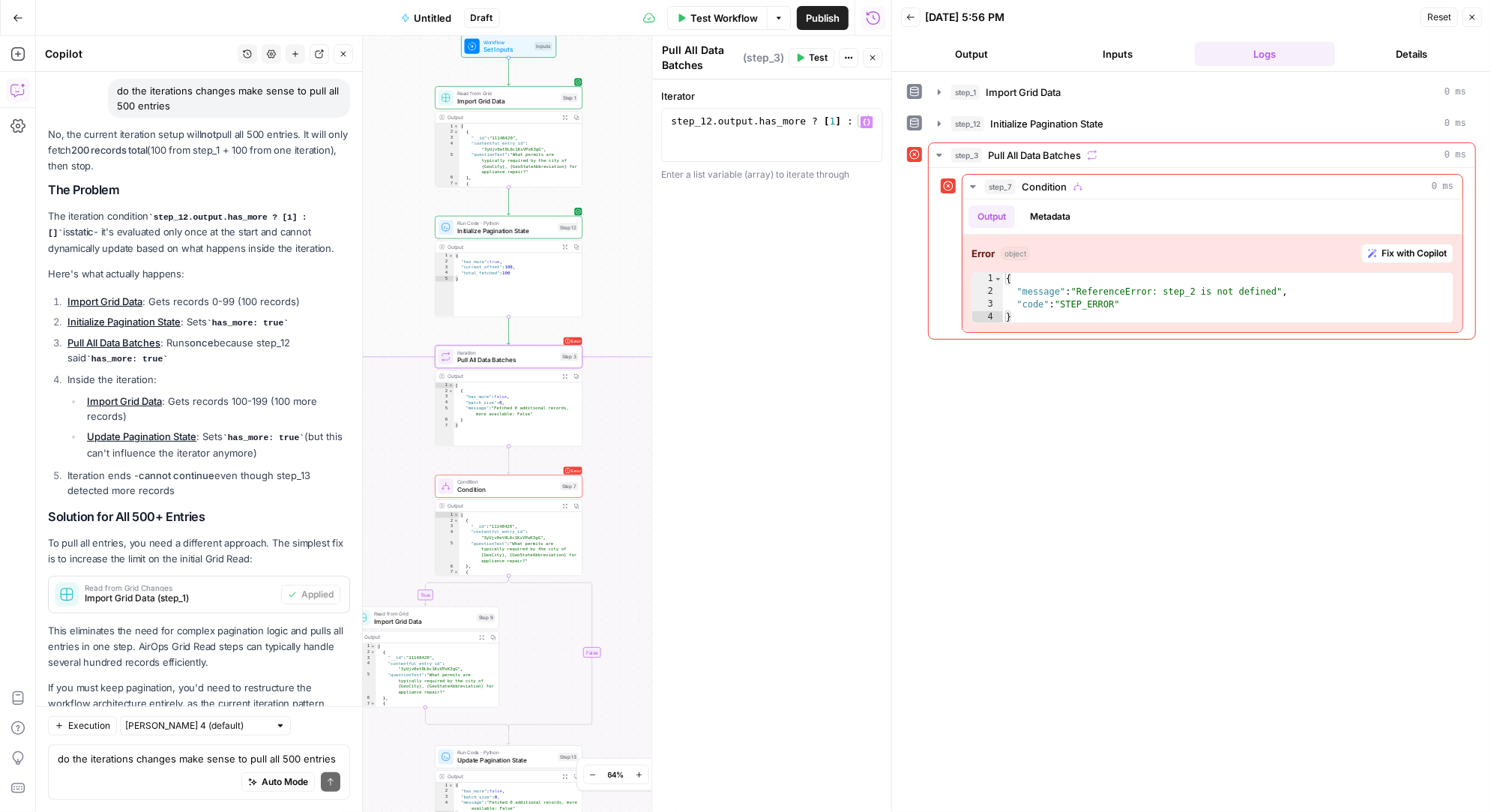
click at [843, 142] on div "step_12 . output . has_more ? [ 1 ] : [ ]" at bounding box center [772, 149] width 208 height 68
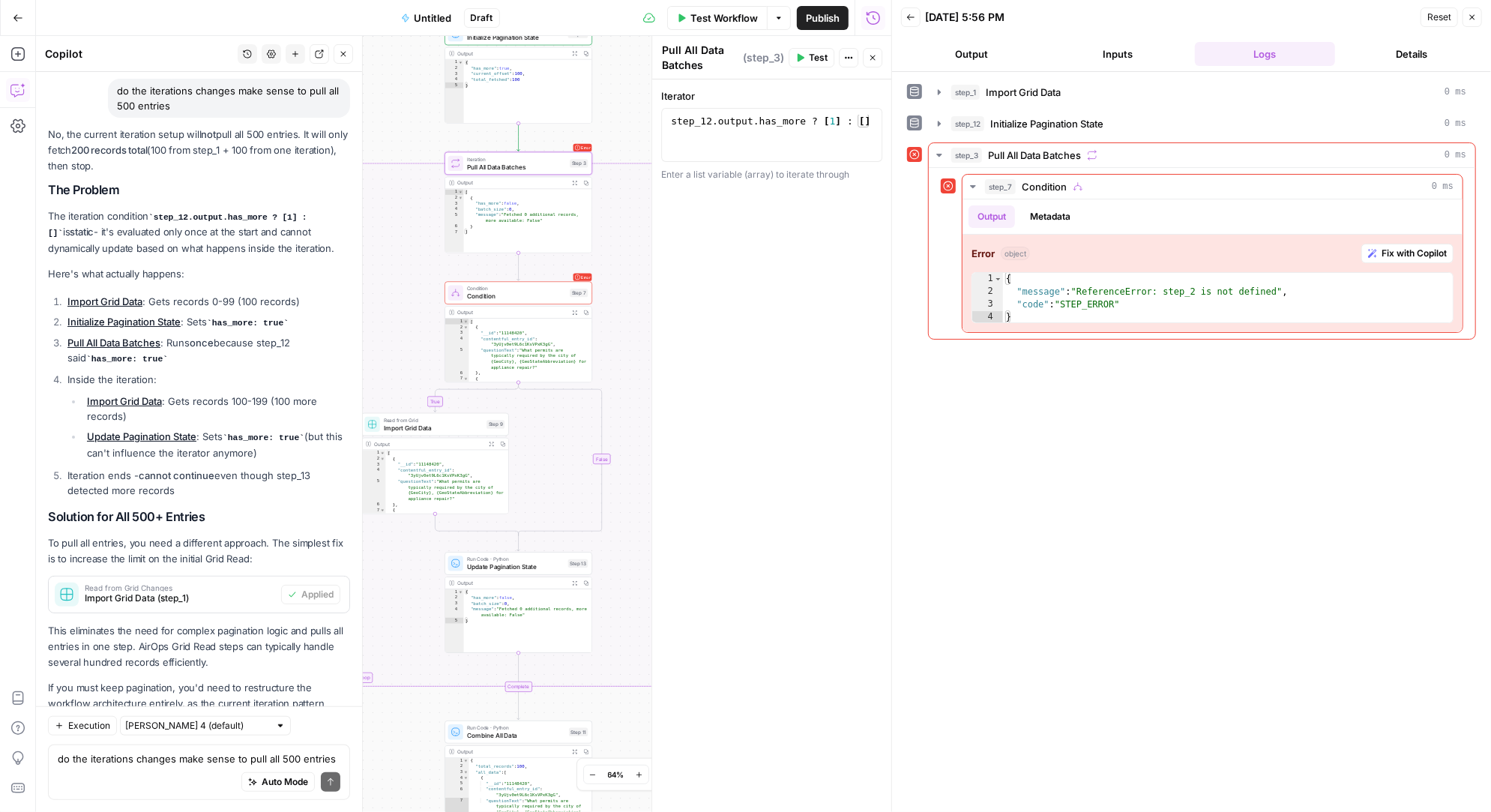
drag, startPoint x: 616, startPoint y: 320, endPoint x: 625, endPoint y: 127, distance: 193.2
click at [625, 127] on div "true false Workflow Set Inputs Inputs Read from Grid Import Grid Data Step 1 Ou…" at bounding box center [464, 424] width 855 height 776
click at [813, 140] on div "step_12 . output . has_more ? [ 1 ] : [ ]" at bounding box center [772, 149] width 208 height 68
drag, startPoint x: 815, startPoint y: 124, endPoint x: 885, endPoint y: 124, distance: 70.0
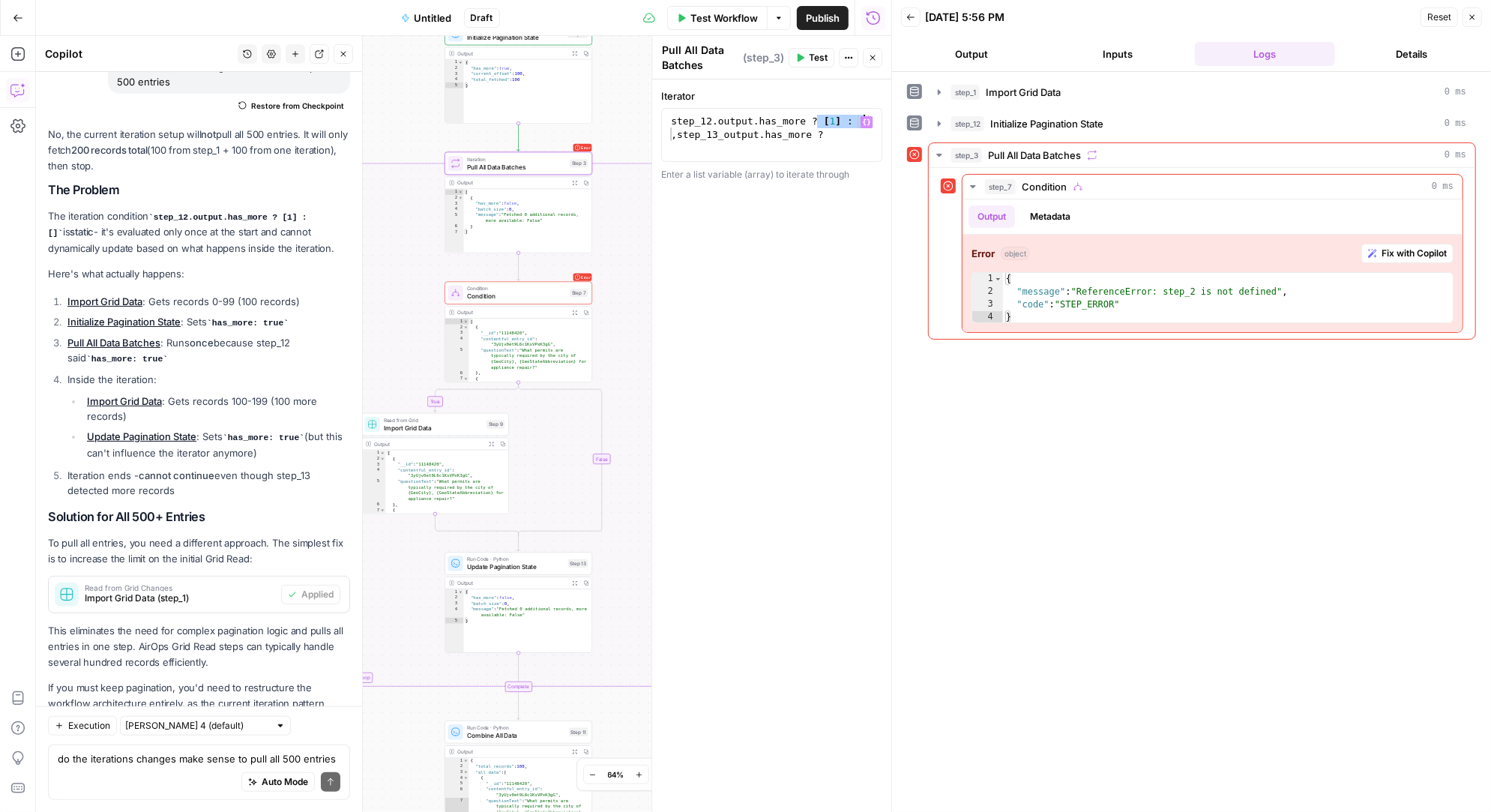
click at [885, 124] on body "[PERSON_NAME] New Home Browse Insights Opportunities Your Data Recent Grids Air…" at bounding box center [745, 406] width 1491 height 812
click at [828, 136] on div "step_12 . output . has_more ? [ 1 ] : [ ] , step_13_output . has_more ?" at bounding box center [772, 162] width 208 height 95
paste textarea "*********"
click at [845, 136] on div "step_12 . output . has_more ? [ 1 ] : [ ] , step_13_output . has_more ? [ 1 ] :…" at bounding box center [772, 176] width 208 height 122
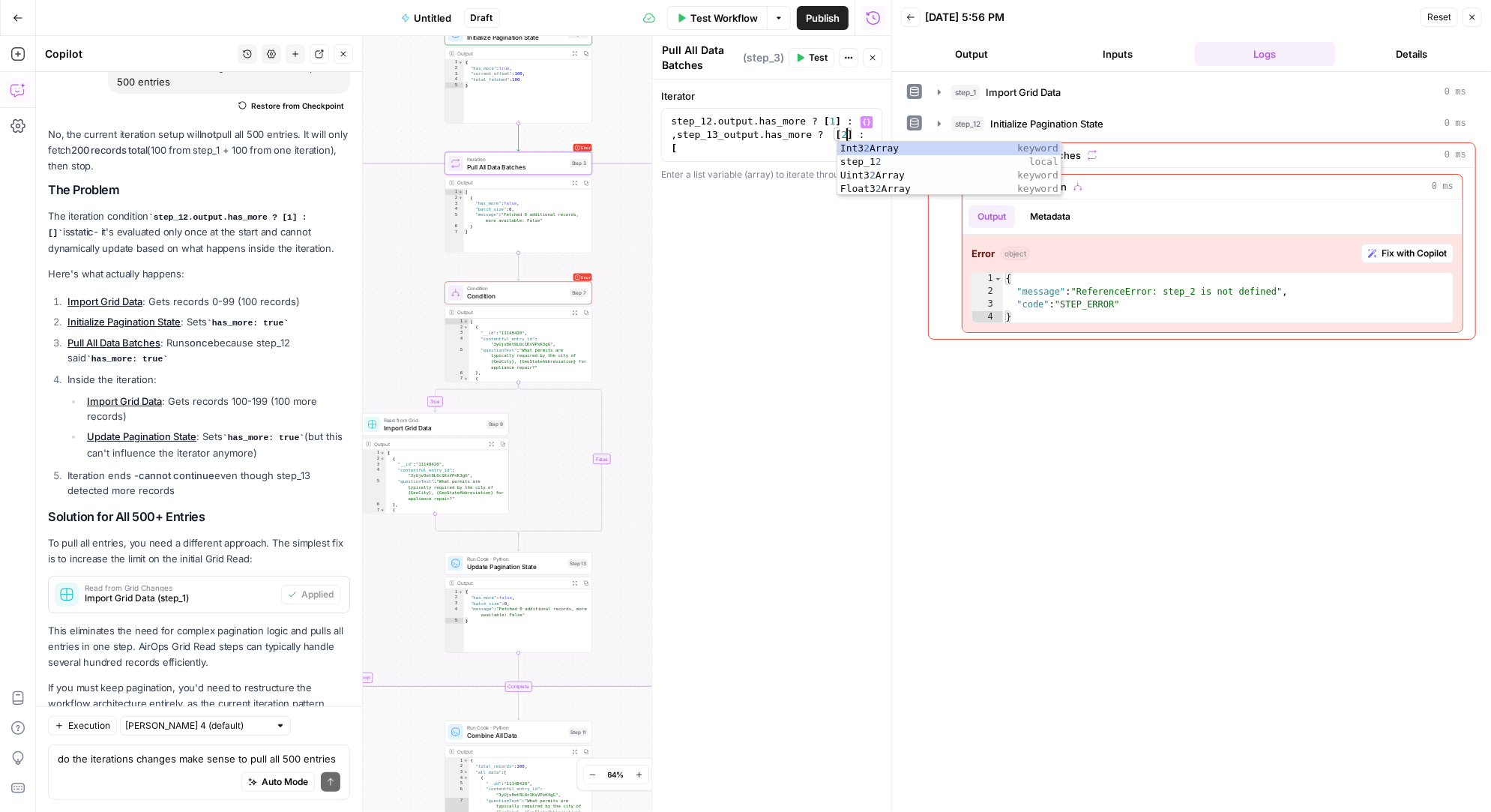
type textarea "**********"
click at [796, 250] on div "**********" at bounding box center [771, 445] width 239 height 732
click at [515, 169] on span "Pull All Data Batches" at bounding box center [516, 166] width 99 height 10
click at [806, 59] on button "Test" at bounding box center [811, 57] width 45 height 19
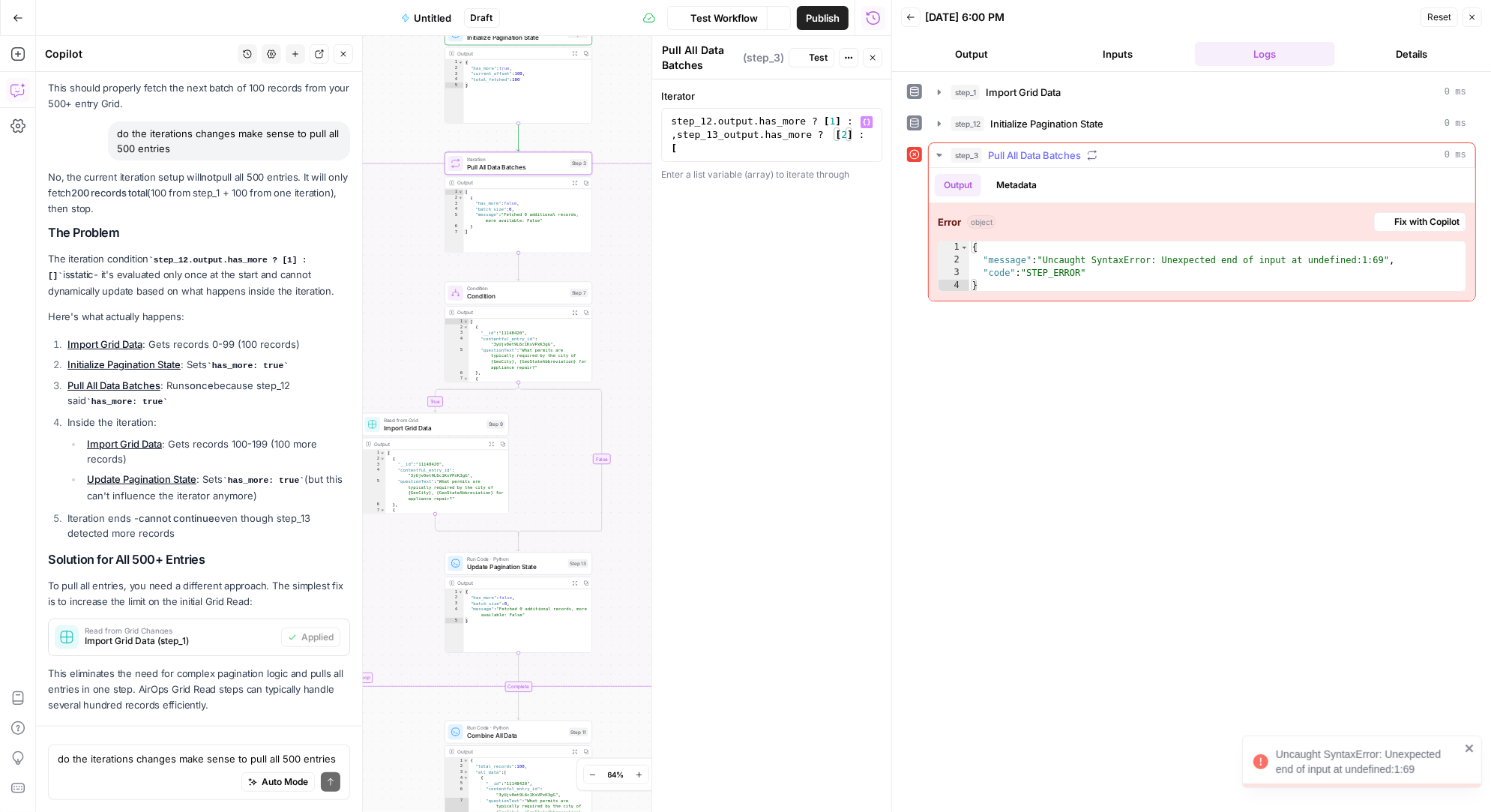
scroll to position [5092, 0]
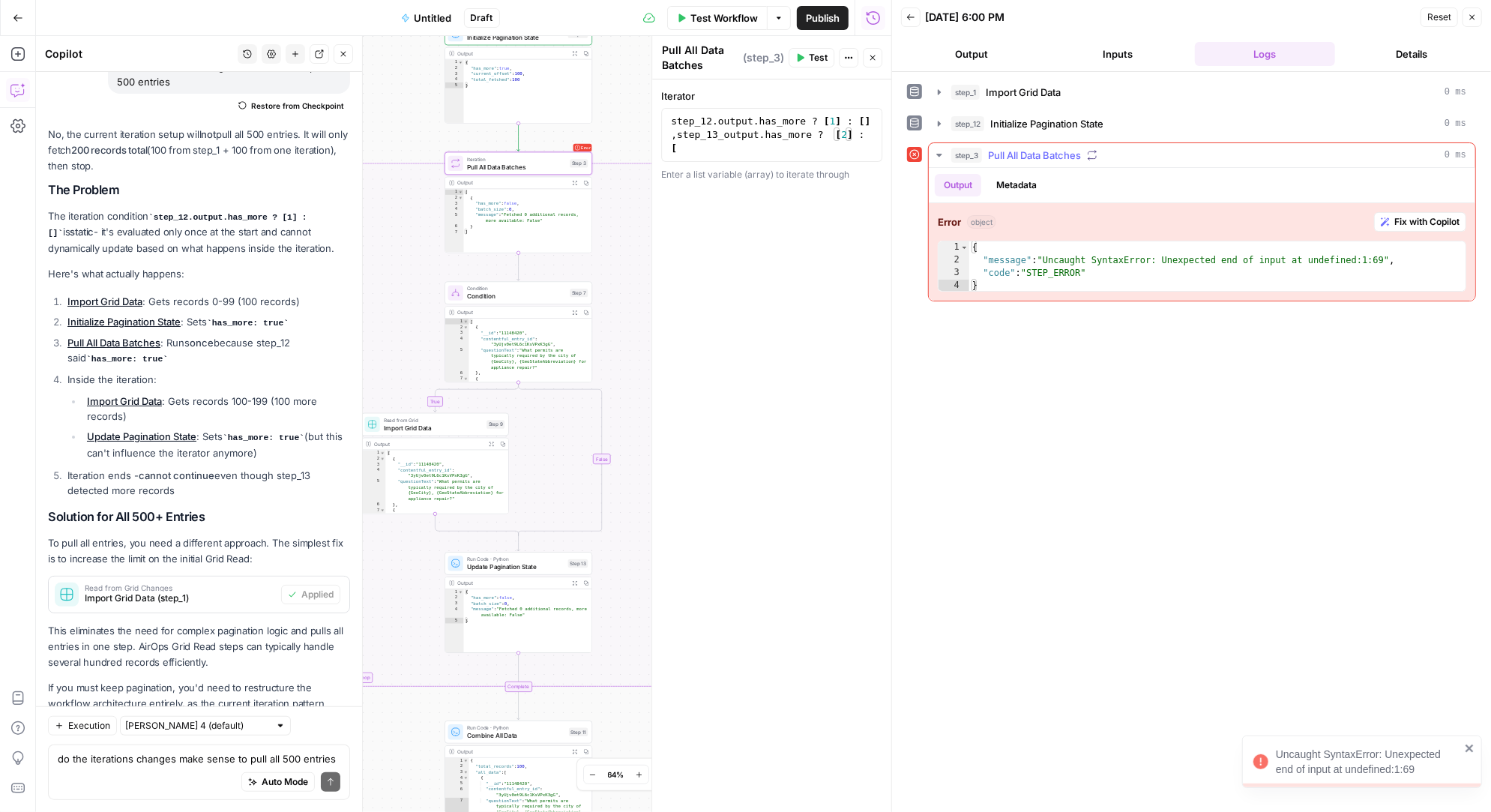
click at [1426, 215] on span "Fix with Copilot" at bounding box center [1426, 222] width 65 height 14
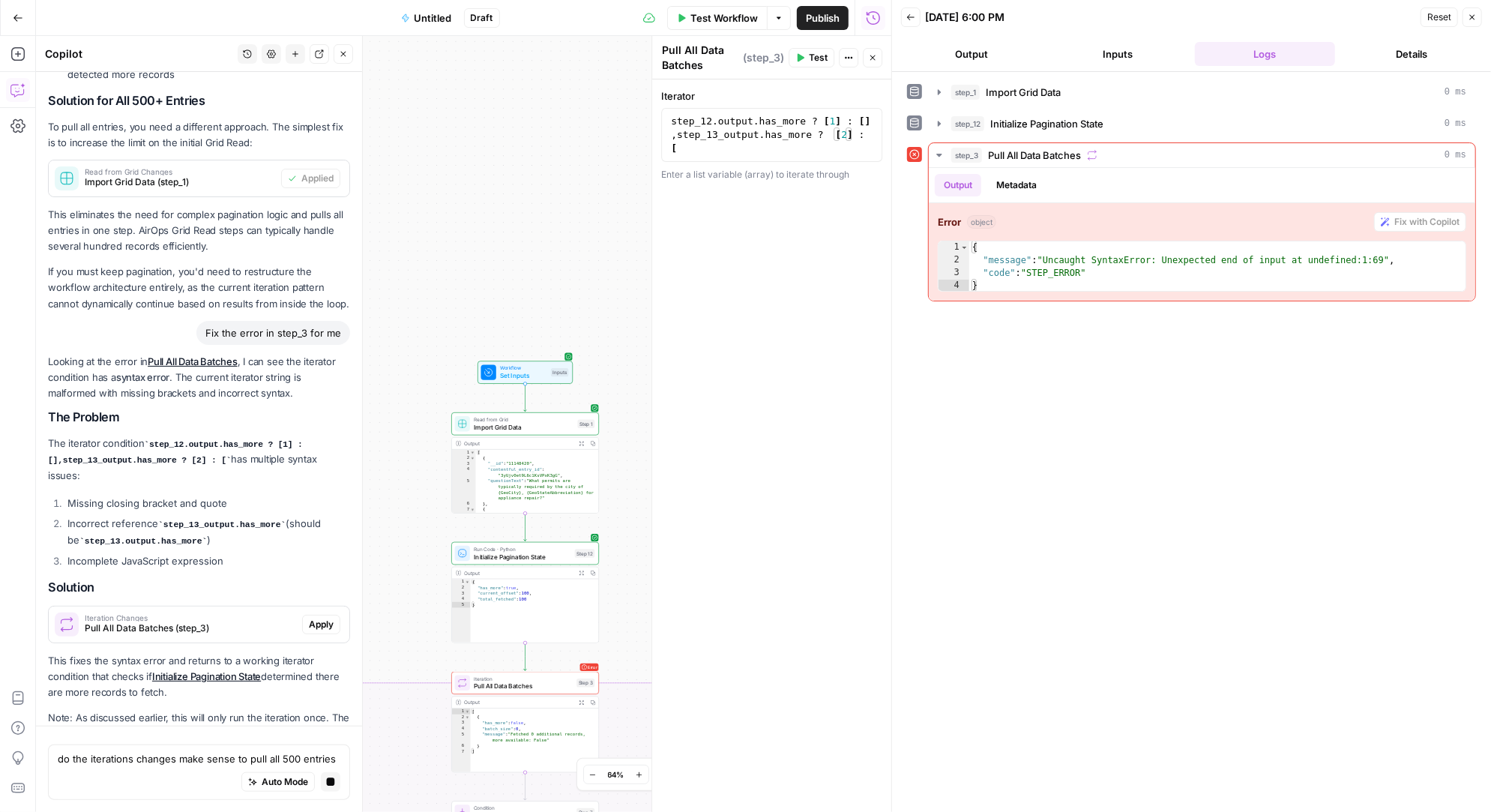
scroll to position [5551, 0]
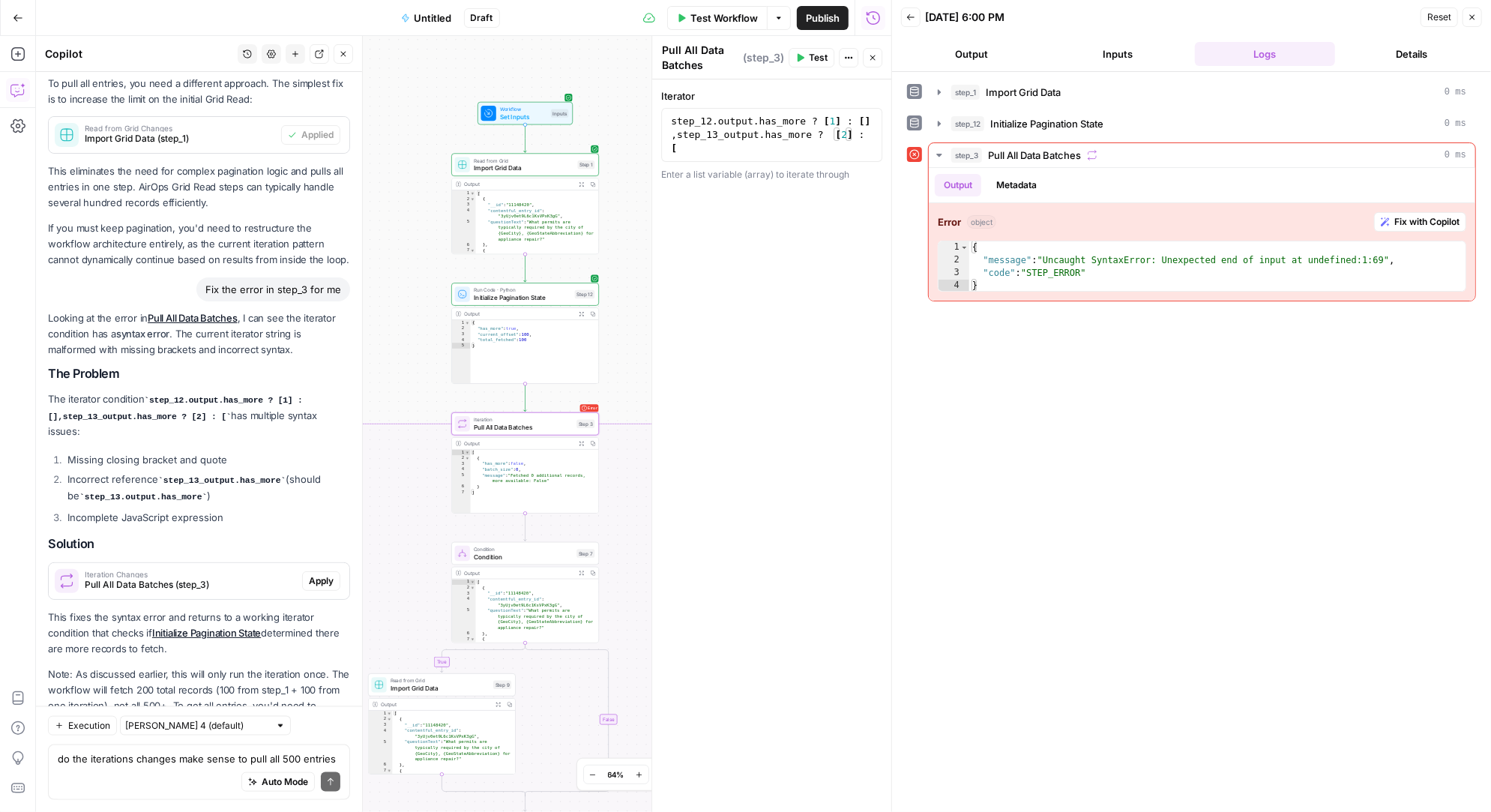
click at [326, 574] on span "Apply" at bounding box center [321, 581] width 25 height 14
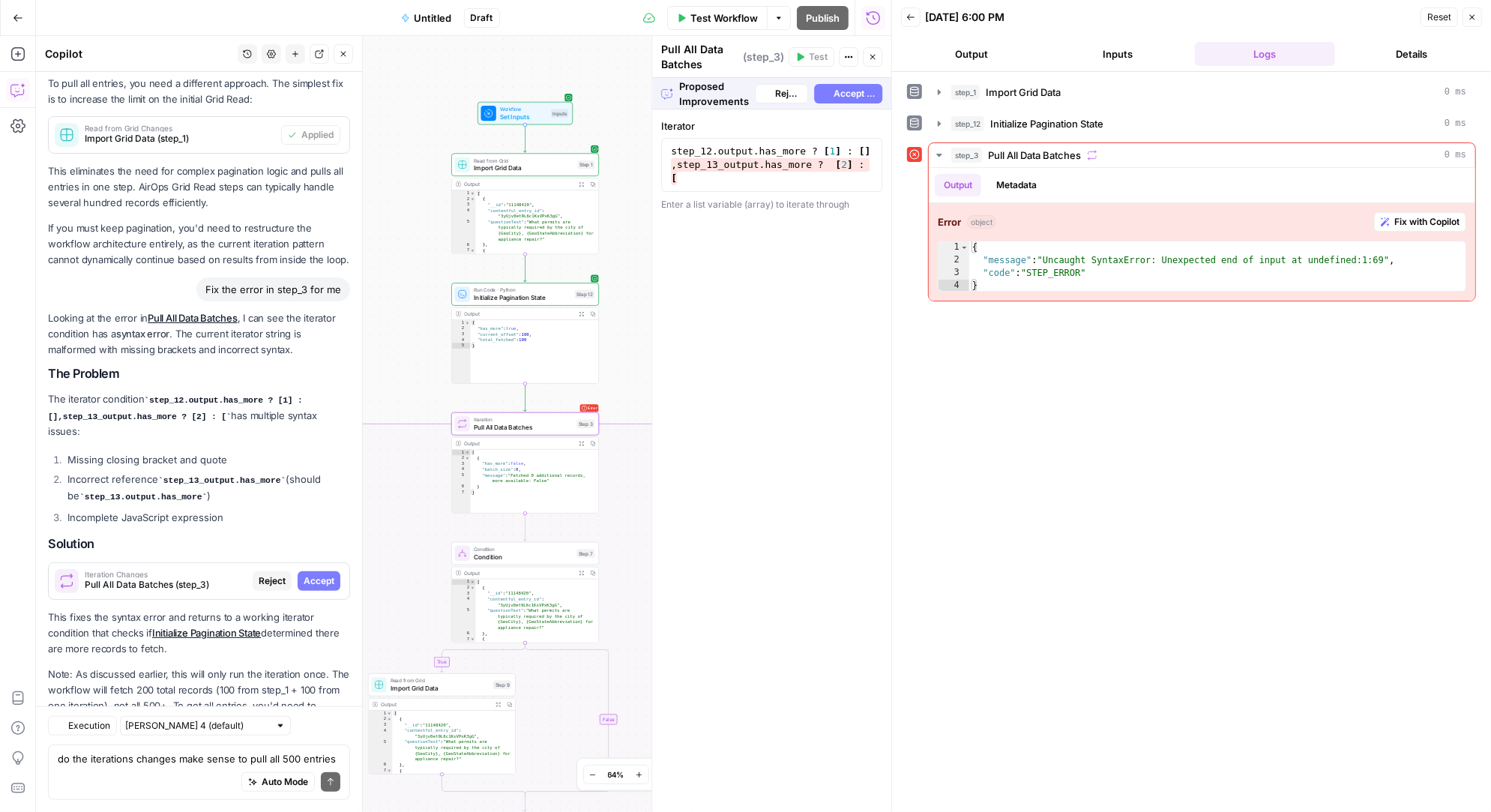
scroll to position [5312, 0]
click at [859, 87] on span "Accept All" at bounding box center [855, 94] width 42 height 14
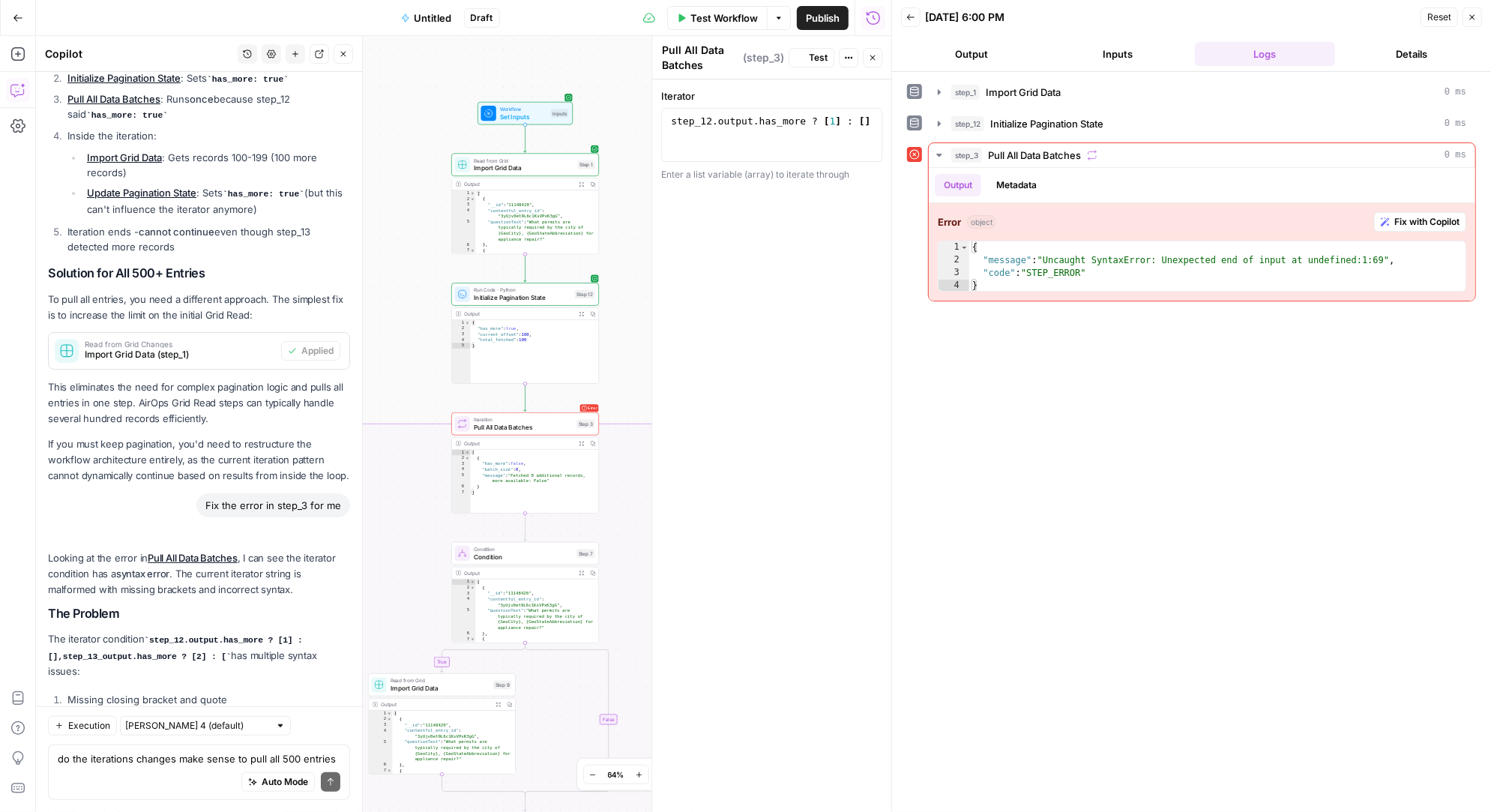
scroll to position [5551, 0]
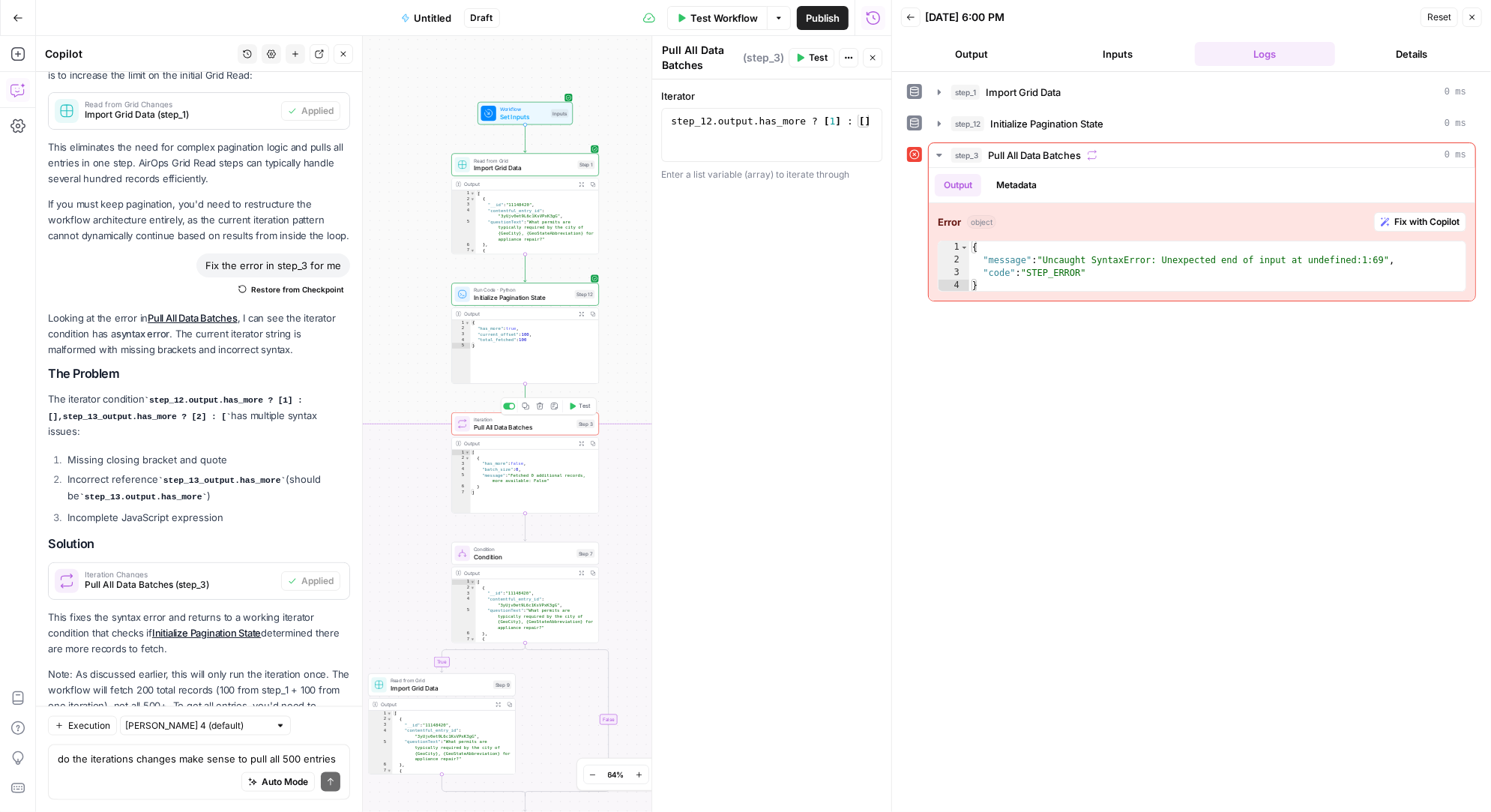
click at [518, 424] on span "Pull All Data Batches" at bounding box center [523, 427] width 99 height 10
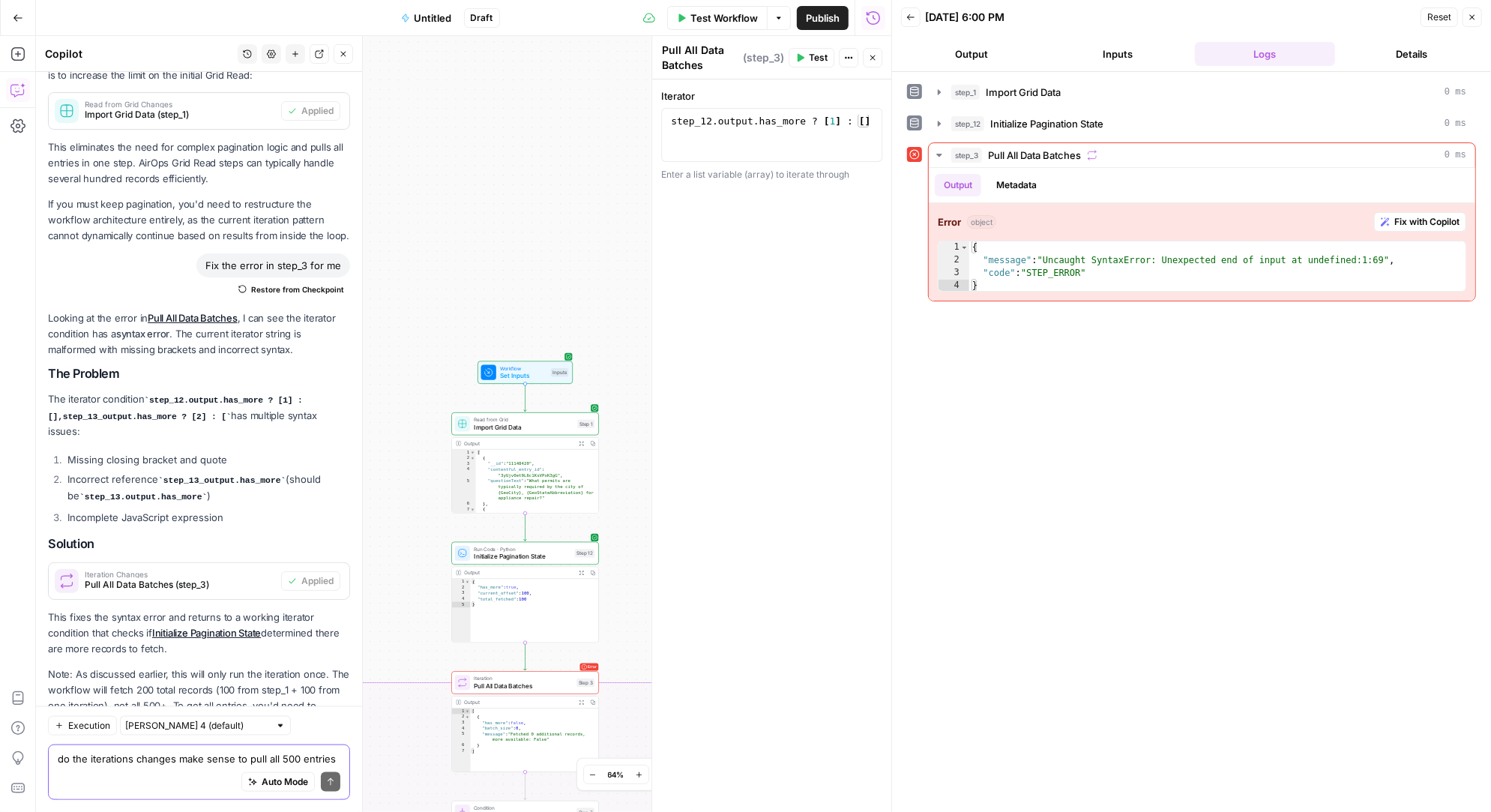
click at [120, 758] on textarea "do the iterations changes make sense to pull all 500 entries" at bounding box center [199, 758] width 283 height 15
type textarea "what's a better way to do this?"
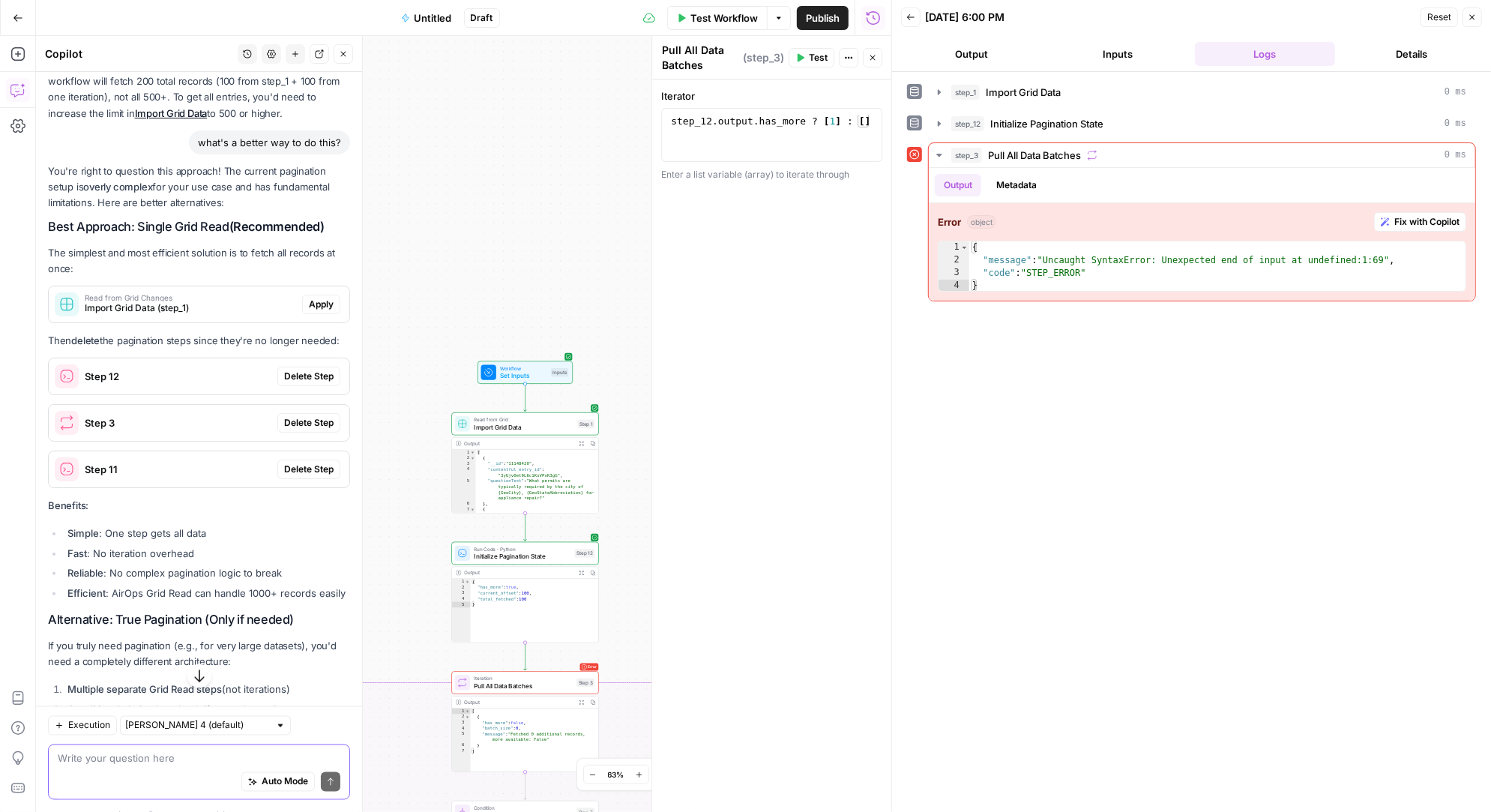
scroll to position [6274, 0]
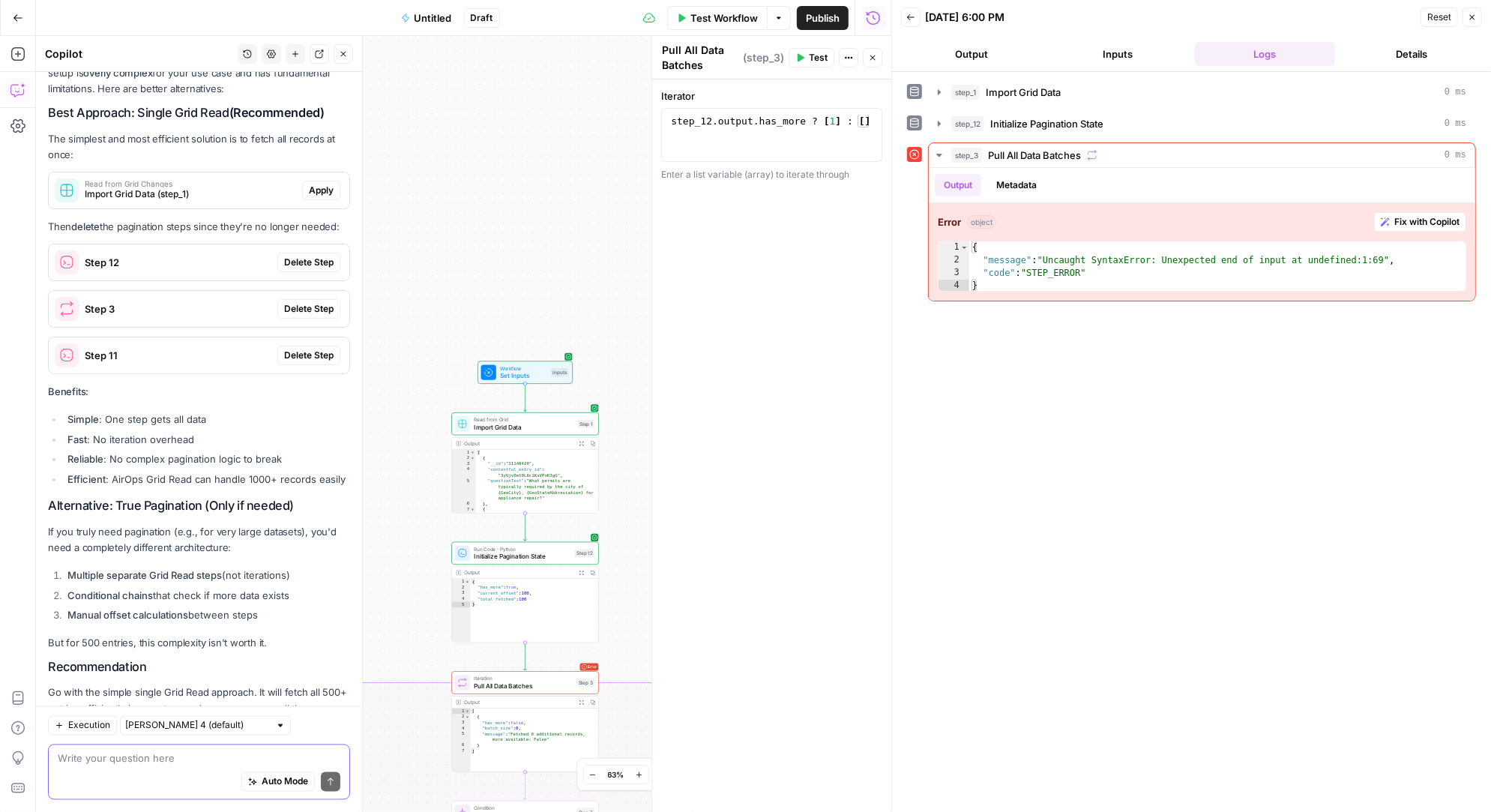
click at [143, 757] on textarea at bounding box center [199, 758] width 283 height 15
type textarea "the limit is 100, so that won't work"
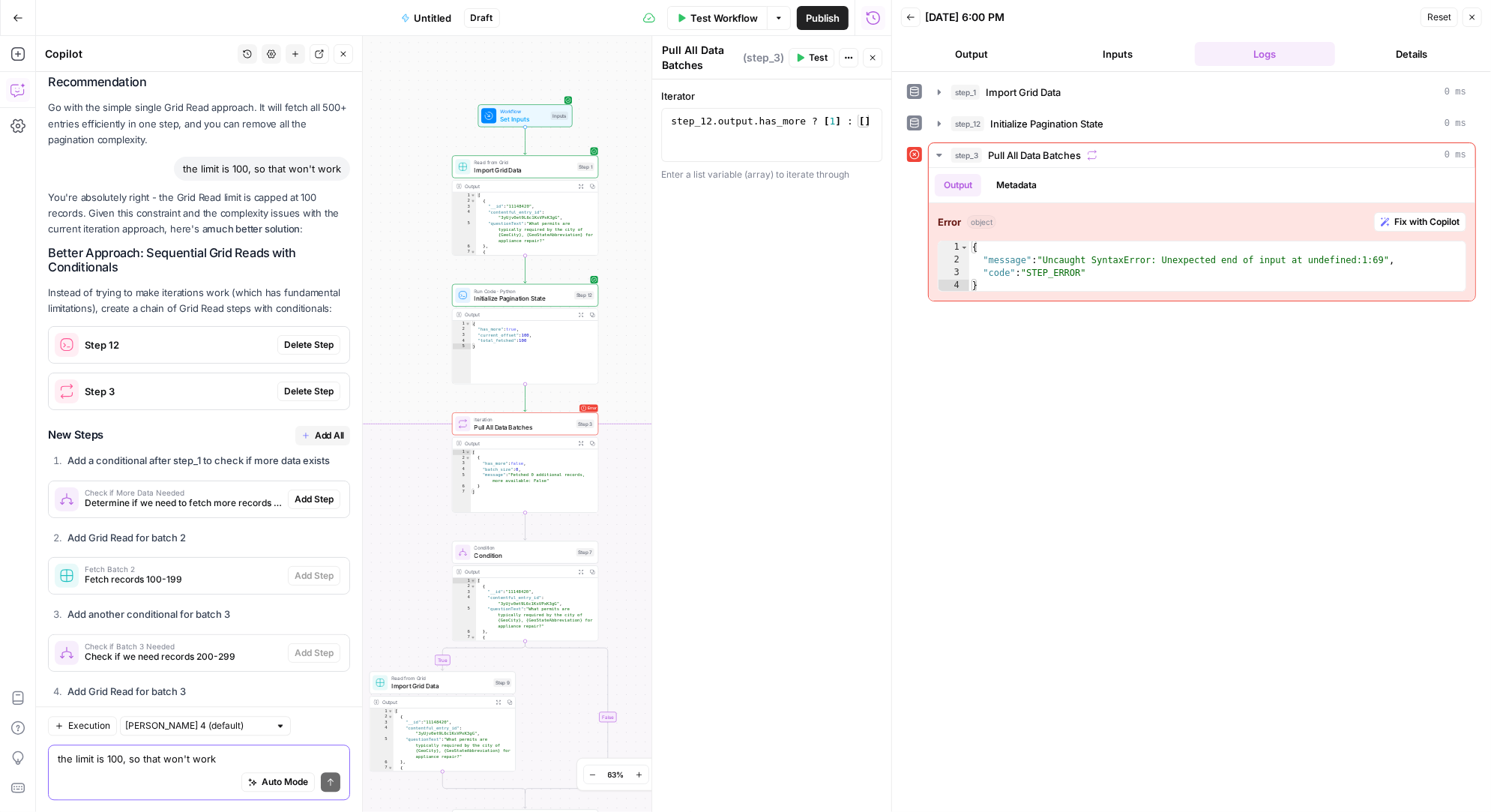
scroll to position [6824, 0]
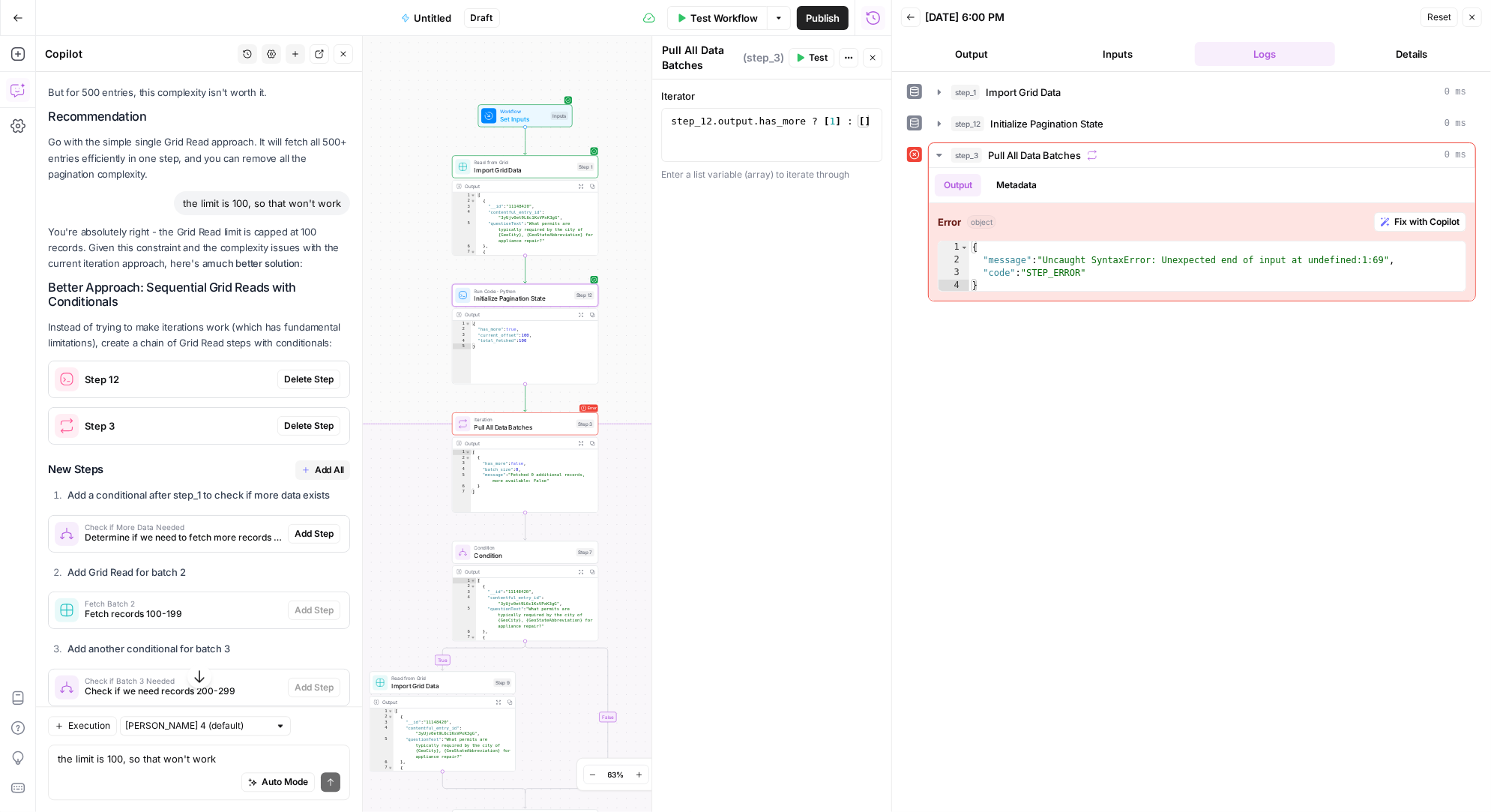
click at [298, 370] on button "Delete Step" at bounding box center [309, 379] width 63 height 19
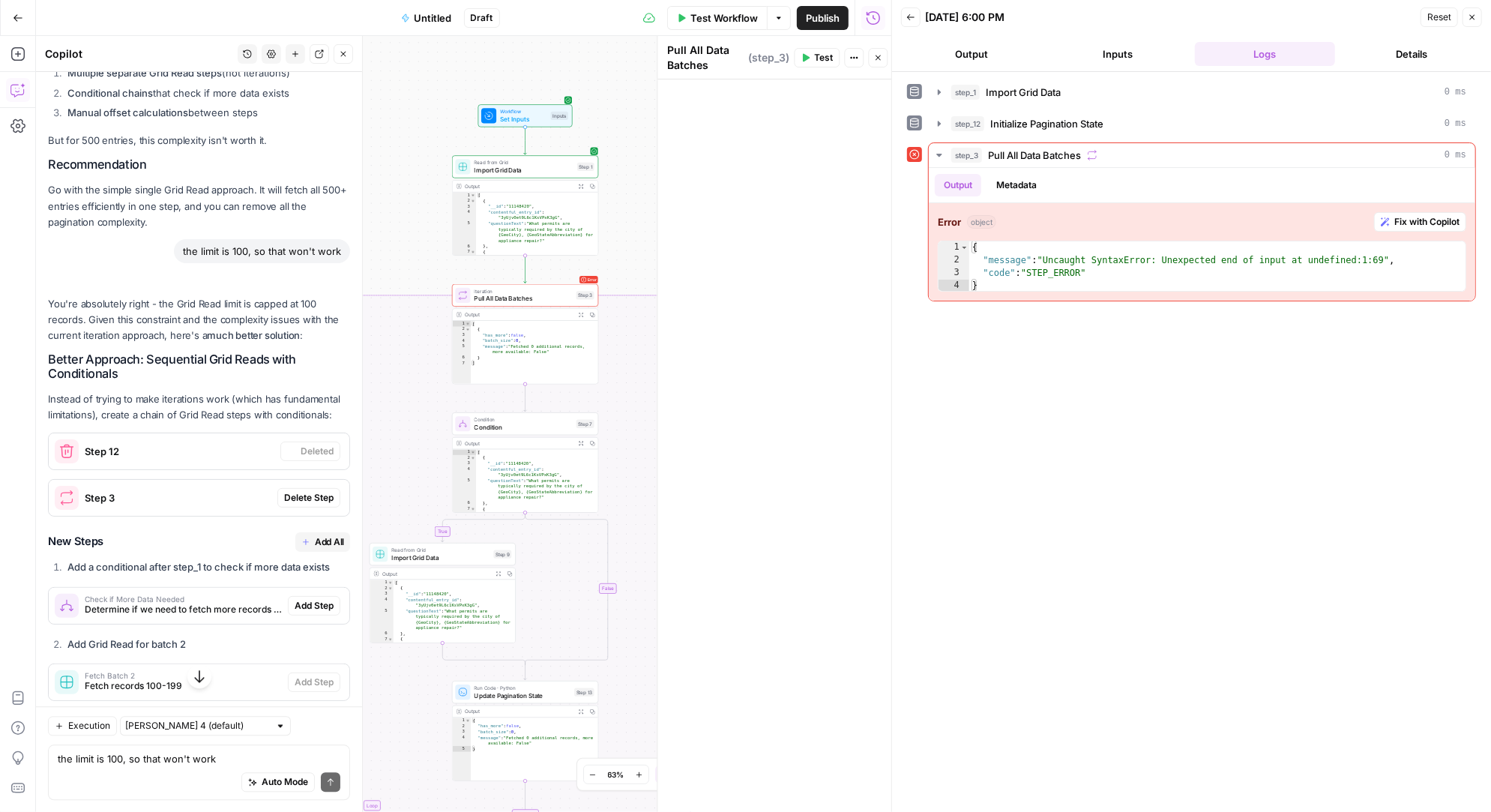
scroll to position [6872, 0]
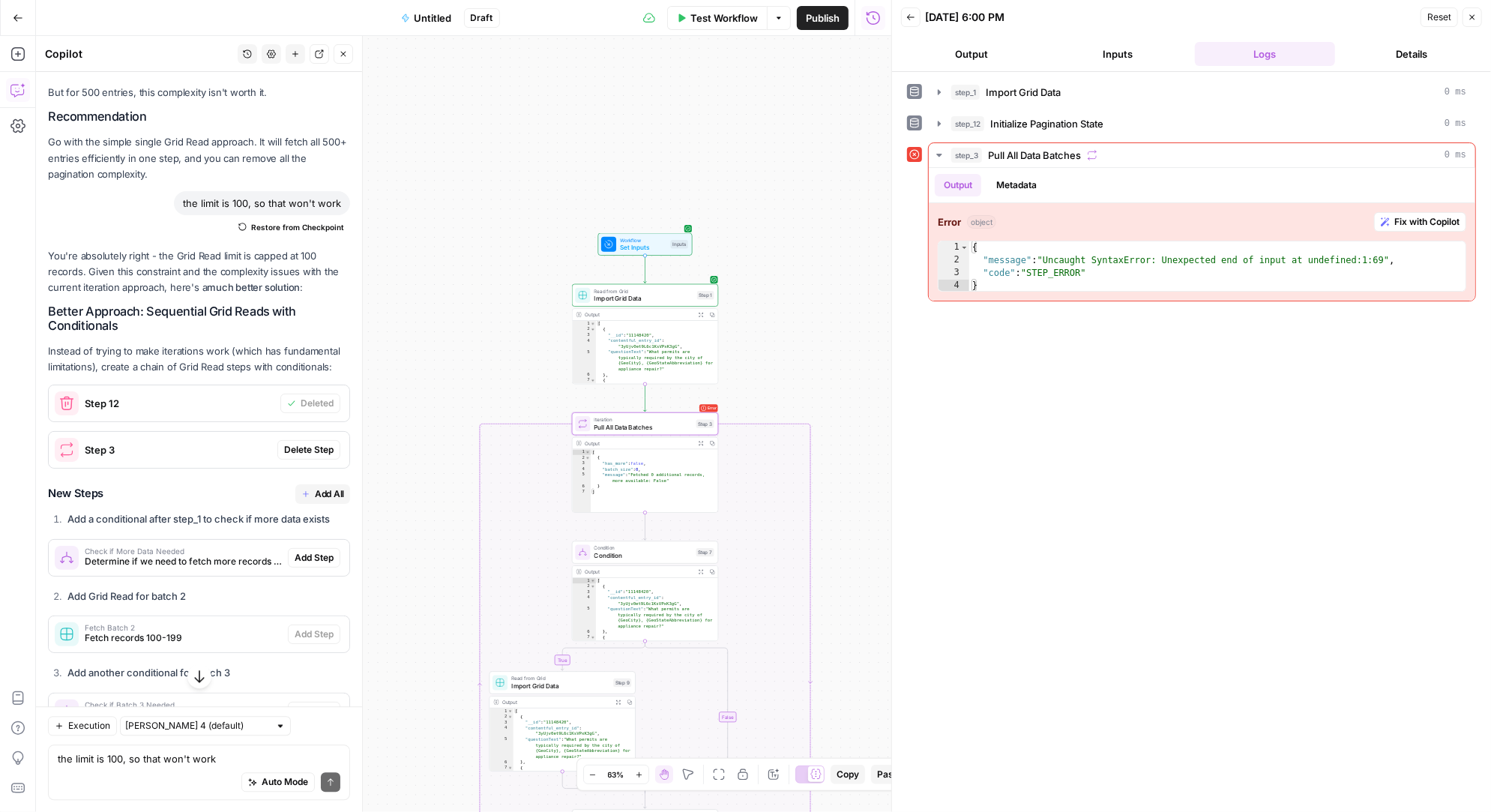
click at [313, 443] on span "Delete Step" at bounding box center [309, 450] width 49 height 14
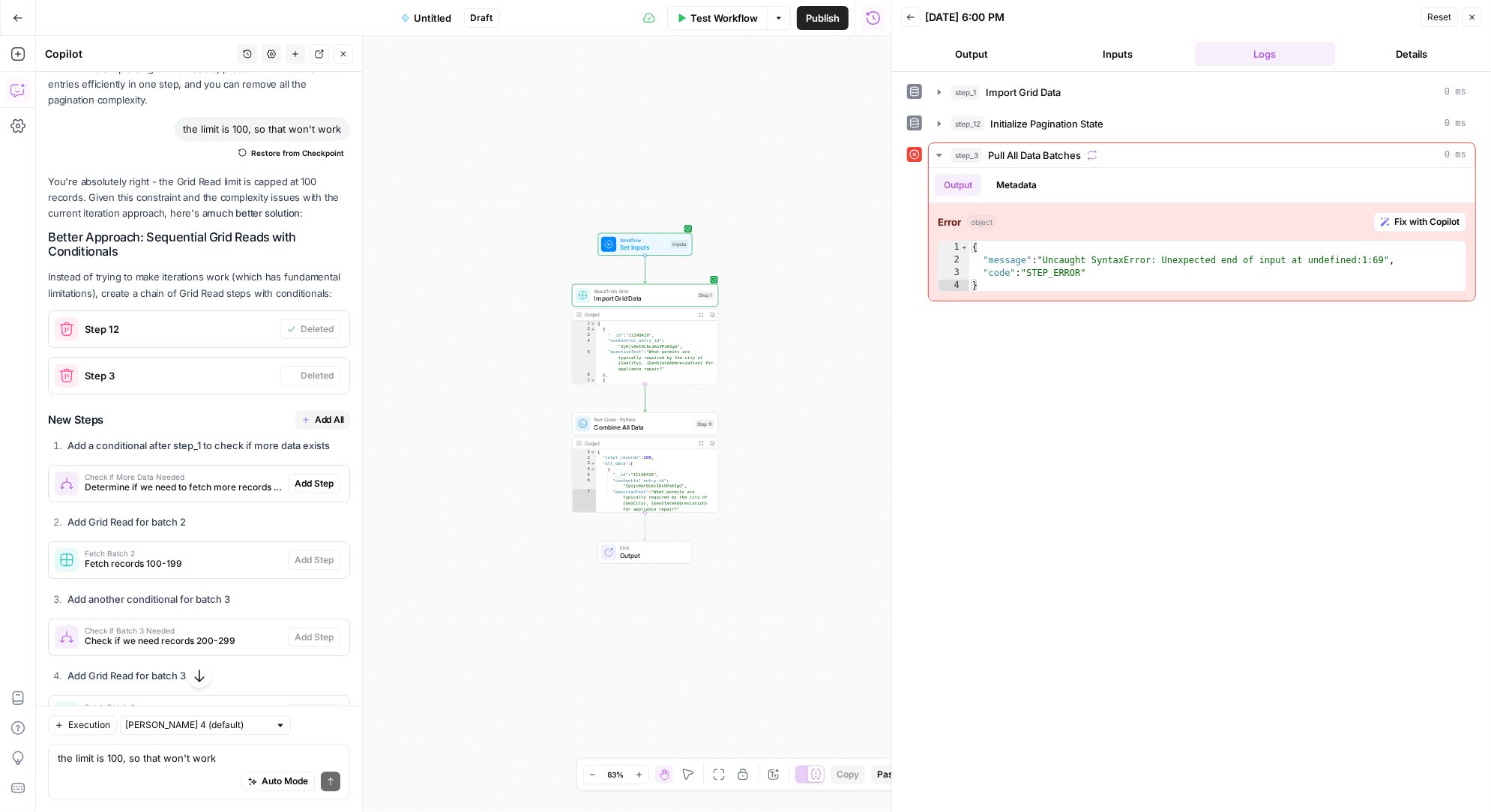
scroll to position [6783, 0]
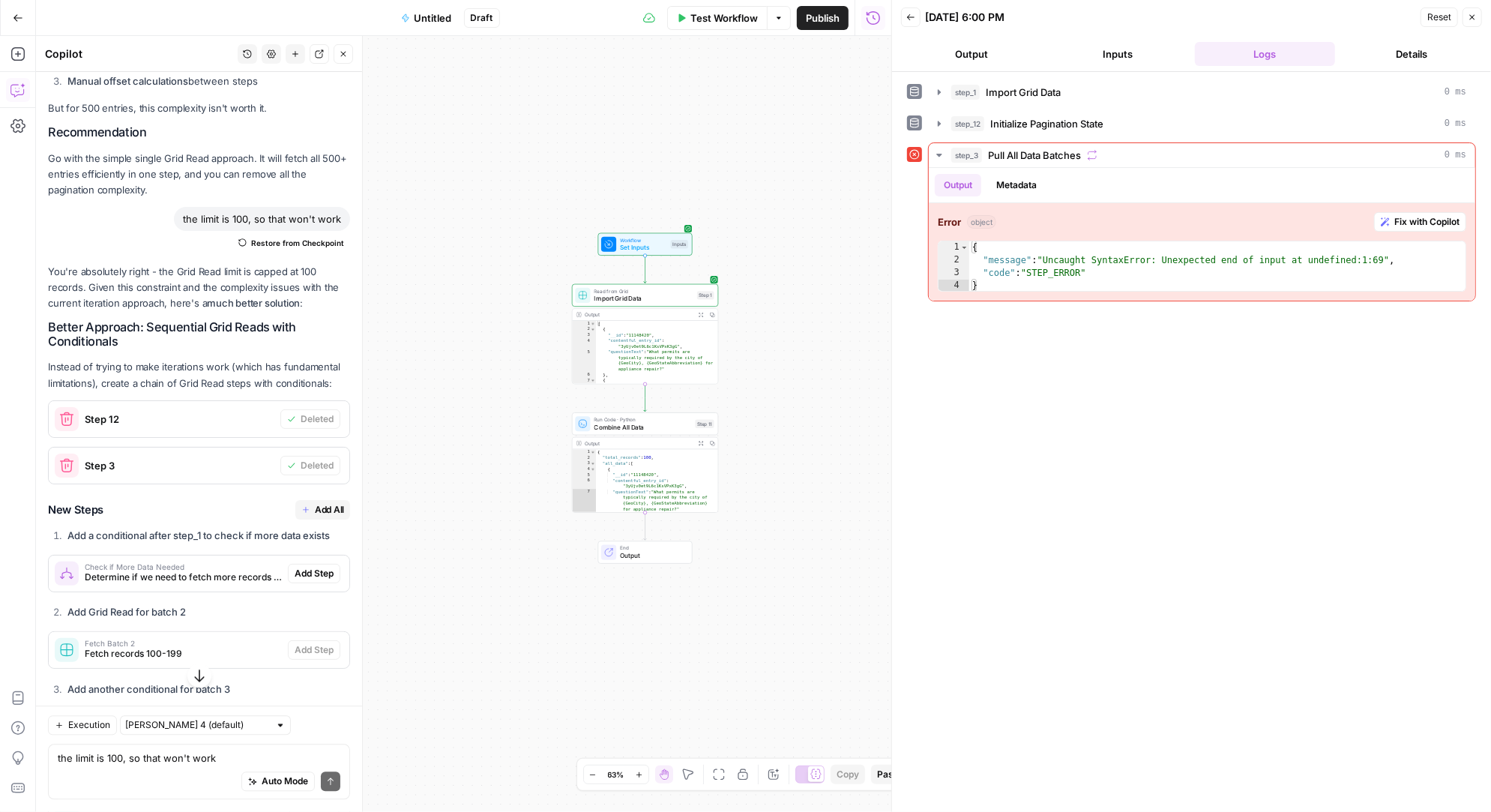
click at [324, 503] on span "Add All" at bounding box center [330, 510] width 29 height 14
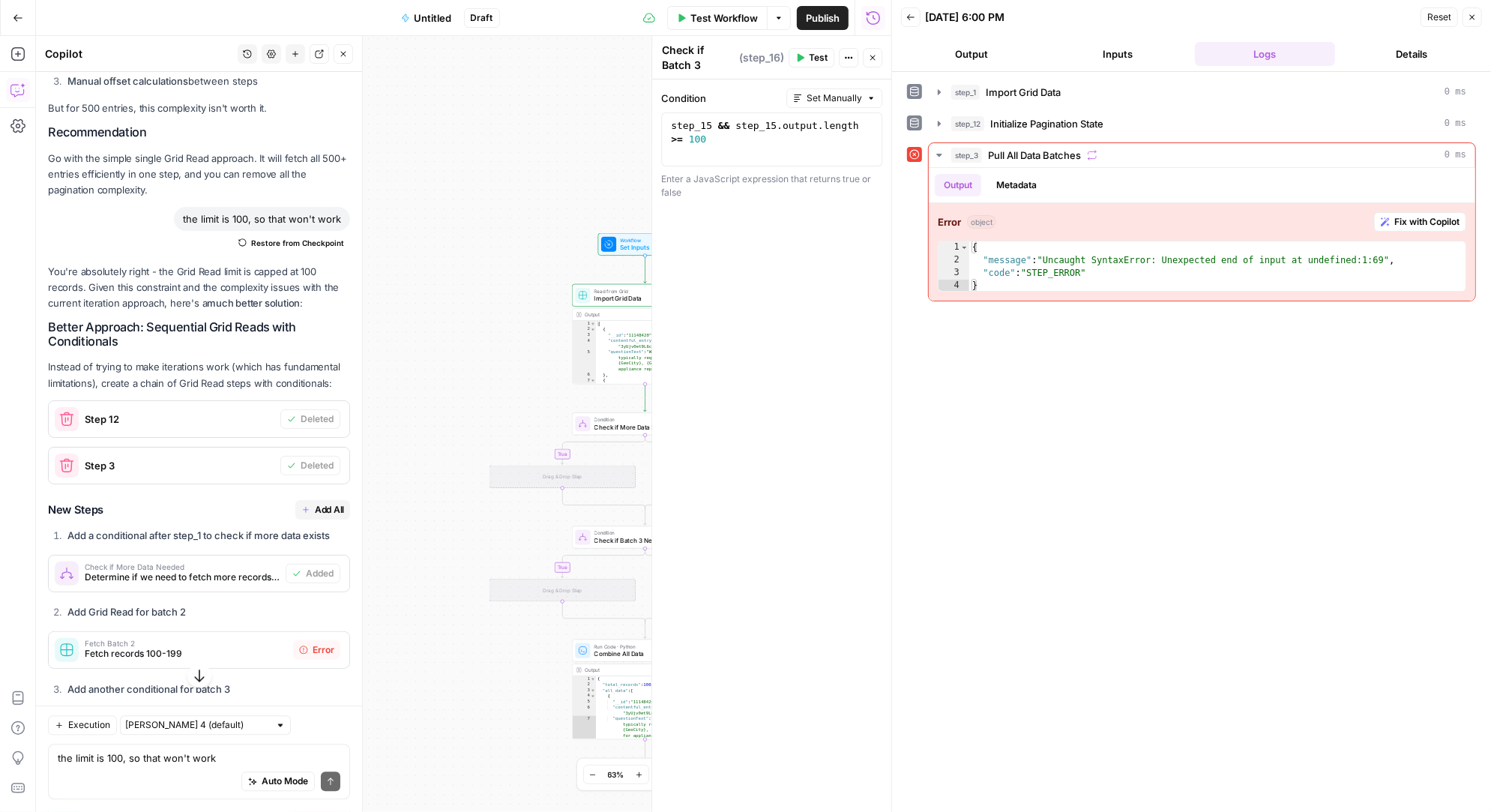
click at [323, 503] on span "Add All" at bounding box center [330, 510] width 29 height 14
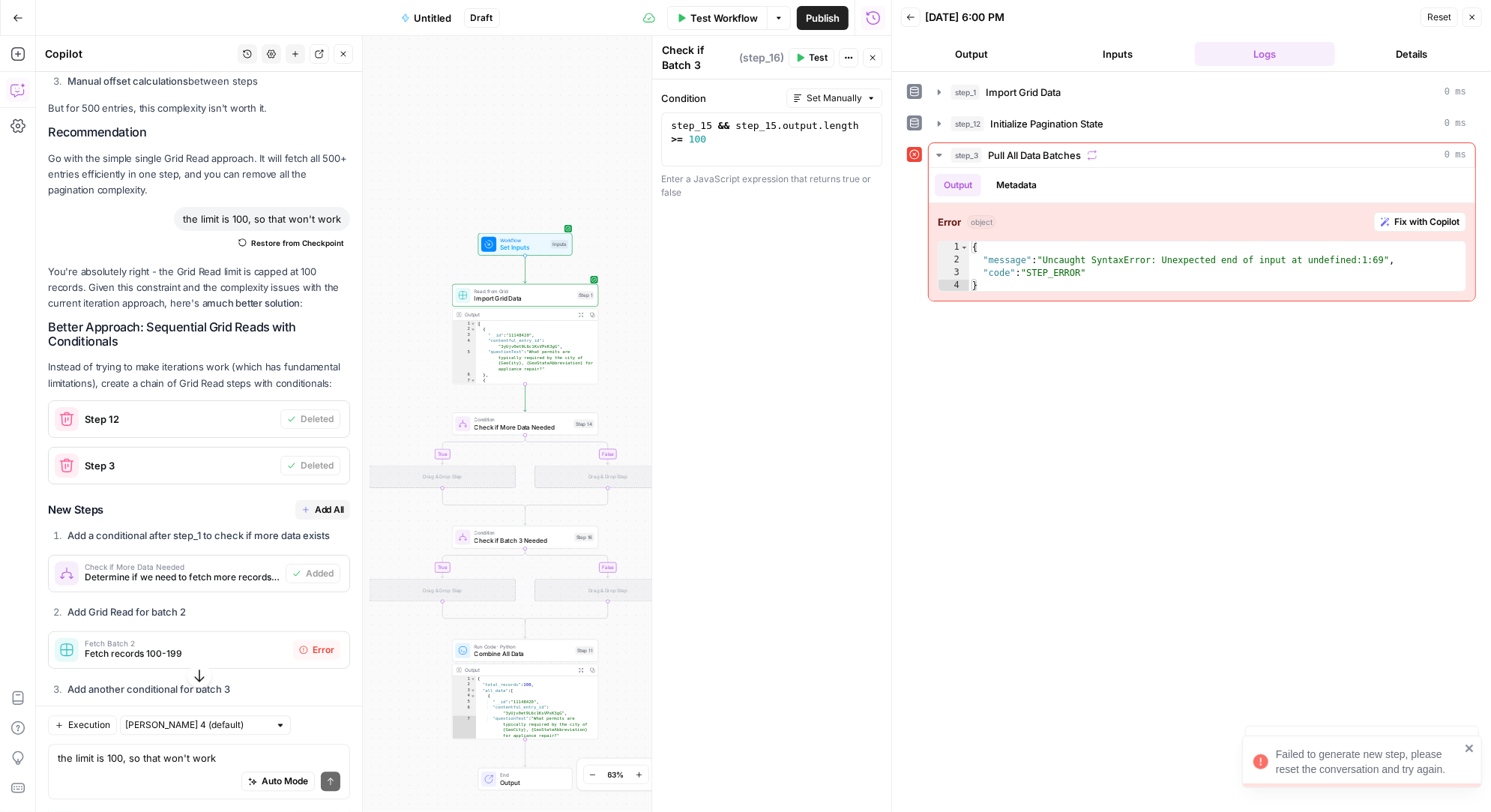
scroll to position [7035, 0]
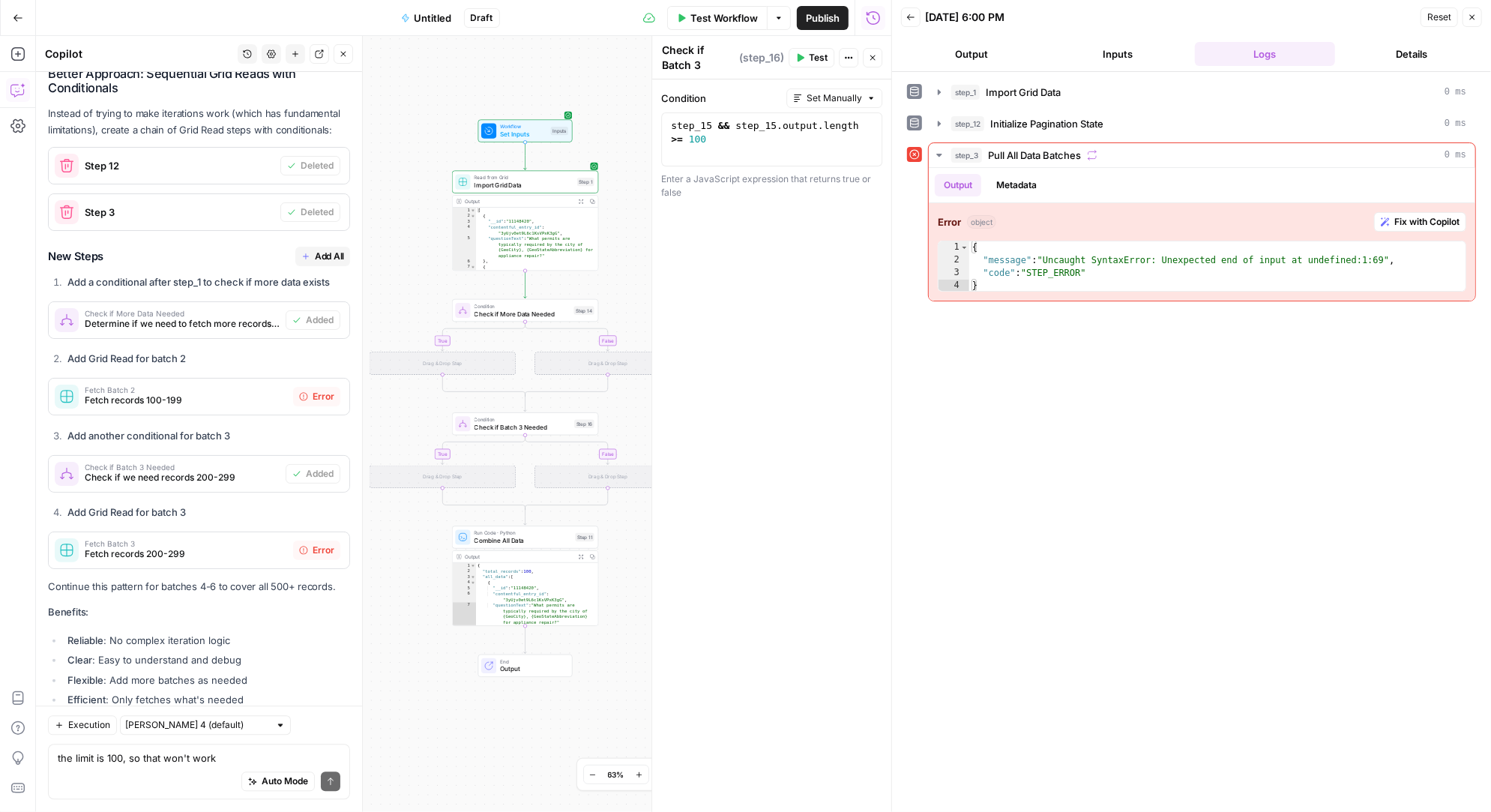
click at [465, 361] on div "Drag & Drop Step" at bounding box center [443, 363] width 146 height 22
click at [510, 317] on span "Check if More Data Needed" at bounding box center [522, 314] width 96 height 10
click at [399, 297] on div "true false true false Workflow Set Inputs Inputs Read from Grid Import Grid Dat…" at bounding box center [464, 424] width 855 height 776
click at [498, 309] on span "Check if More Data Needed" at bounding box center [522, 314] width 96 height 10
click at [432, 354] on div "Drag & Drop Step" at bounding box center [443, 363] width 146 height 22
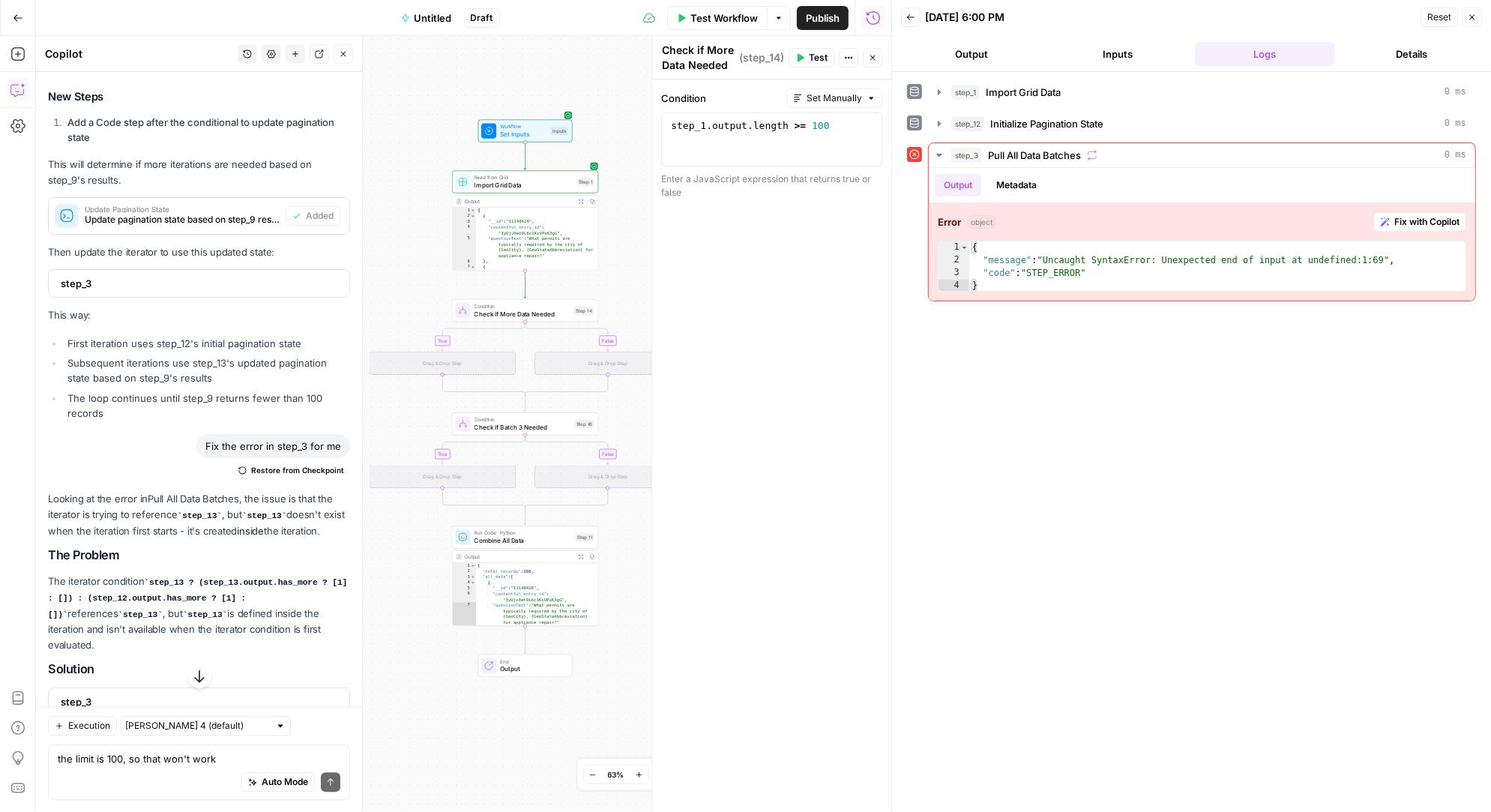
scroll to position [3162, 0]
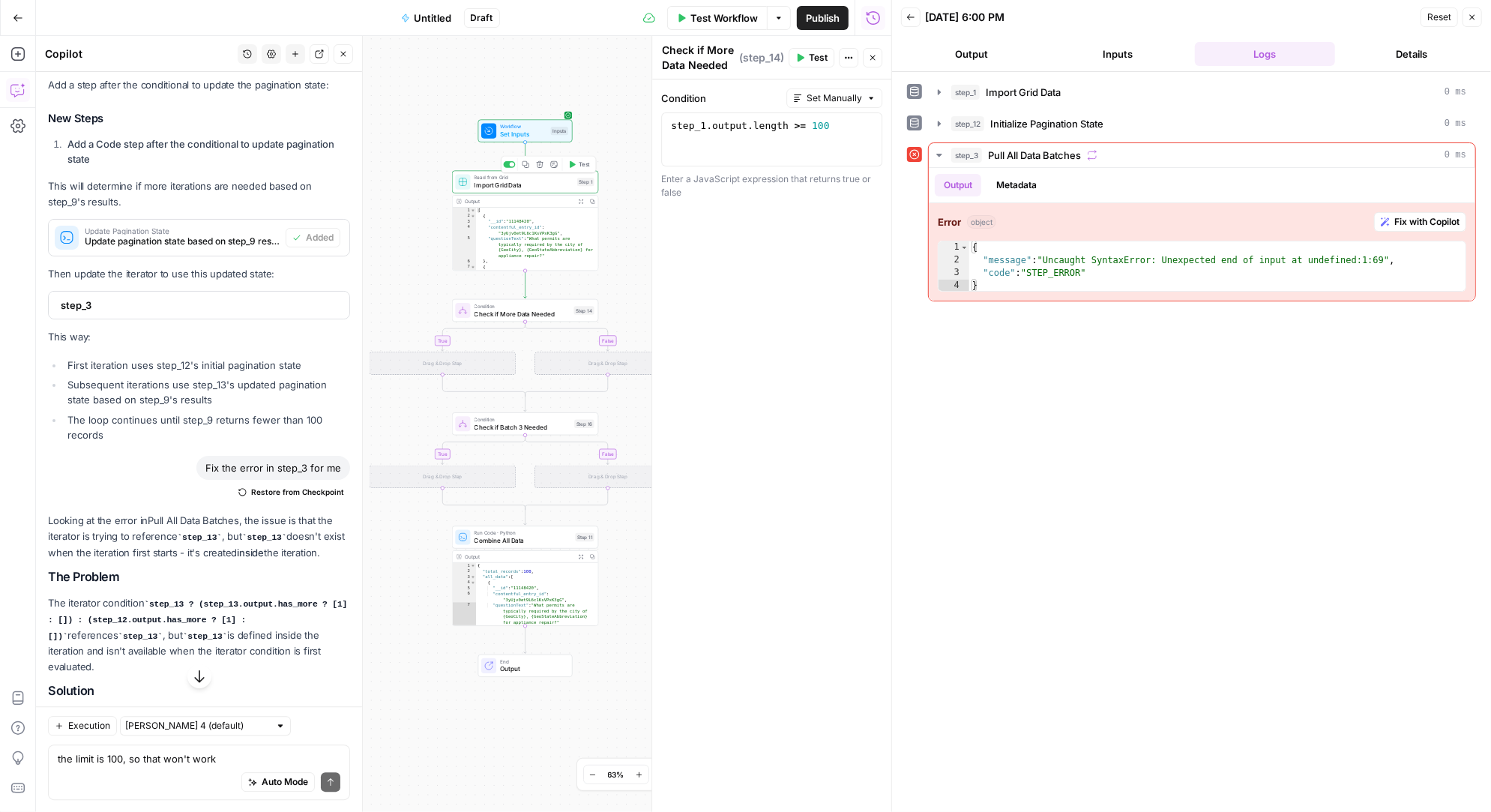
click at [505, 182] on span "Import Grid Data" at bounding box center [524, 185] width 99 height 10
type textarea "Import Grid Data"
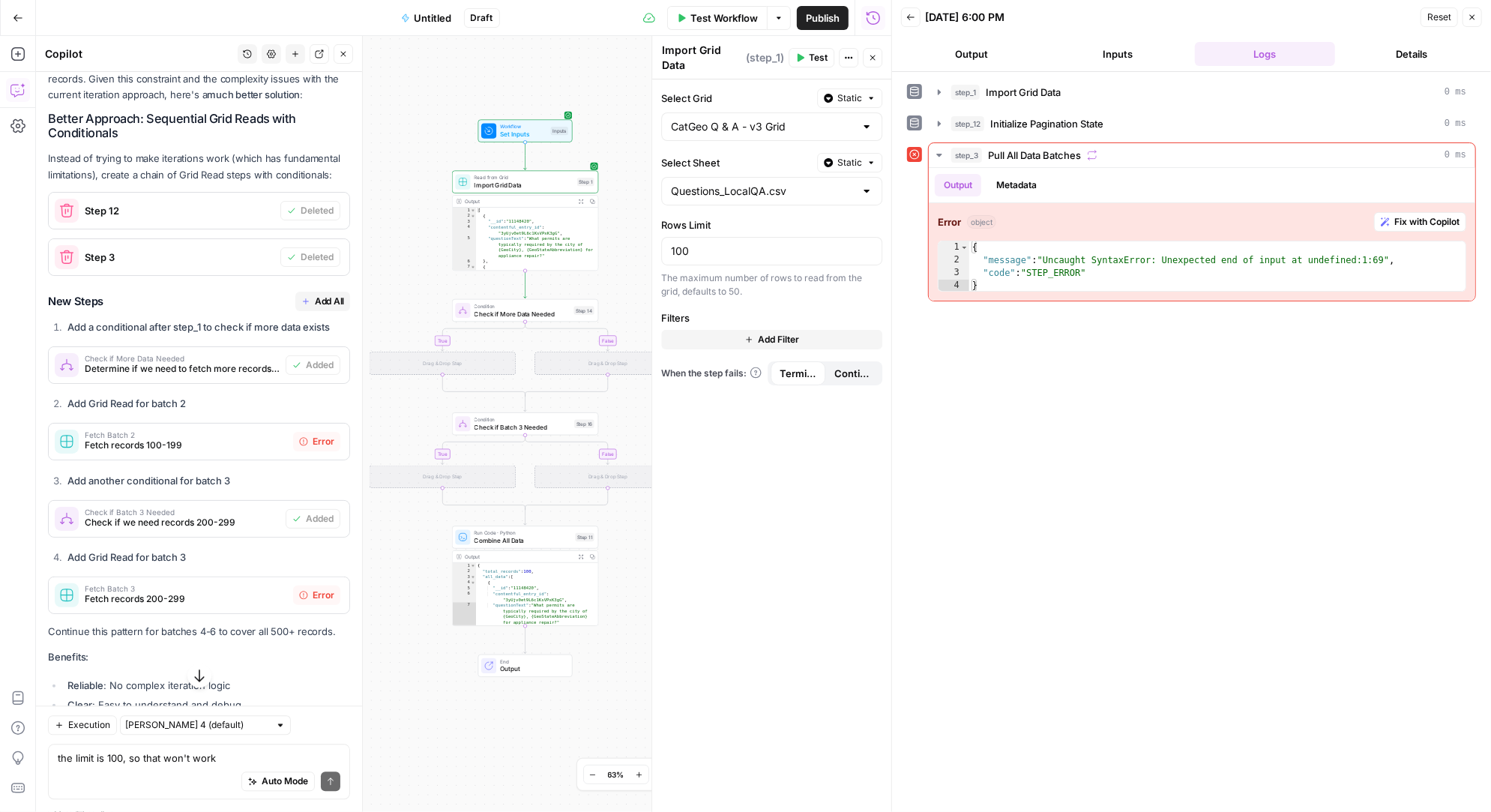
scroll to position [7035, 0]
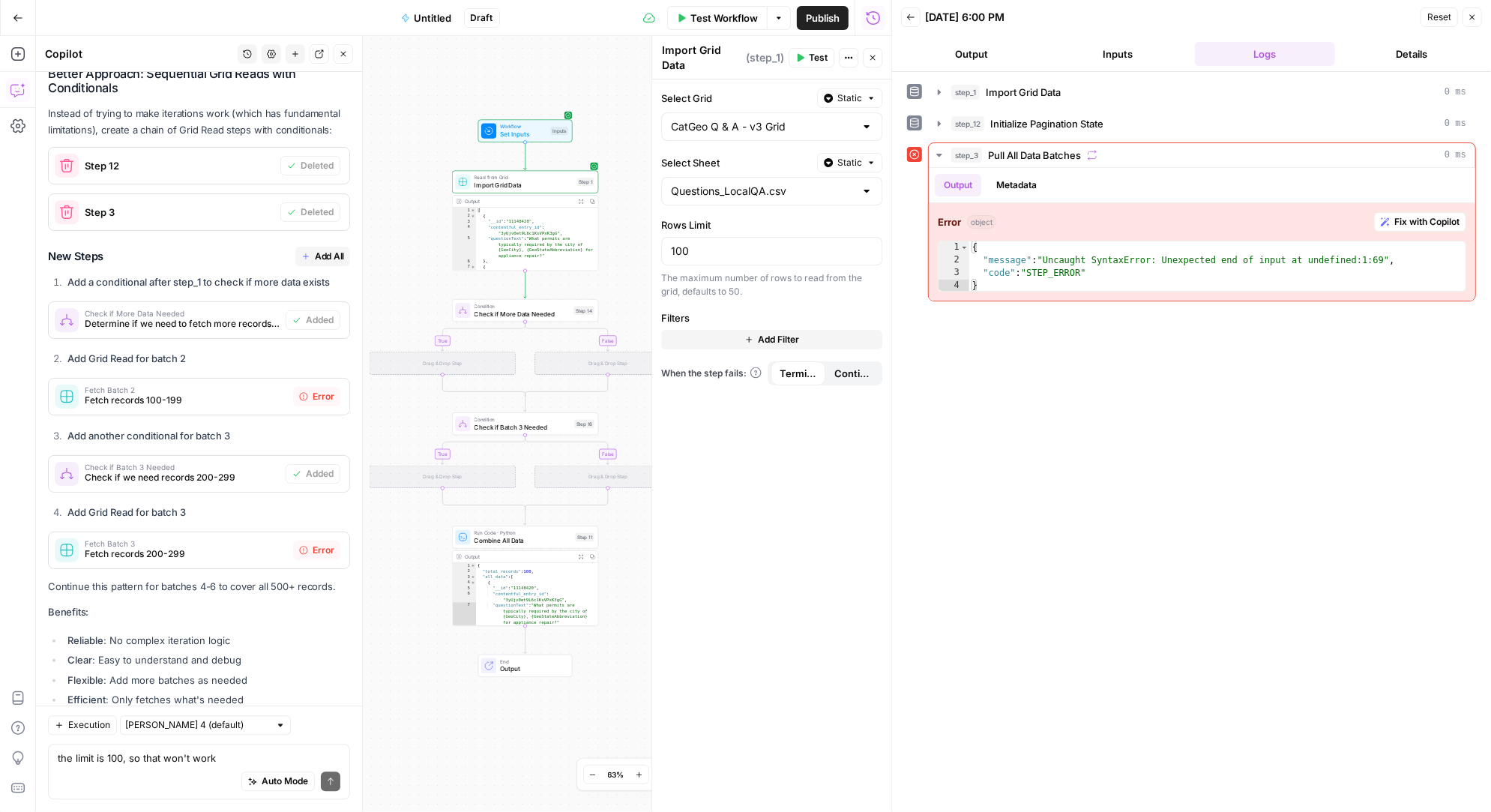
click at [219, 547] on span "Fetch records 200-299" at bounding box center [186, 554] width 203 height 14
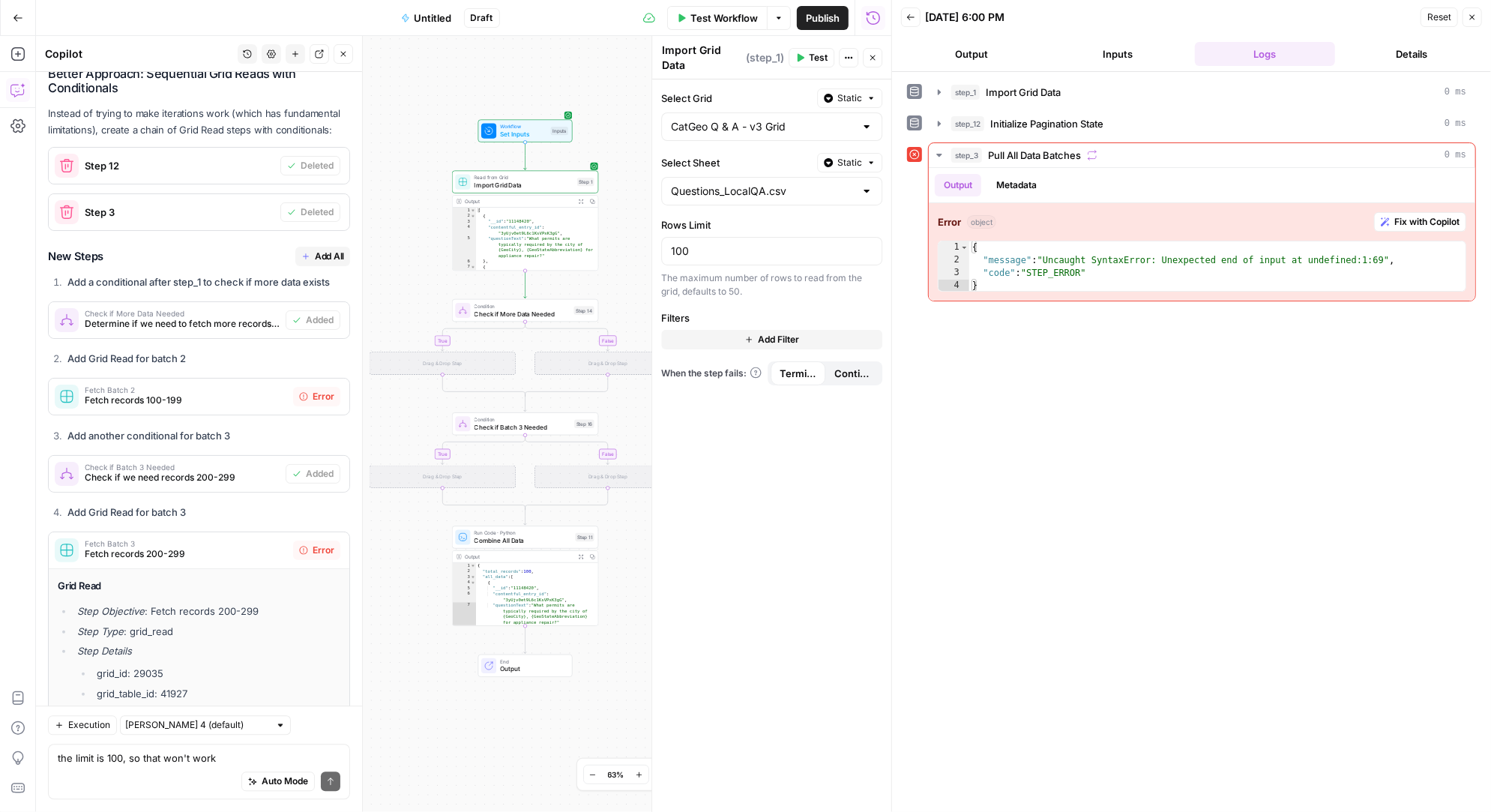
click at [698, 284] on div "The maximum number of rows to read from the grid, defaults to 50." at bounding box center [771, 284] width 221 height 27
click at [124, 779] on div "Auto Mode Send" at bounding box center [199, 782] width 283 height 33
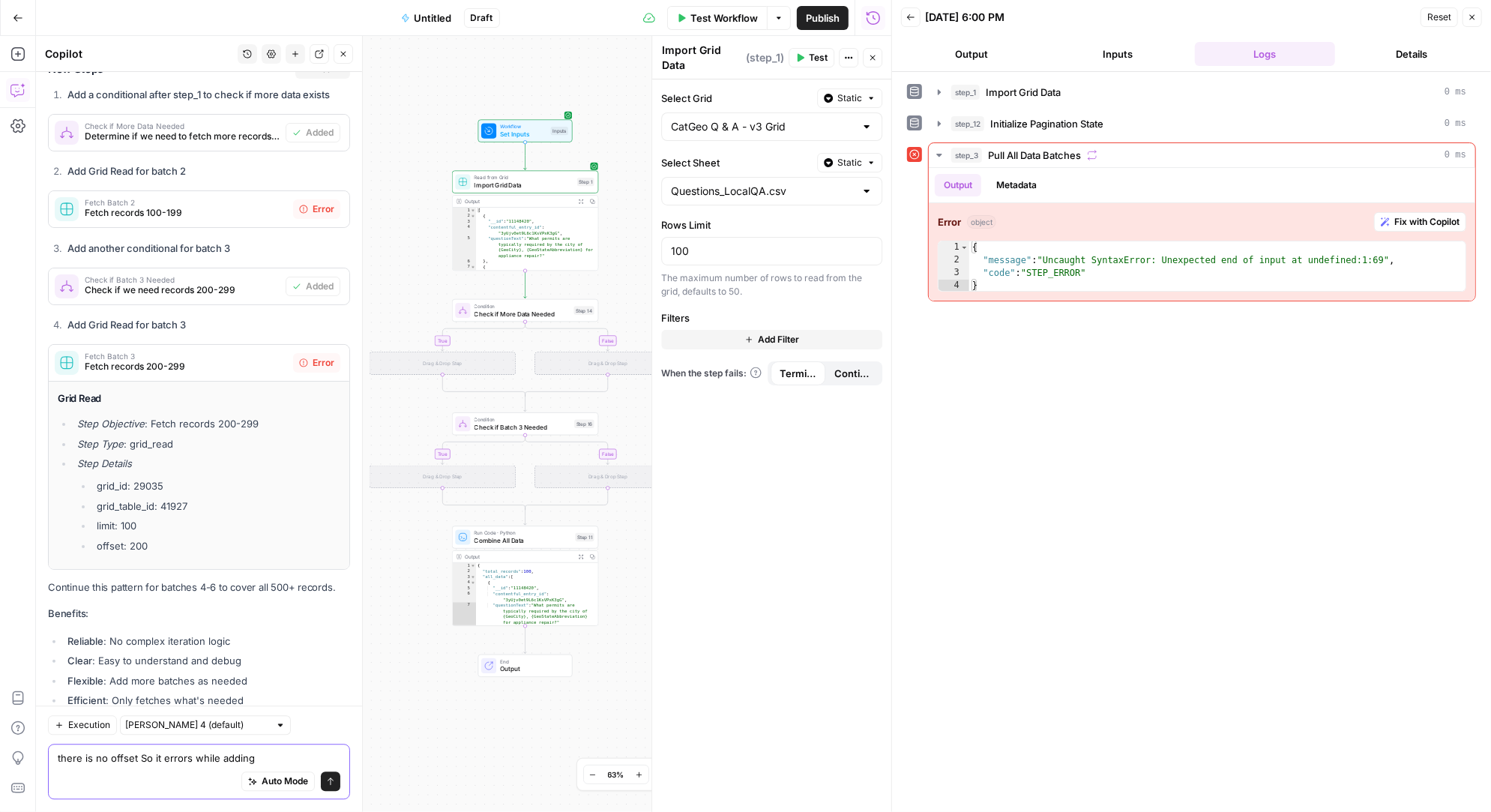
type textarea "there is no offset So it errors while adding"
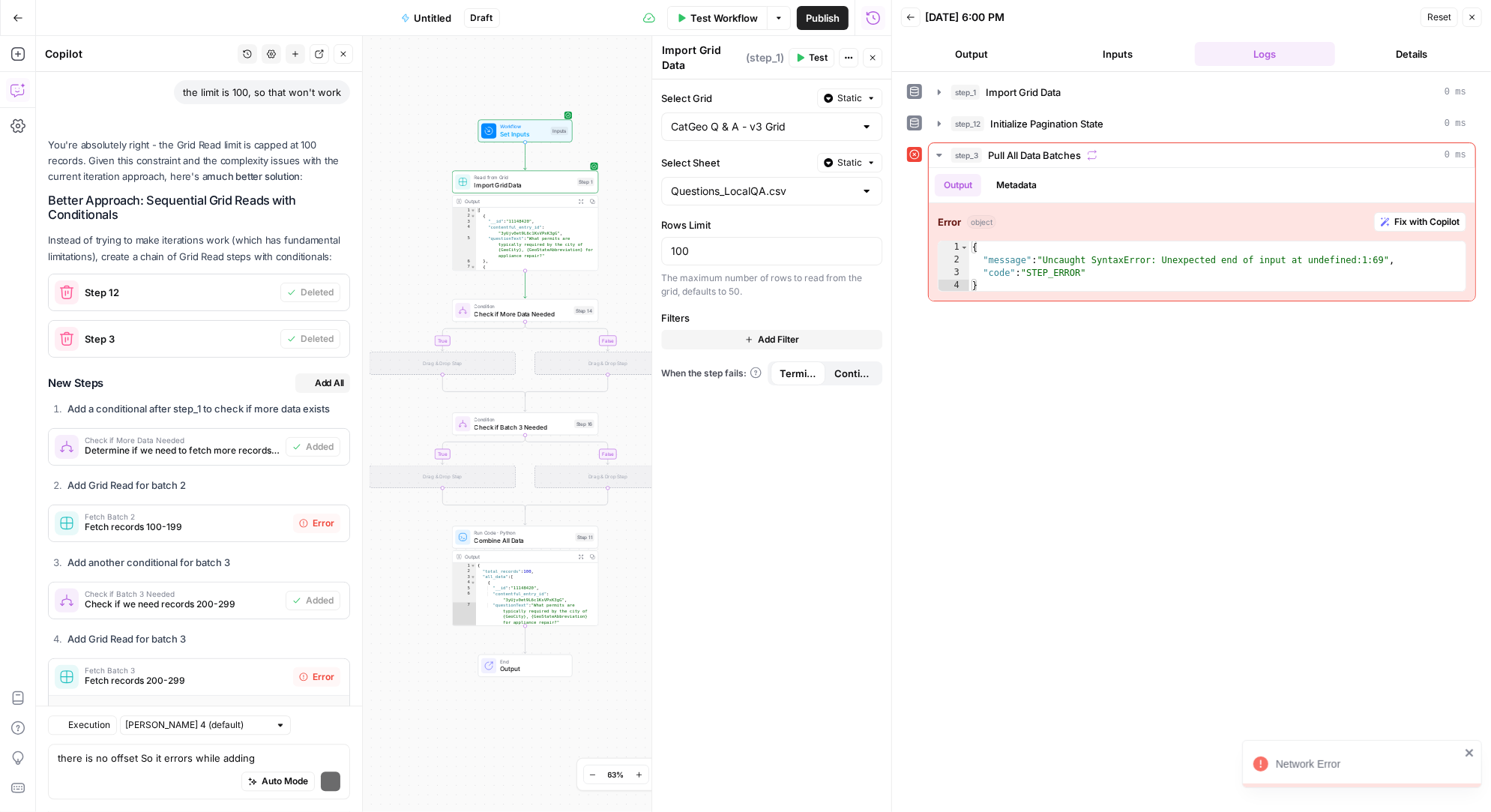
scroll to position [7256, 0]
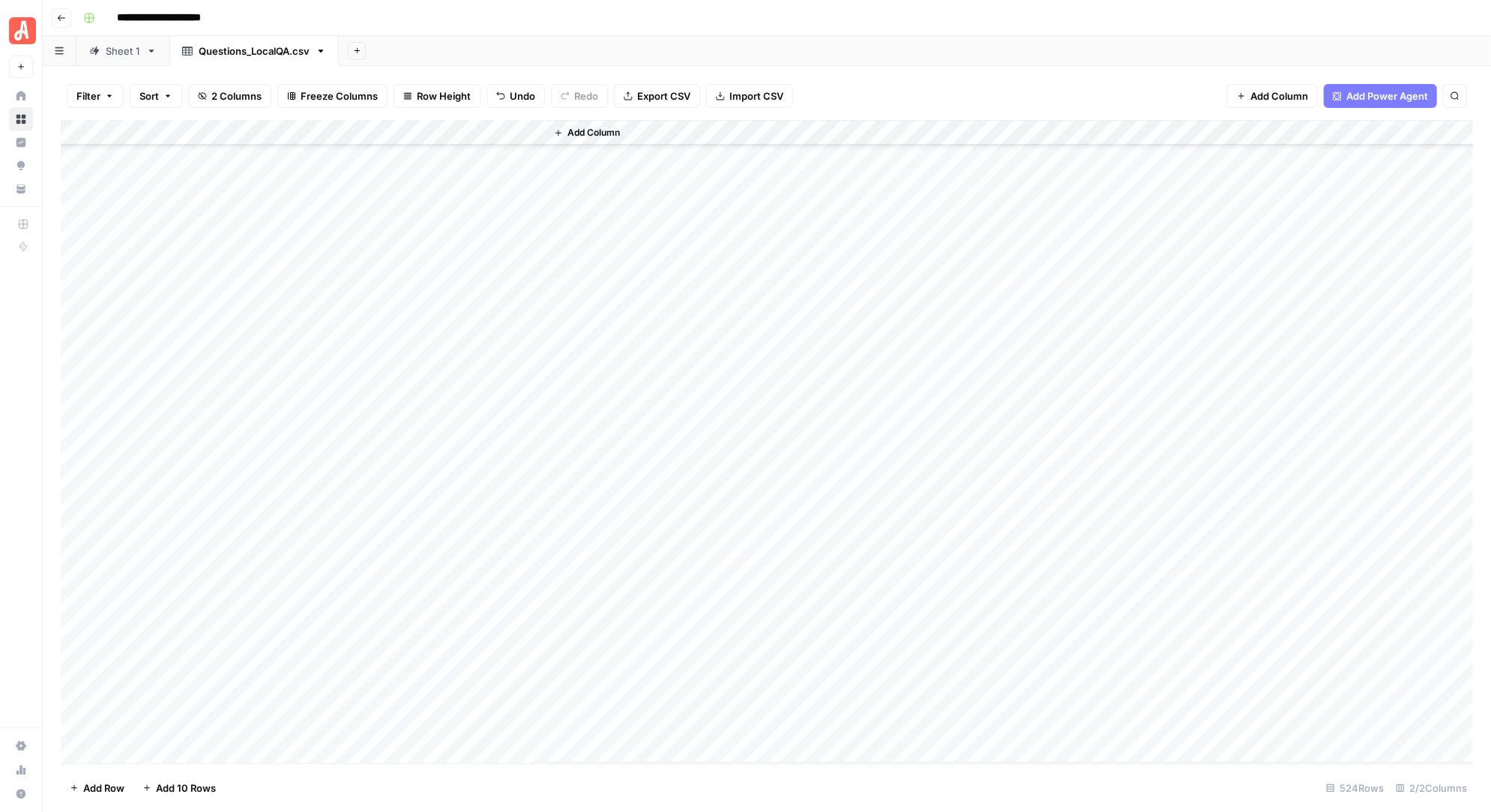
scroll to position [12759, 0]
